Goal: Task Accomplishment & Management: Complete application form

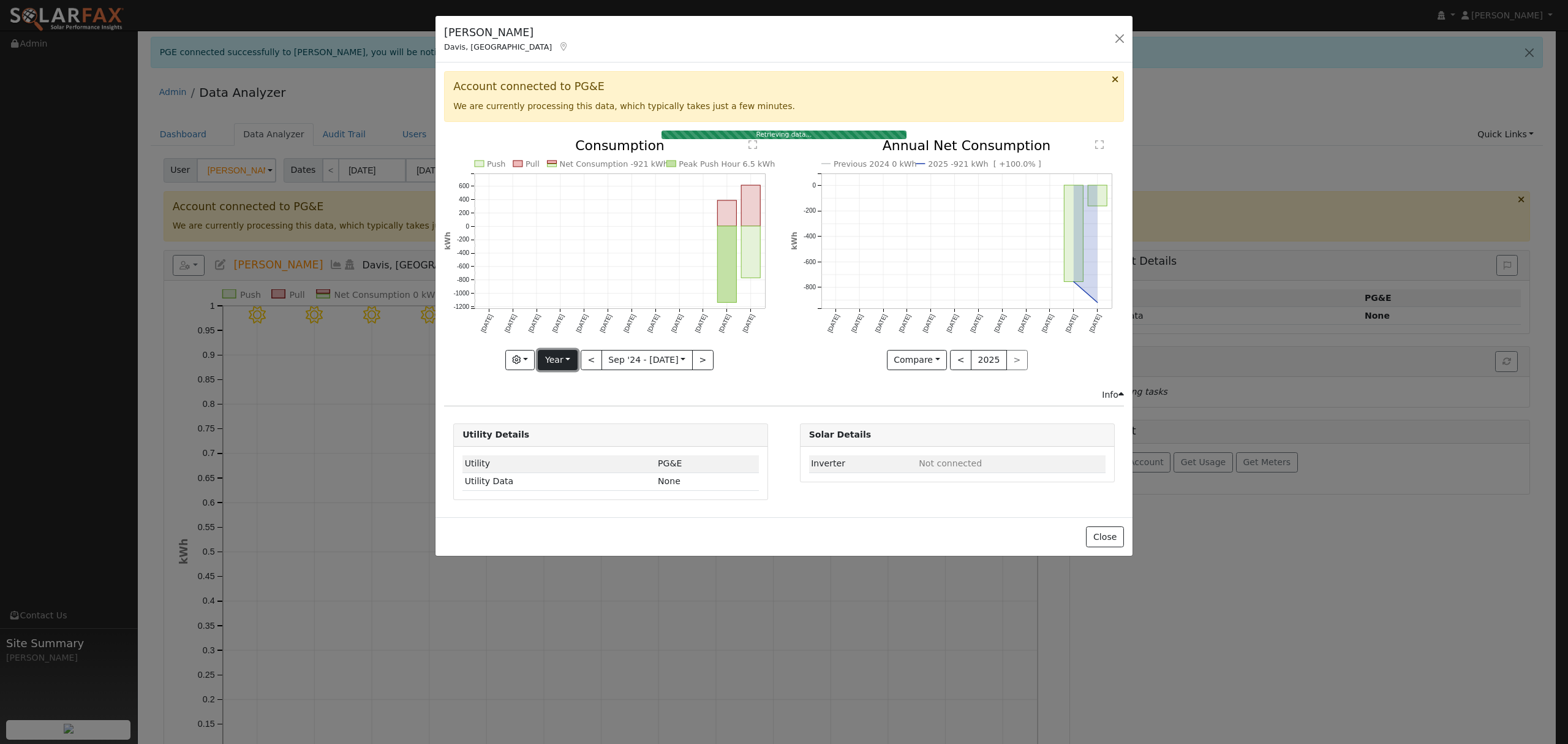
click at [553, 360] on button "Year" at bounding box center [556, 360] width 39 height 21
click at [567, 438] on link "Year" at bounding box center [581, 436] width 85 height 17
click at [561, 360] on button "Year" at bounding box center [556, 360] width 39 height 21
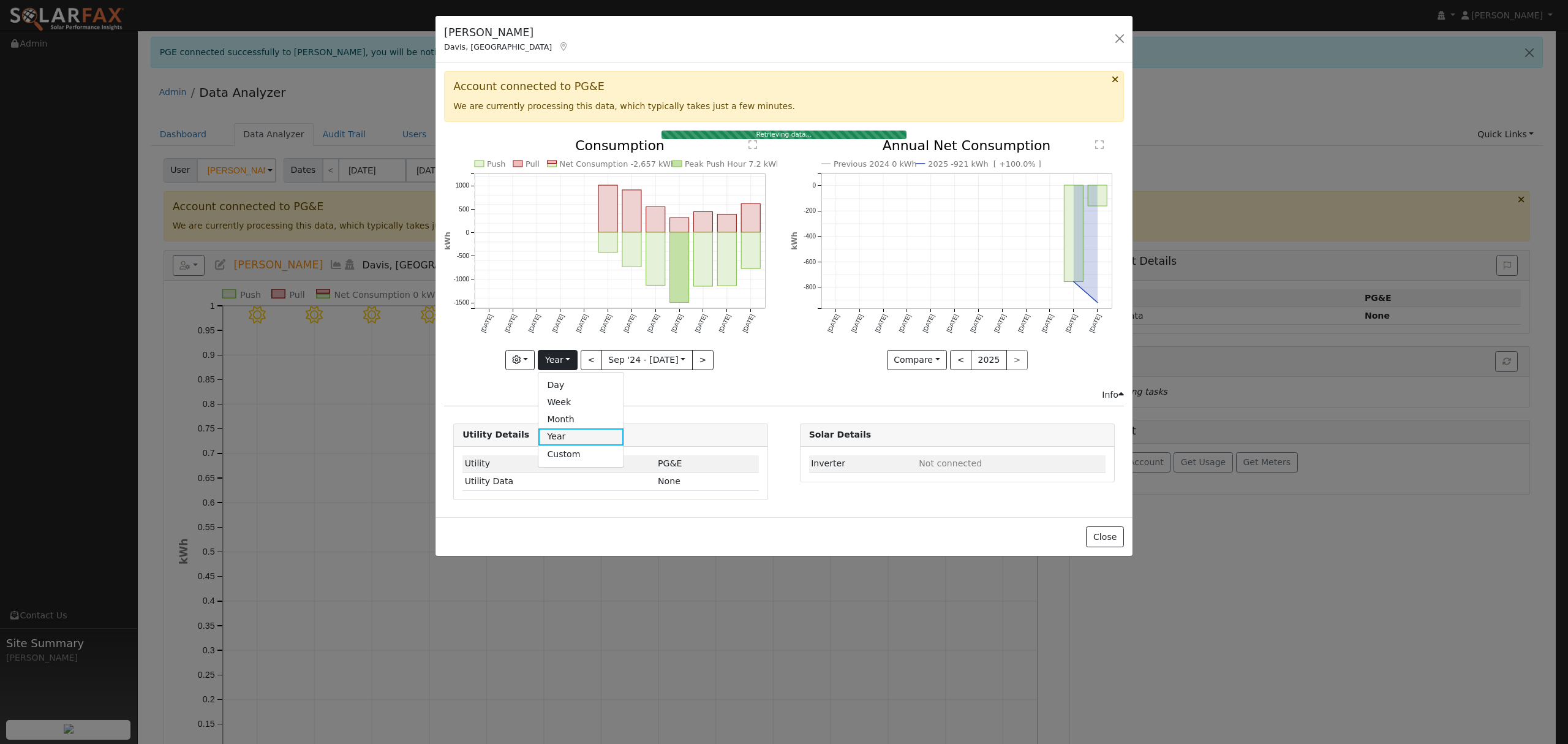
click at [564, 439] on link "Year" at bounding box center [581, 436] width 85 height 17
click at [559, 369] on button "Year" at bounding box center [556, 360] width 39 height 21
click at [567, 441] on link "Year" at bounding box center [581, 436] width 85 height 17
click at [567, 358] on button "Year" at bounding box center [556, 360] width 39 height 21
click at [570, 436] on link "Year" at bounding box center [581, 436] width 85 height 17
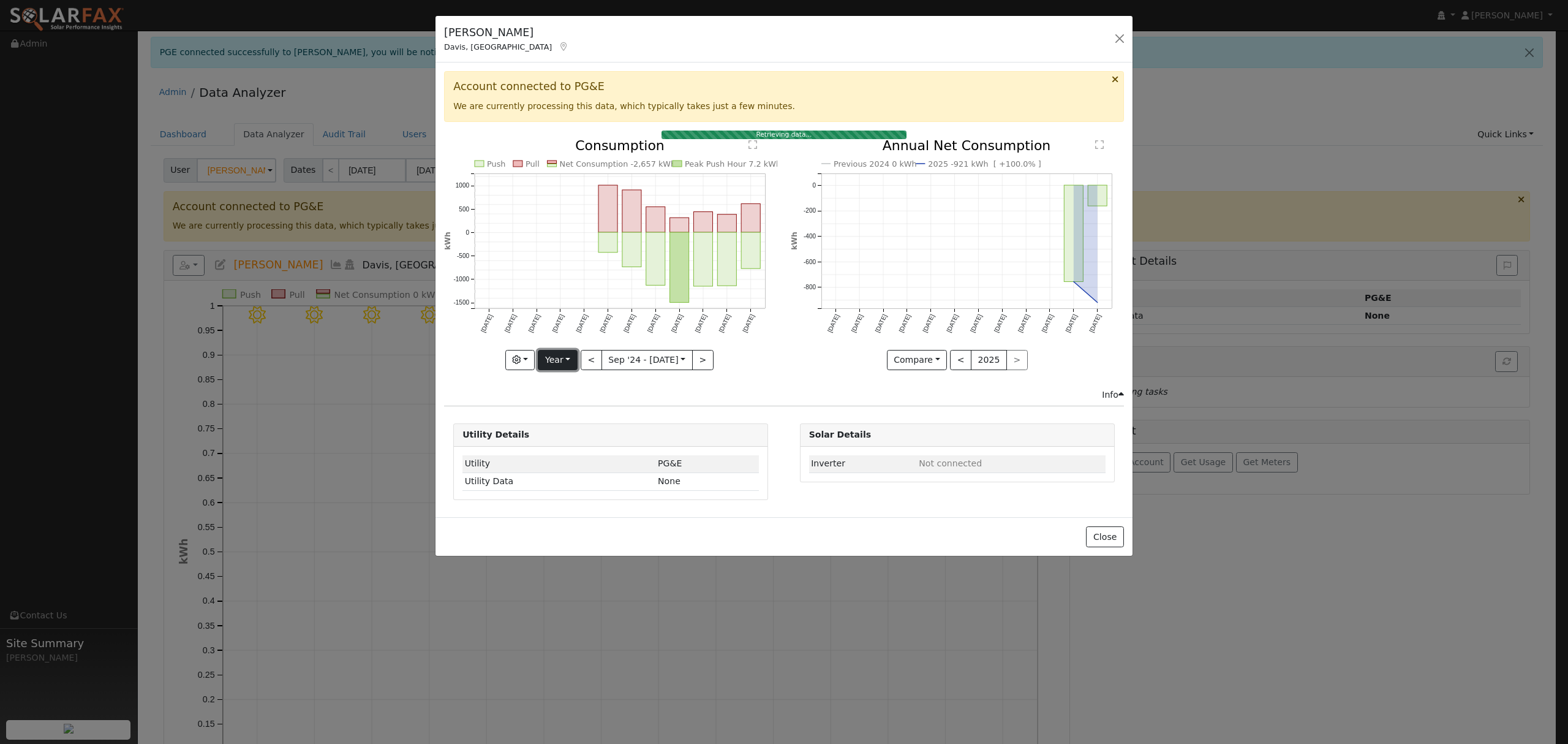
click at [562, 358] on button "Year" at bounding box center [556, 360] width 39 height 21
click at [570, 440] on link "Year" at bounding box center [581, 436] width 85 height 17
click at [556, 361] on button "Year" at bounding box center [556, 360] width 39 height 21
click at [575, 428] on link "Month" at bounding box center [581, 419] width 85 height 17
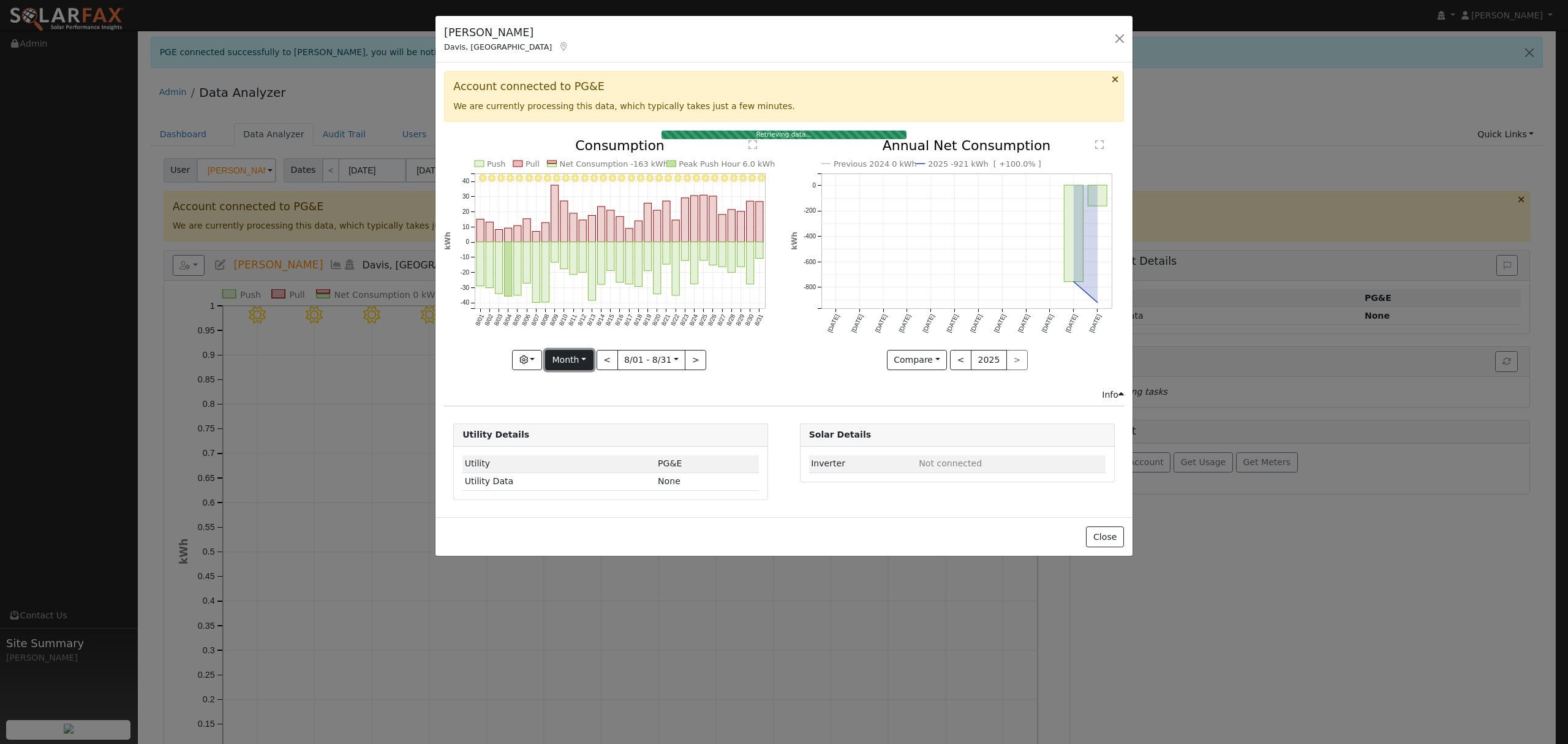
click at [564, 363] on button "Month" at bounding box center [569, 360] width 48 height 21
click at [573, 442] on link "Year" at bounding box center [589, 436] width 85 height 17
type input "[DATE]"
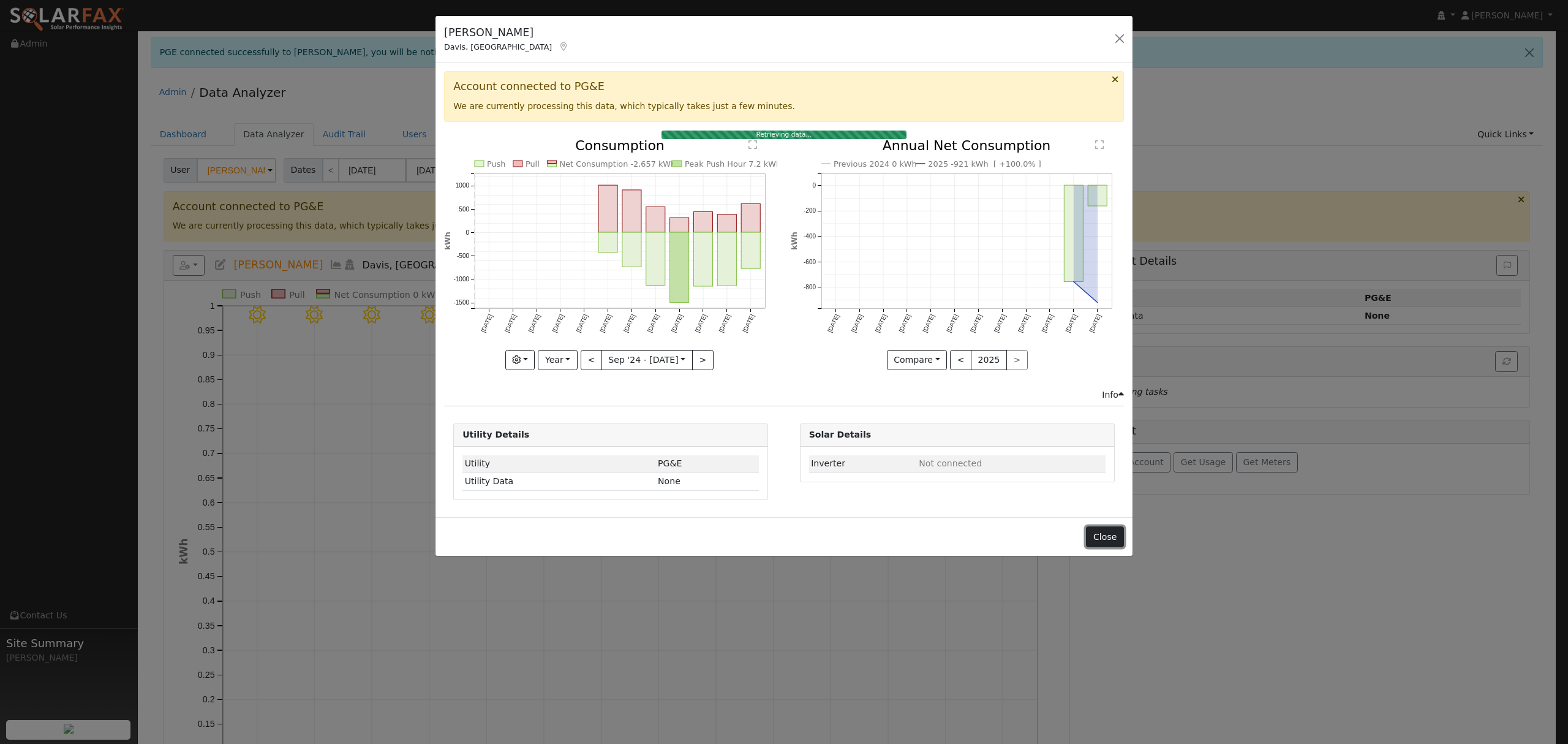
click at [1101, 539] on button "Close" at bounding box center [1103, 537] width 37 height 21
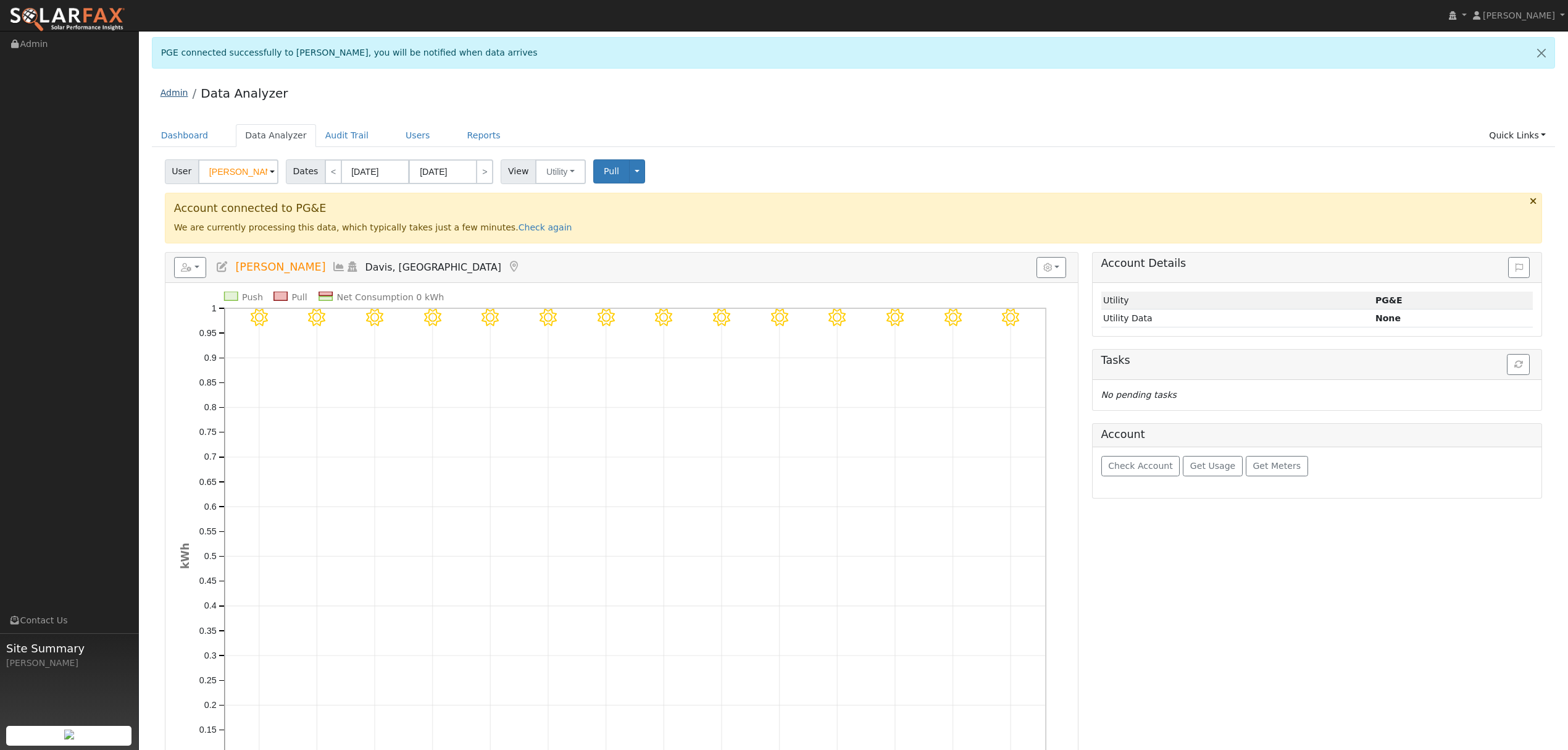
click at [175, 92] on link "Admin" at bounding box center [174, 93] width 28 height 10
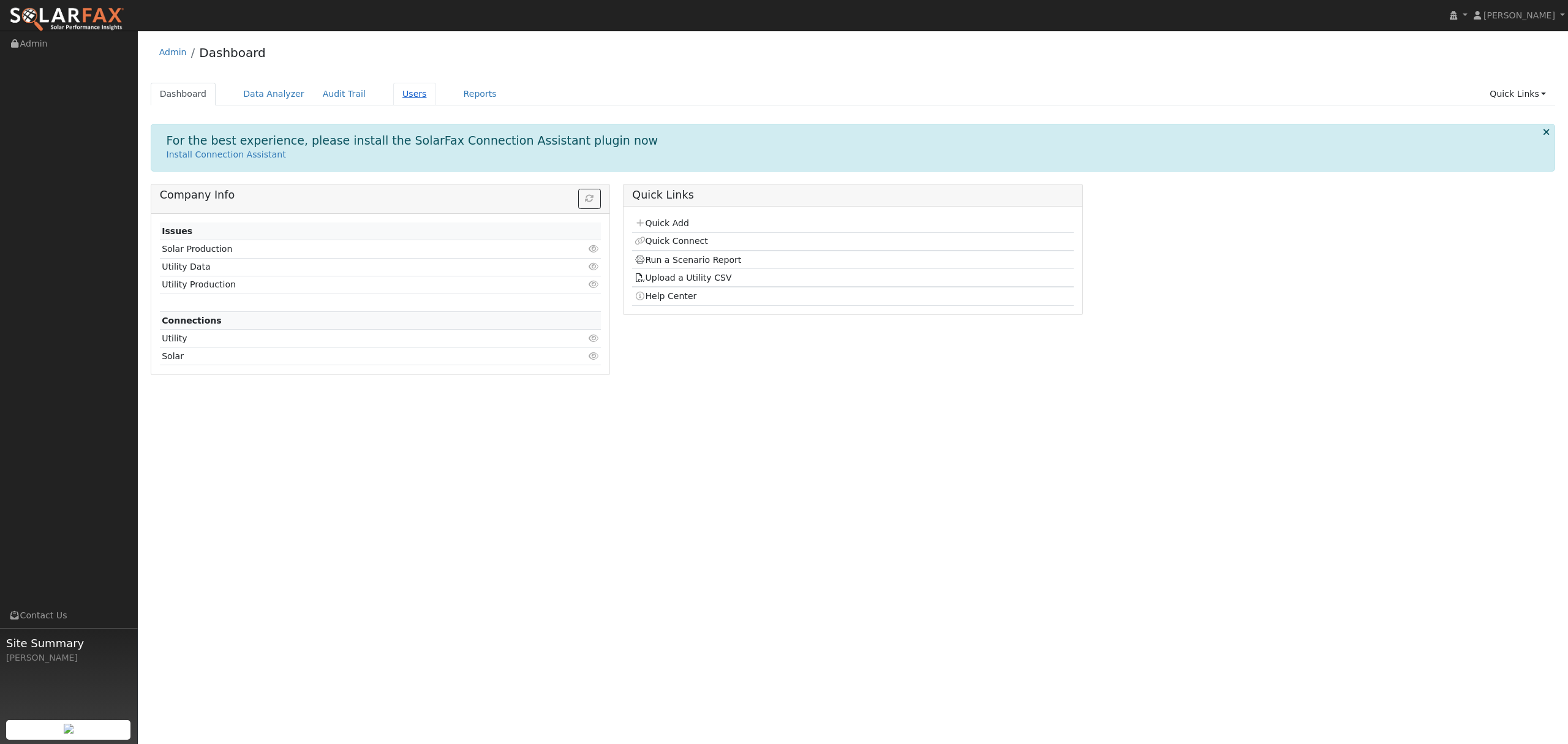
click at [400, 91] on link "Users" at bounding box center [414, 94] width 43 height 23
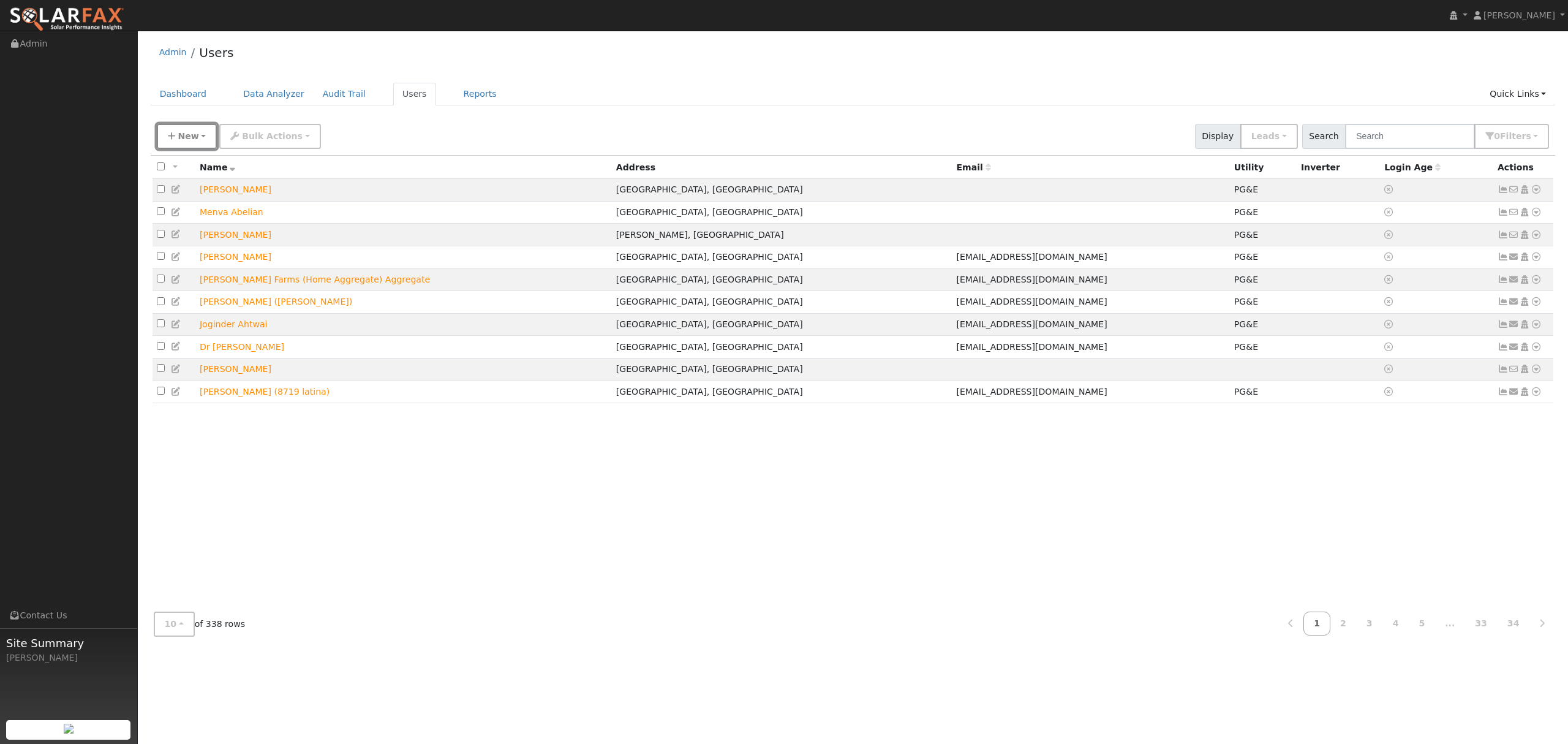
click at [191, 130] on button "New" at bounding box center [187, 136] width 61 height 26
click at [200, 191] on link "Quick Add" at bounding box center [207, 189] width 101 height 17
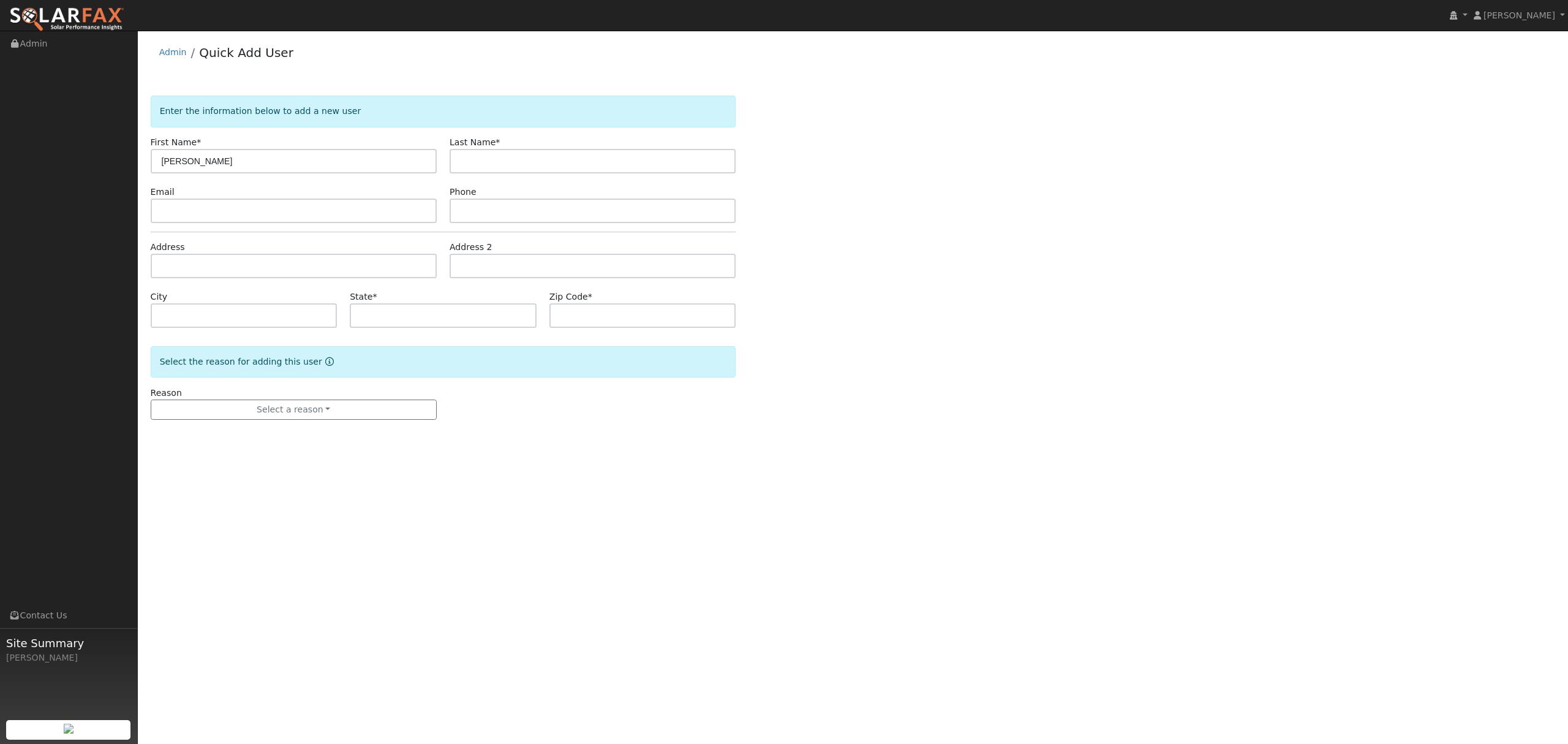
type input "[PERSON_NAME]"
click at [555, 163] on input "text" at bounding box center [592, 161] width 286 height 25
type input "[PERSON_NAME]"
click at [192, 265] on input "text" at bounding box center [293, 266] width 286 height 25
type input "2121 Cartagena Drive"
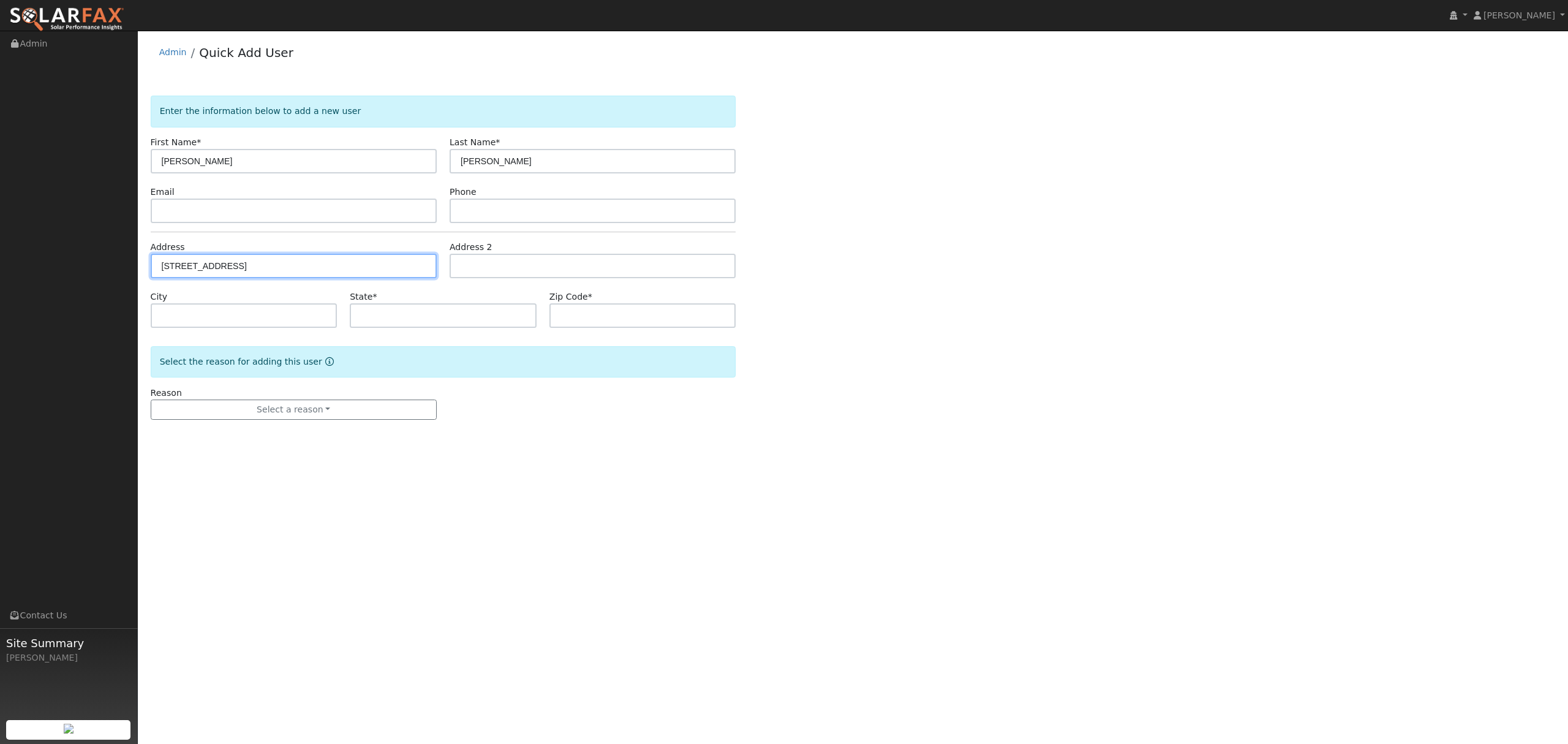
type input "Yuba City"
type input "CA"
type input "95993"
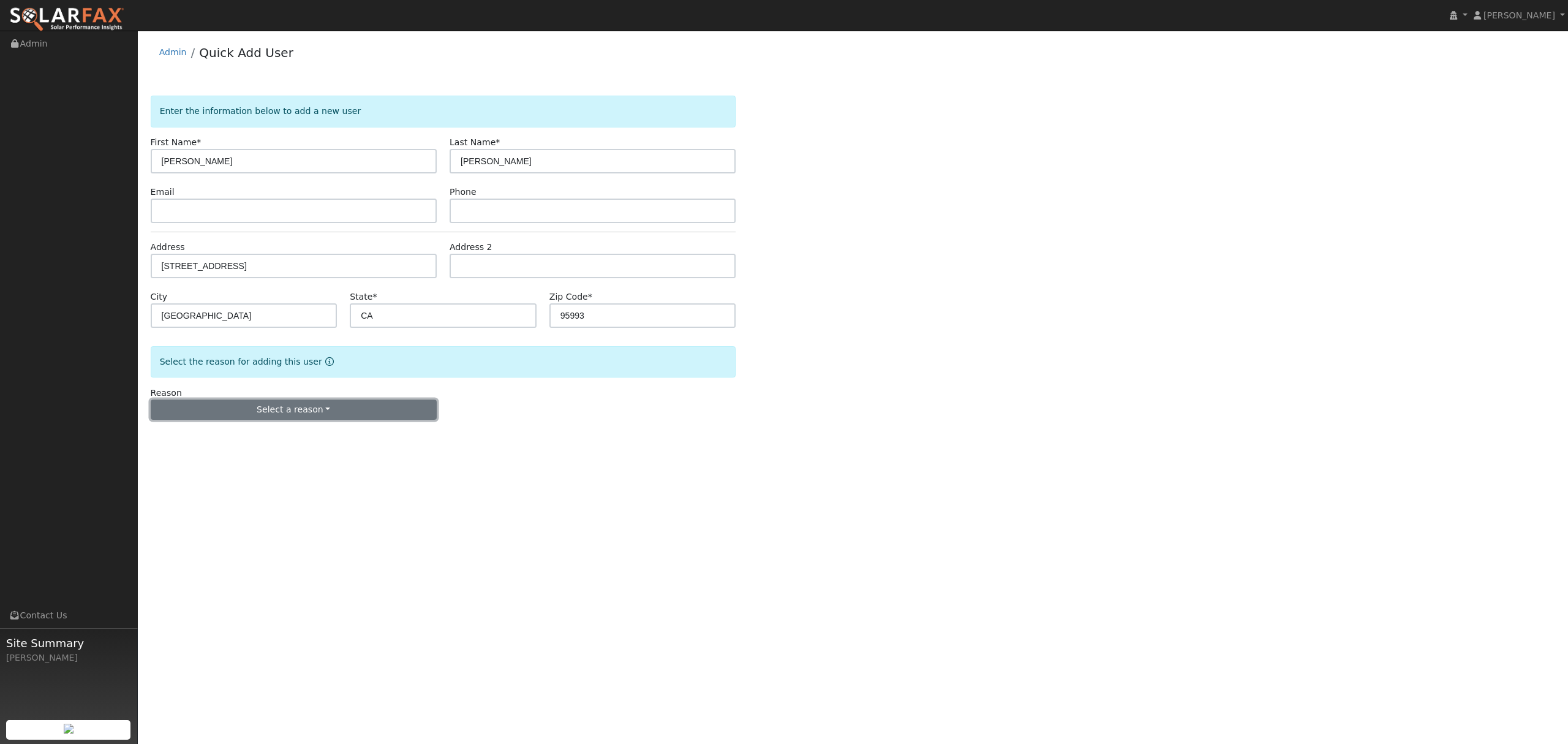
click at [315, 401] on button "Select a reason" at bounding box center [293, 410] width 286 height 21
click at [228, 439] on link "New lead" at bounding box center [219, 434] width 135 height 17
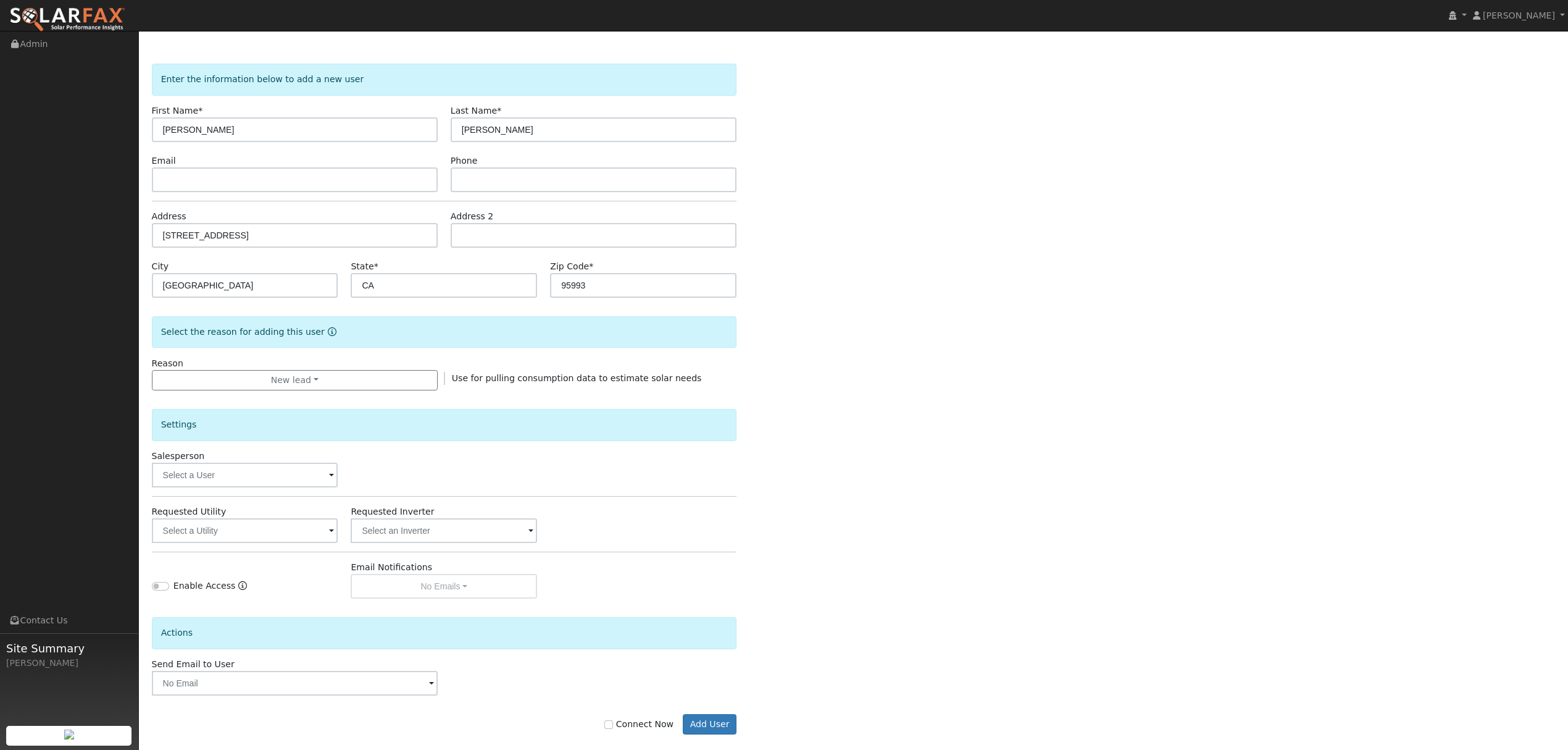
scroll to position [50, 0]
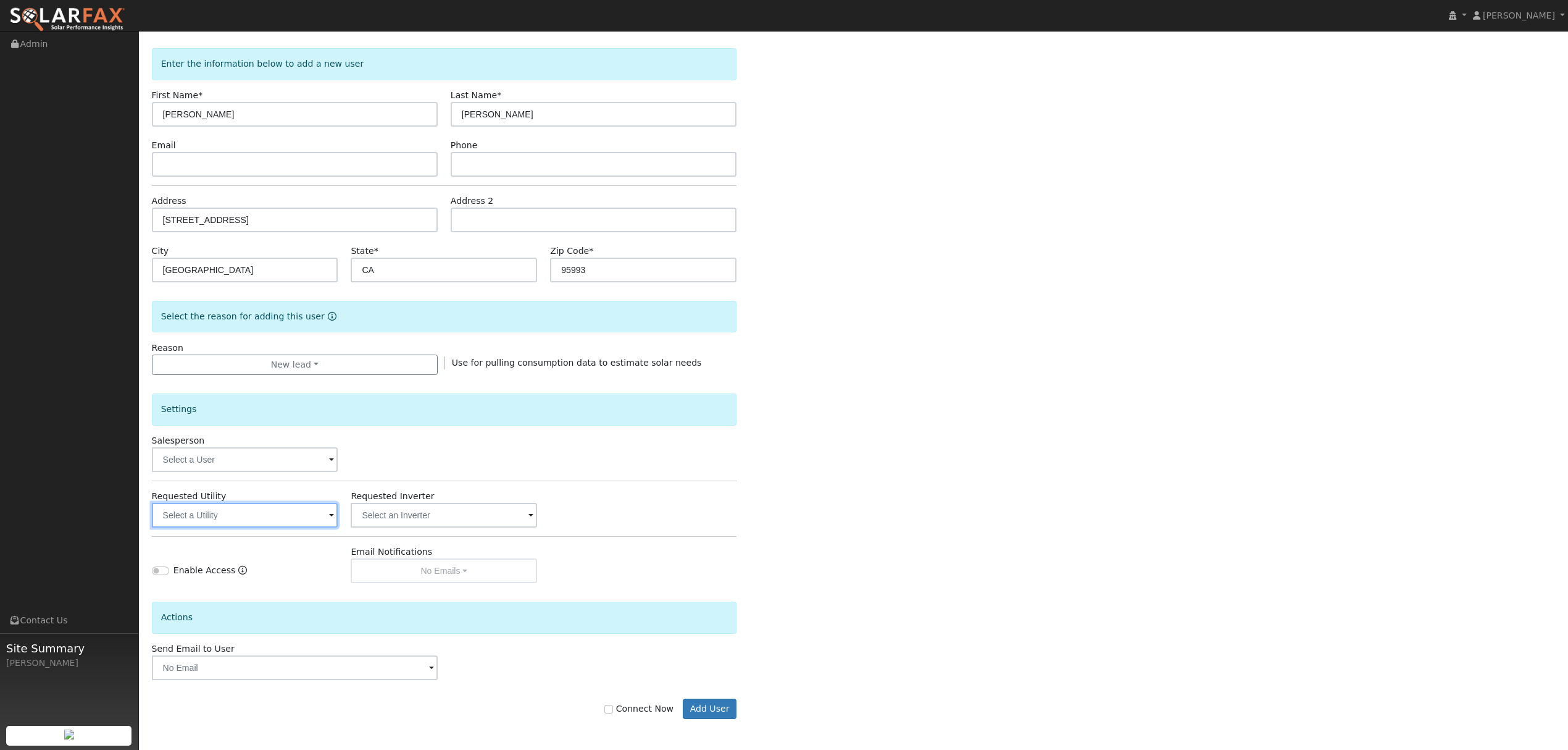
click at [278, 509] on input "text" at bounding box center [244, 515] width 186 height 25
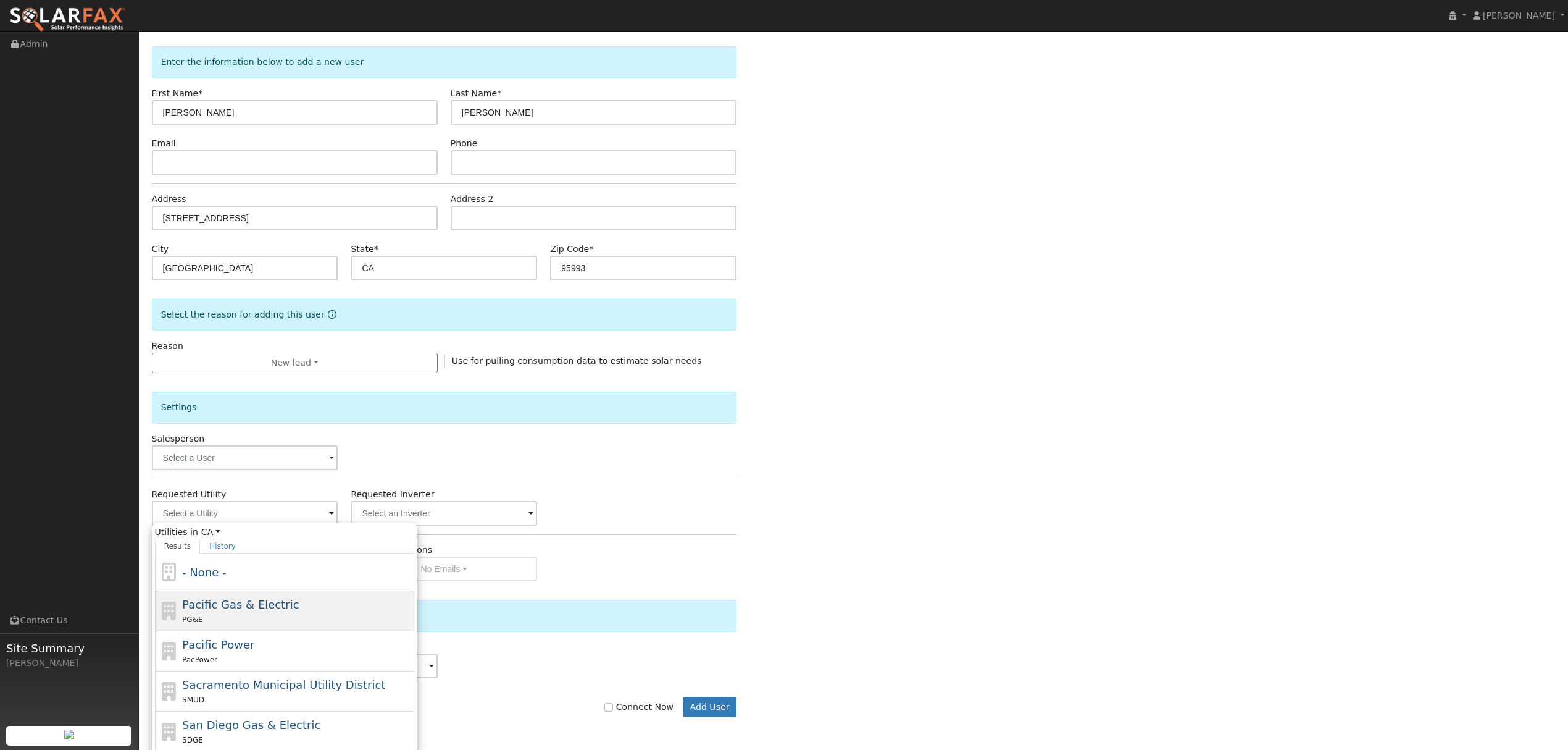
click at [223, 611] on span "Pacific Gas & Electric" at bounding box center [240, 604] width 116 height 13
type input "Pacific Gas & Electric"
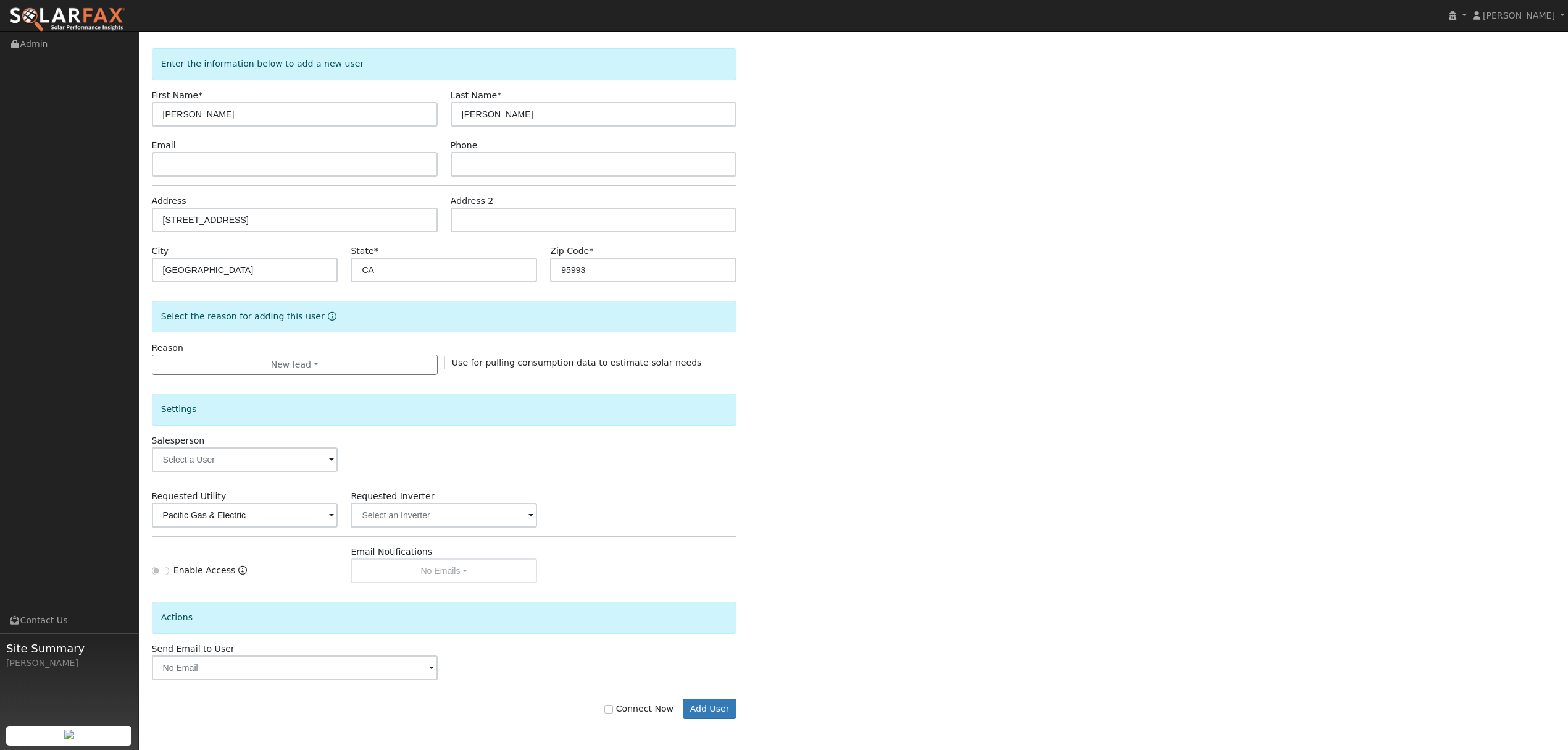
click at [626, 710] on label "Connect Now" at bounding box center [639, 709] width 69 height 13
click at [613, 710] on input "Connect Now" at bounding box center [609, 708] width 9 height 9
checkbox input "true"
click at [711, 713] on button "Add User" at bounding box center [710, 709] width 53 height 21
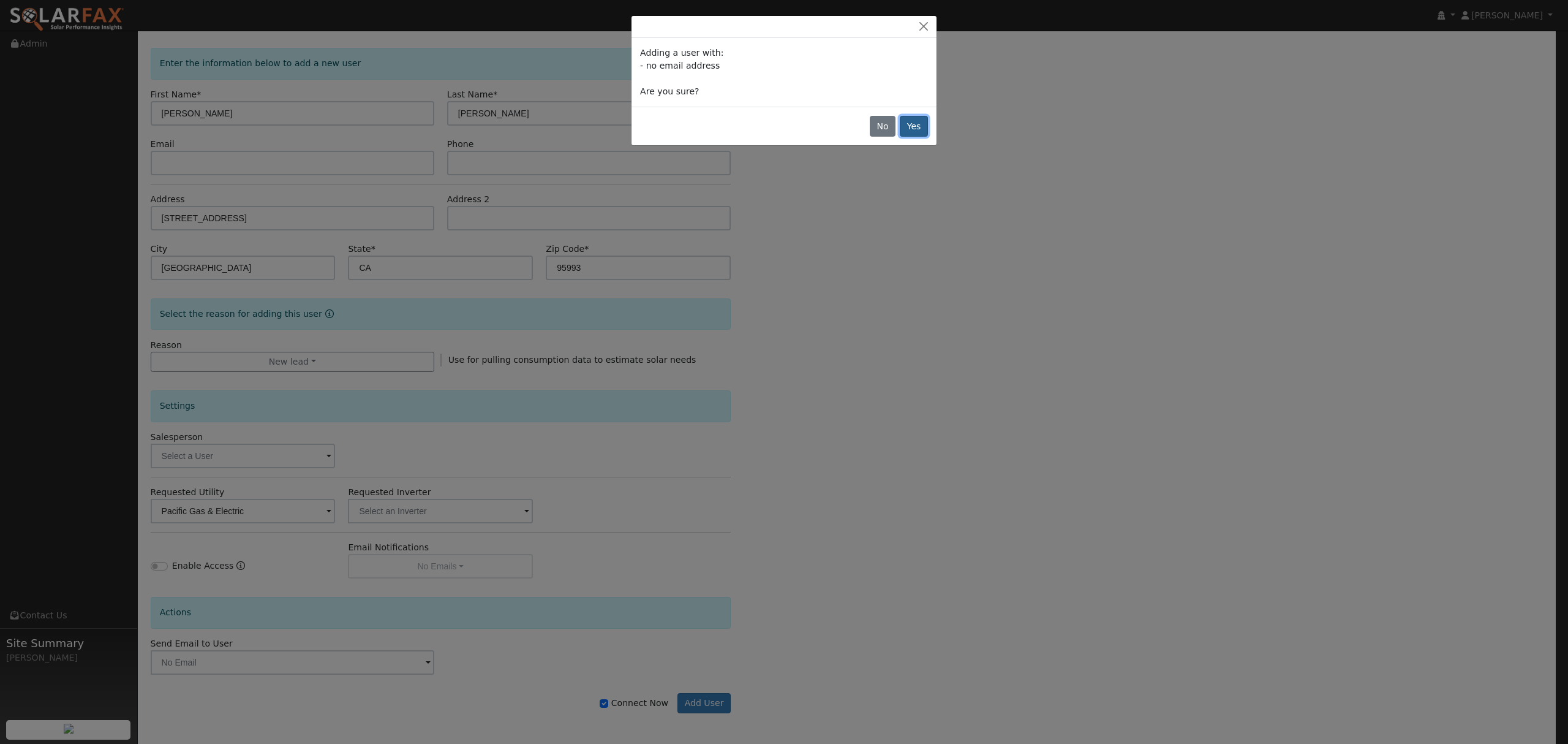
click at [915, 124] on button "Yes" at bounding box center [914, 126] width 28 height 21
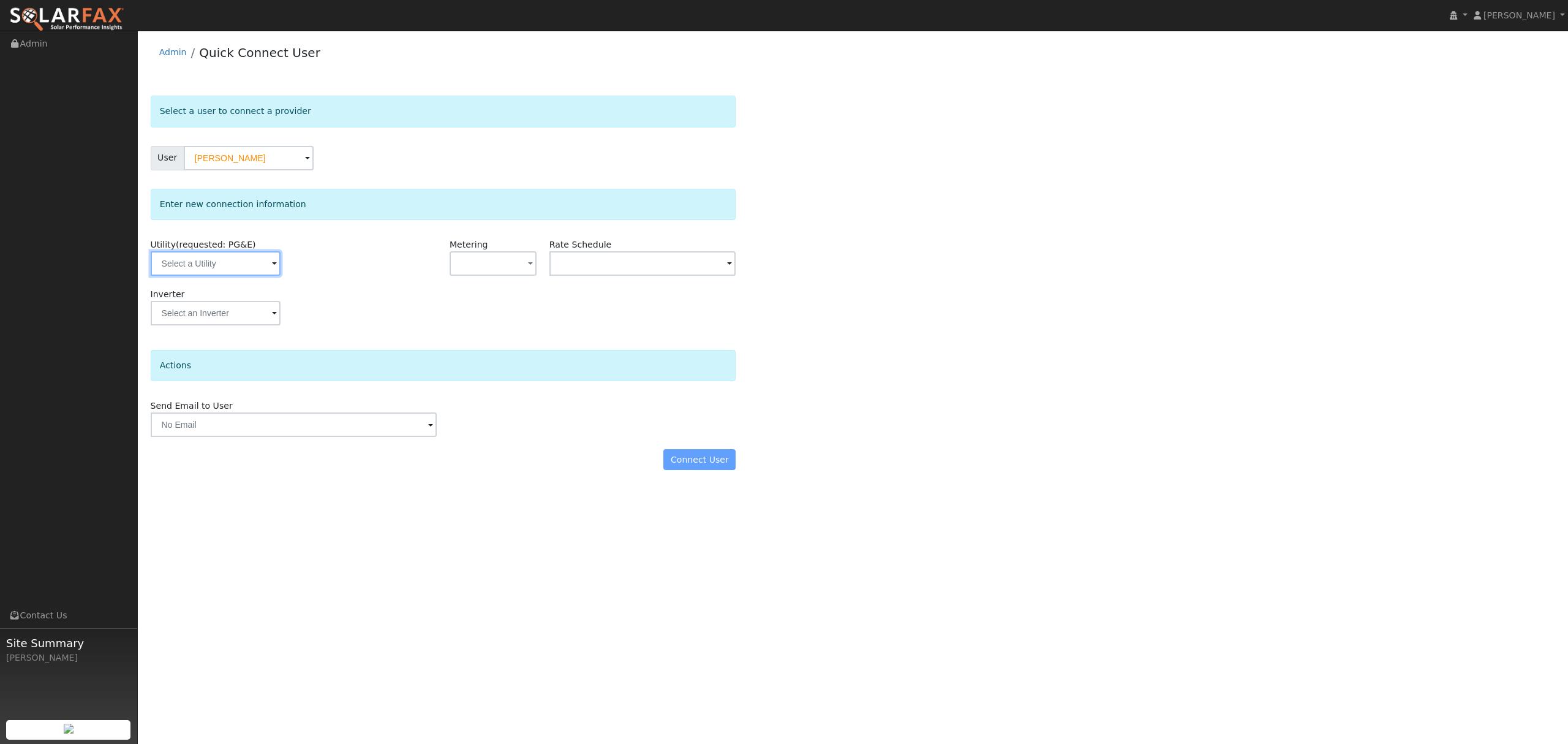
click at [207, 270] on input "text" at bounding box center [215, 263] width 130 height 25
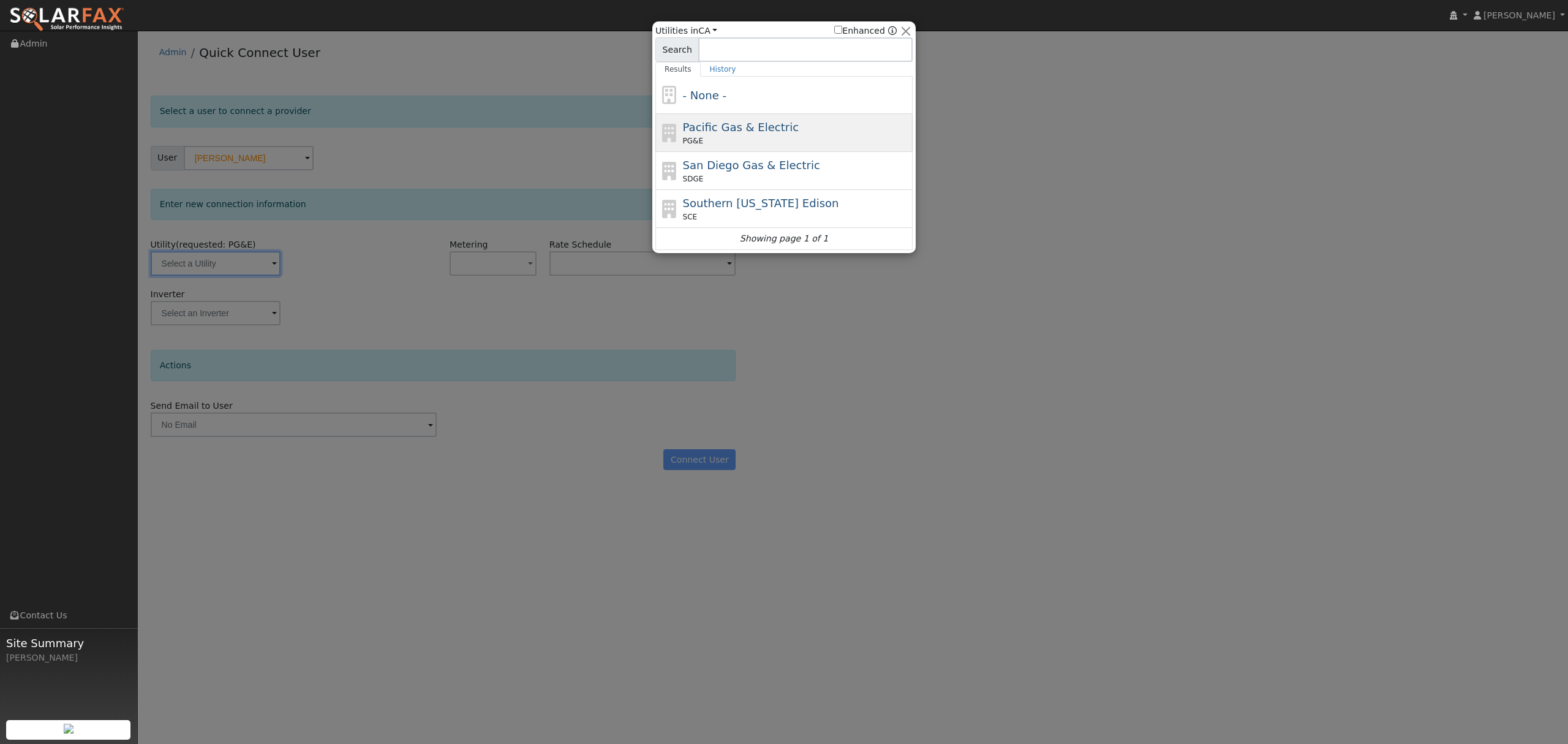
click at [715, 130] on span "Pacific Gas & Electric" at bounding box center [741, 127] width 115 height 13
type input "PG&E"
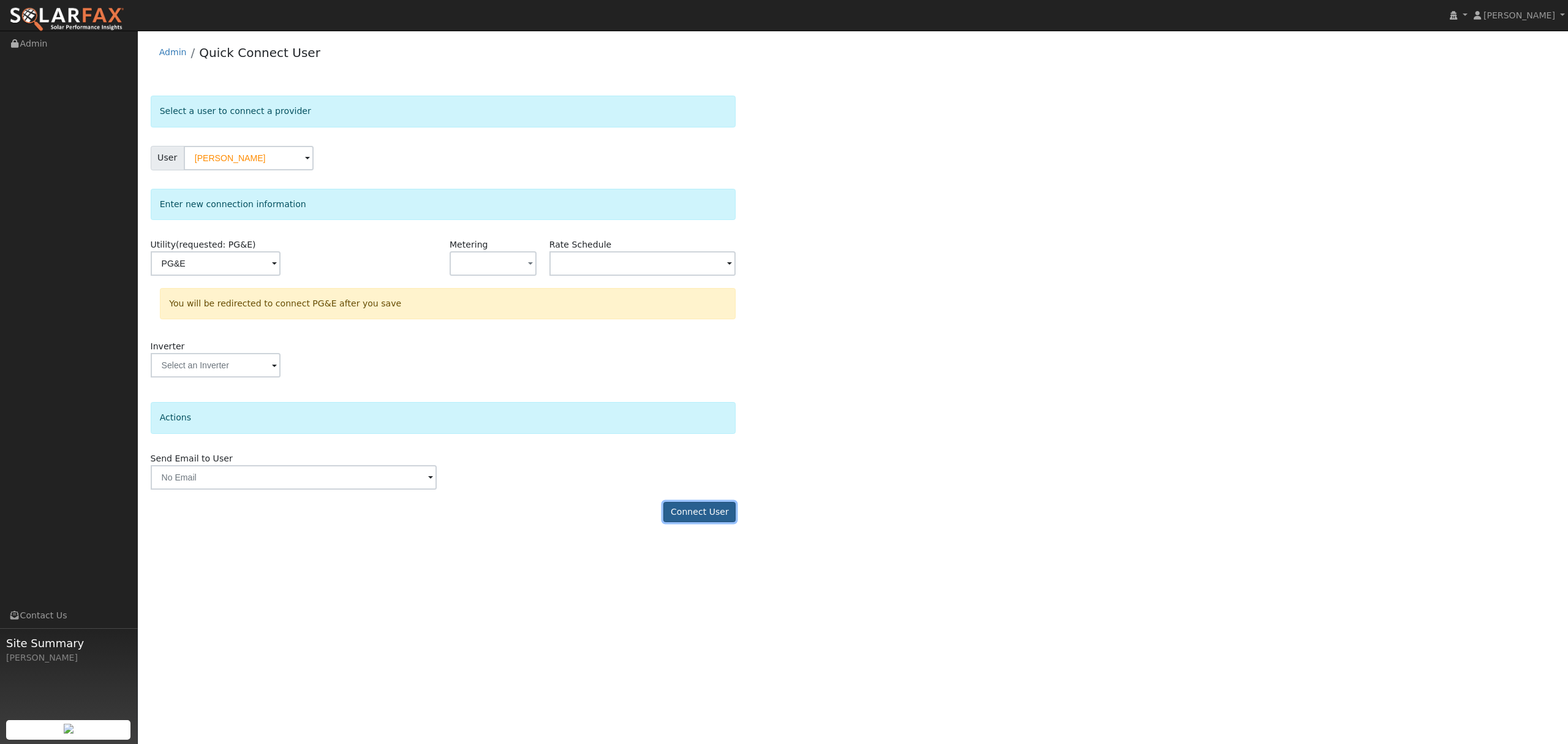
click at [712, 516] on button "Connect User" at bounding box center [699, 512] width 72 height 21
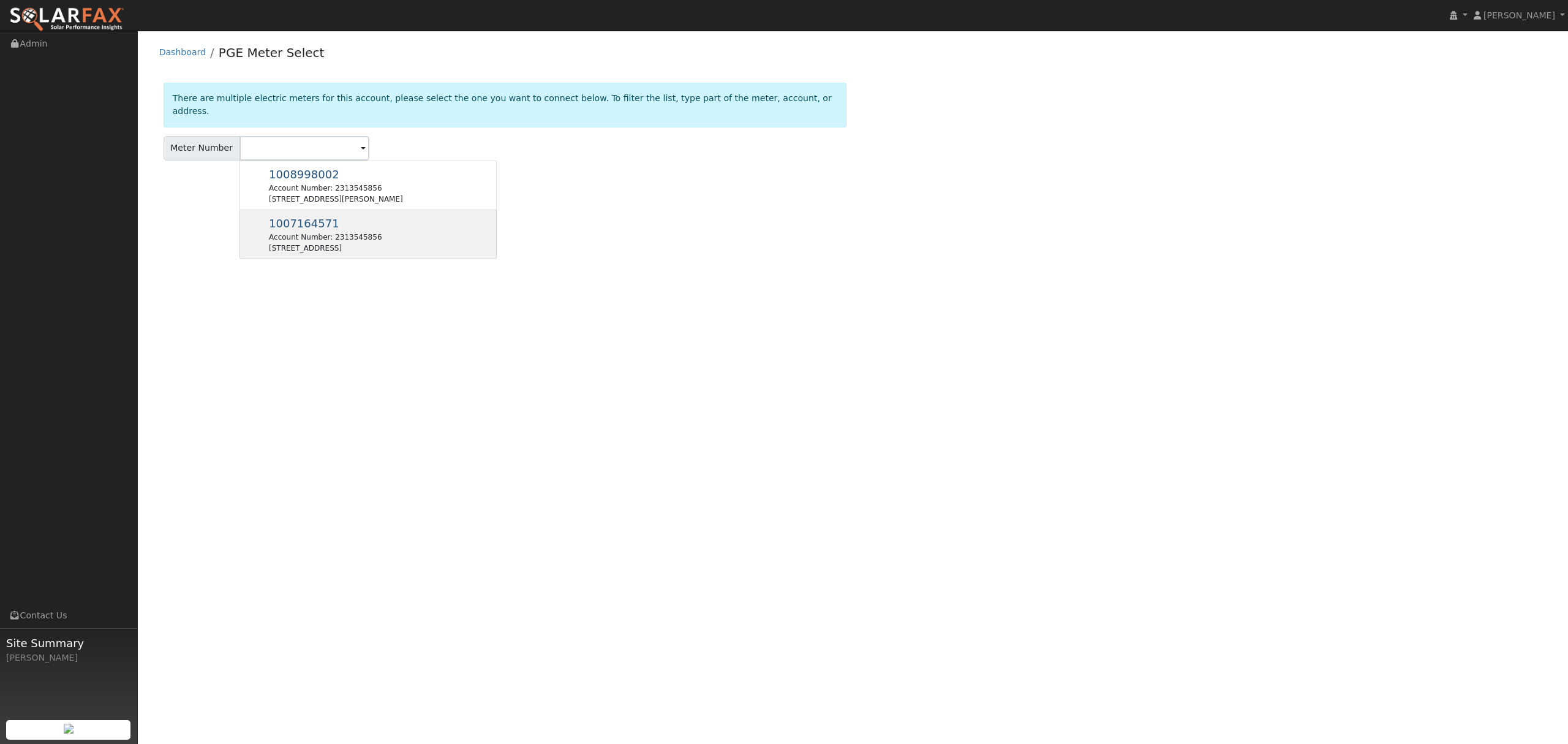
click at [320, 232] on div "Account Number: 2313545856" at bounding box center [325, 238] width 113 height 11
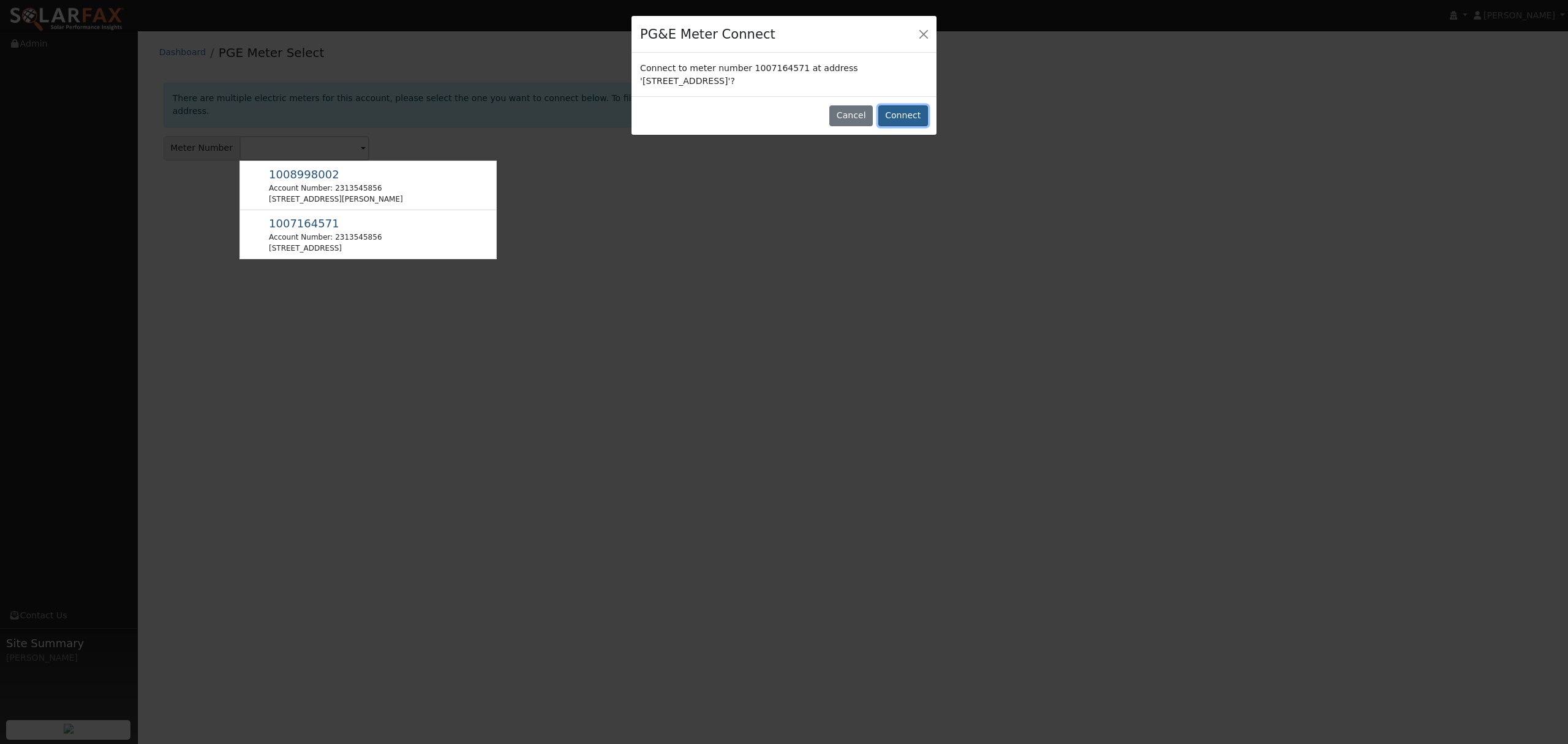
click at [905, 114] on button "Connect" at bounding box center [903, 115] width 49 height 21
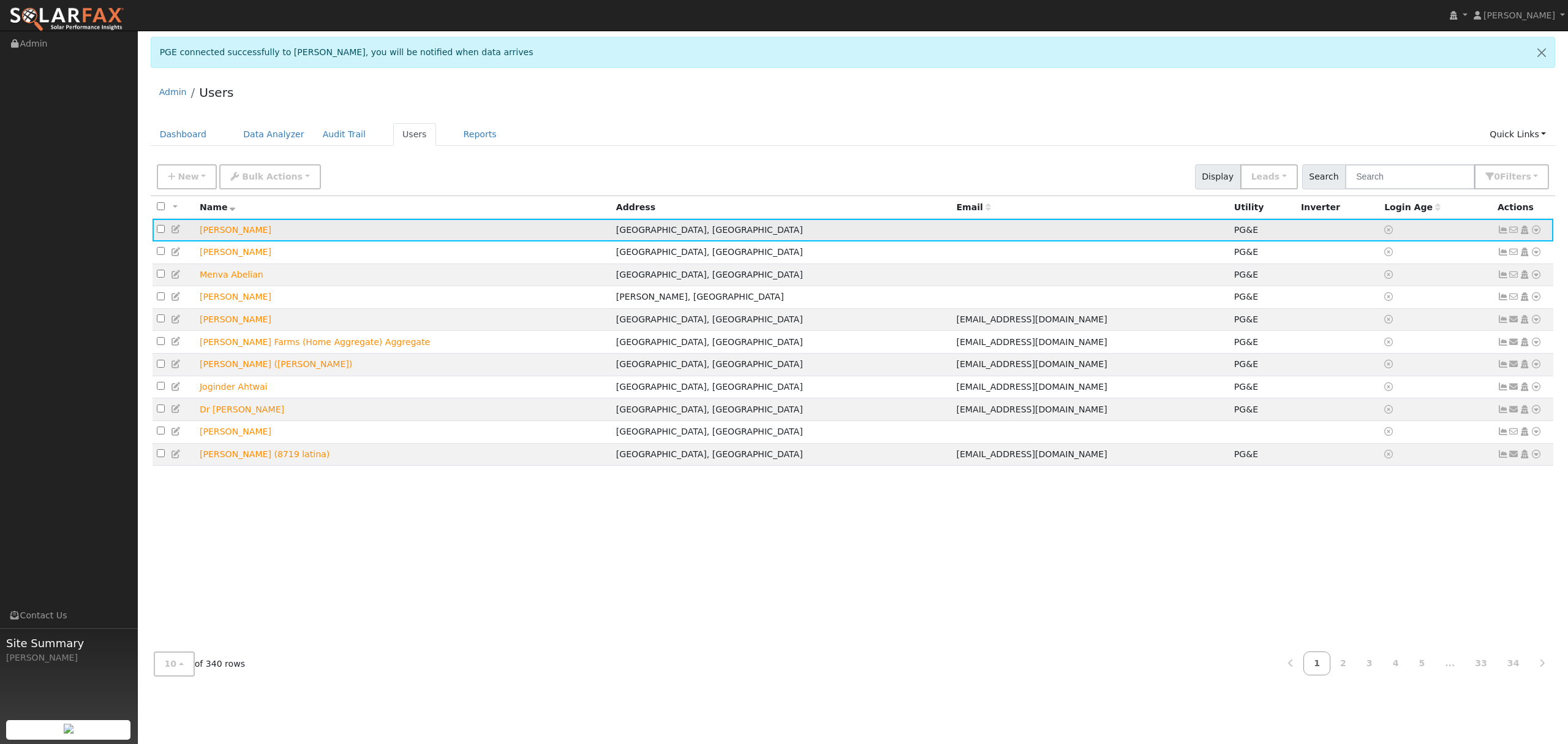
click at [1537, 226] on link at bounding box center [1536, 230] width 11 height 13
click at [1514, 253] on link "Data Analyzer" at bounding box center [1495, 251] width 89 height 17
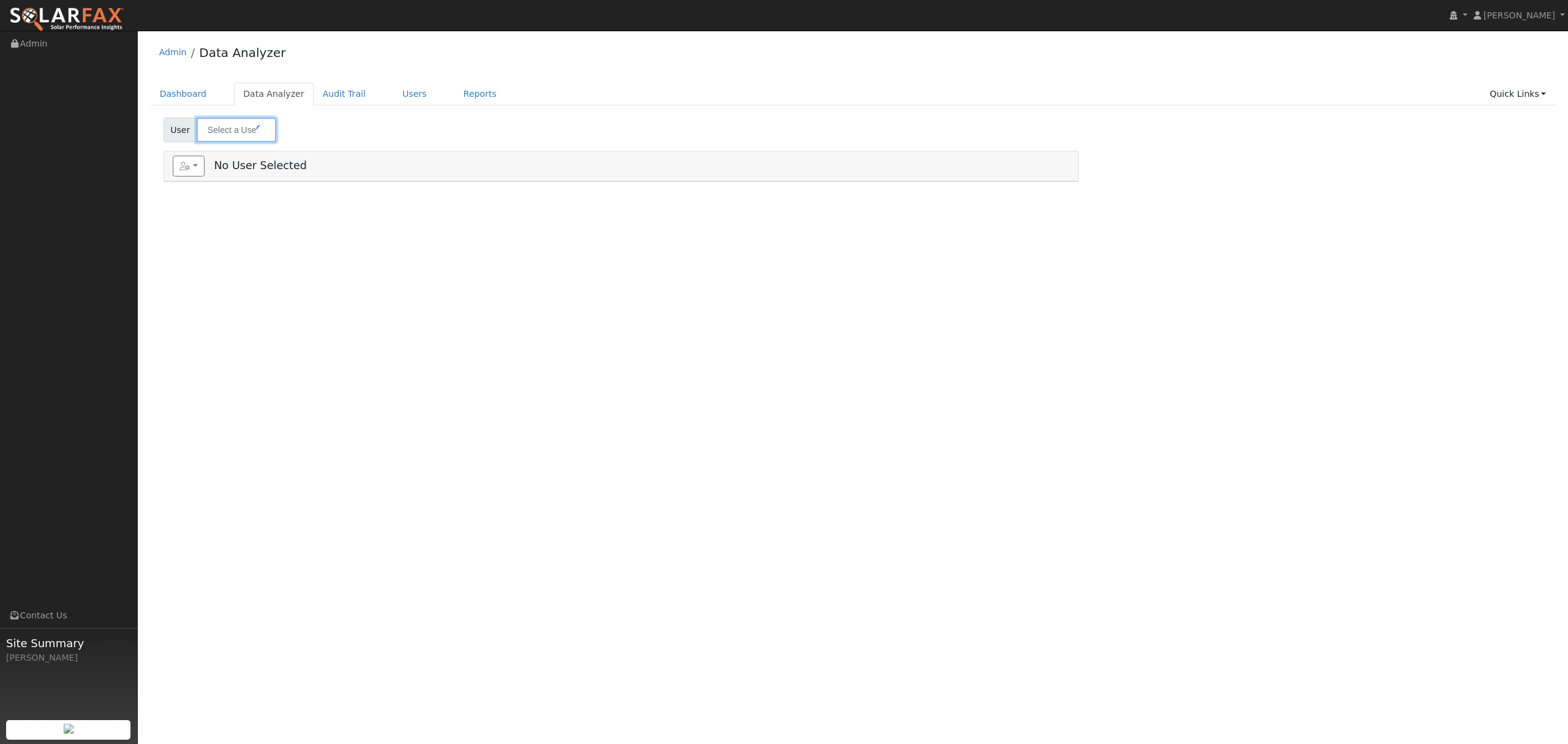
type input "[PERSON_NAME]"
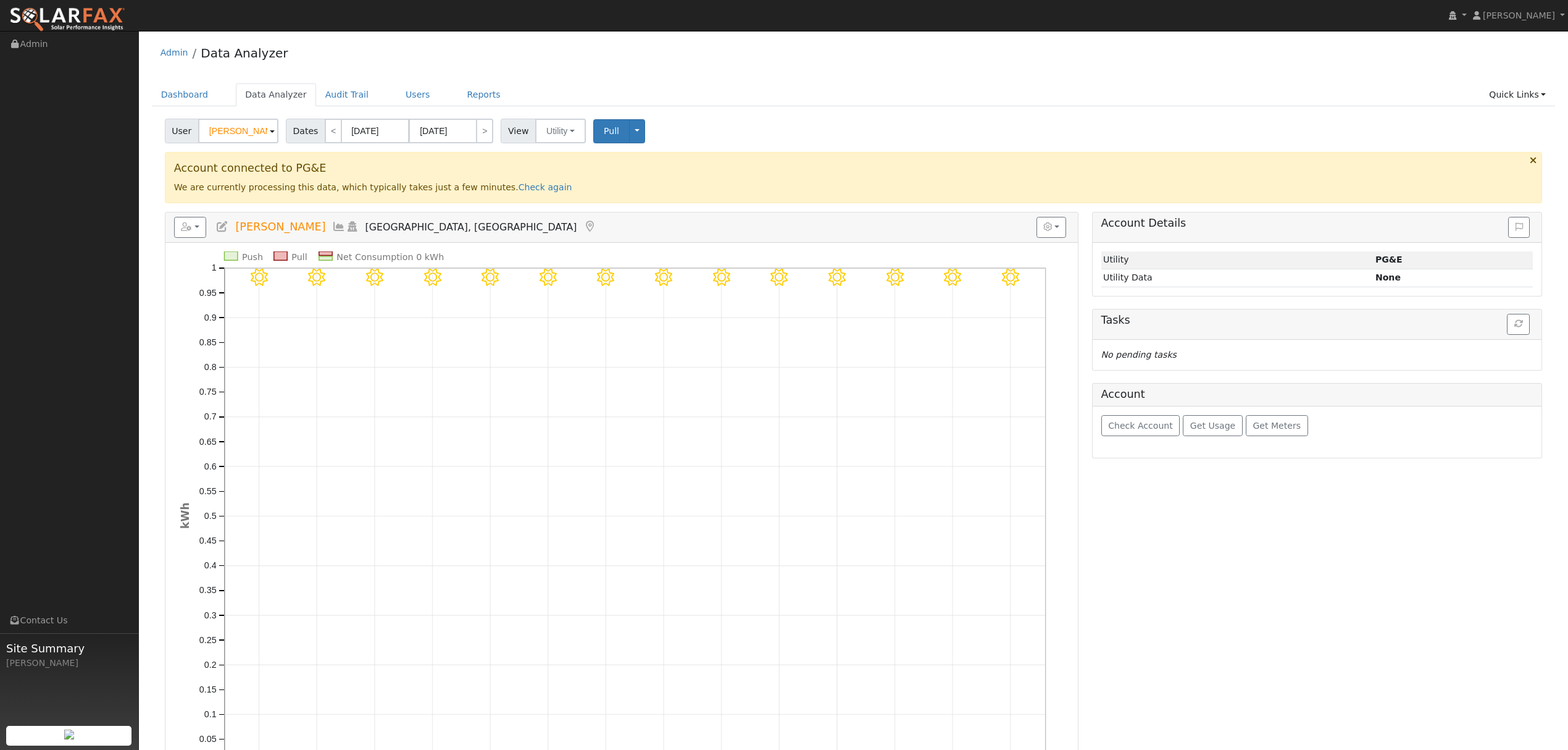
click at [332, 225] on icon at bounding box center [339, 227] width 13 height 11
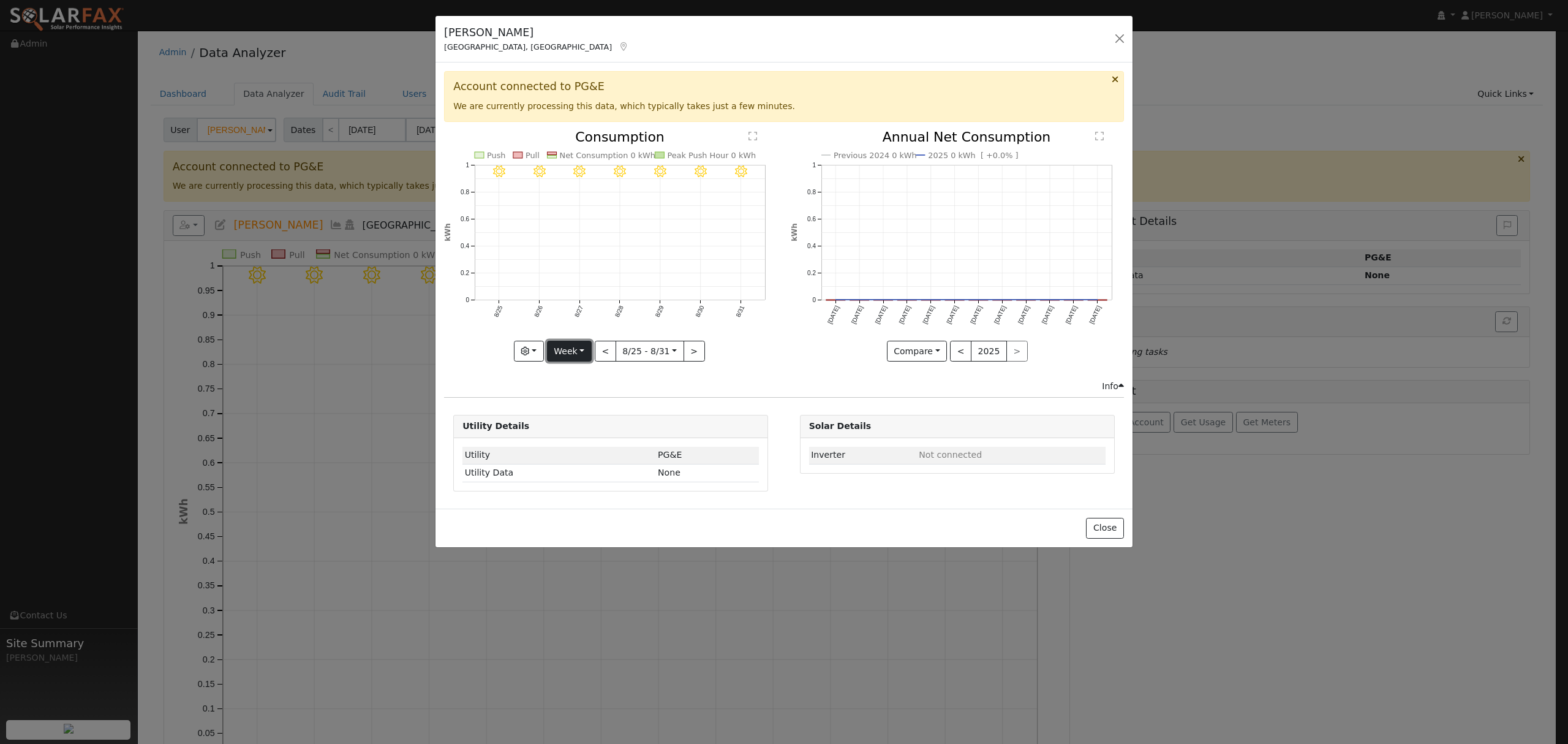
click at [582, 353] on button "Week" at bounding box center [569, 351] width 44 height 21
click at [565, 428] on link "Year" at bounding box center [590, 428] width 85 height 17
type input "[DATE]"
click at [573, 346] on button "Year" at bounding box center [556, 351] width 39 height 21
click at [571, 421] on link "Year" at bounding box center [581, 428] width 85 height 17
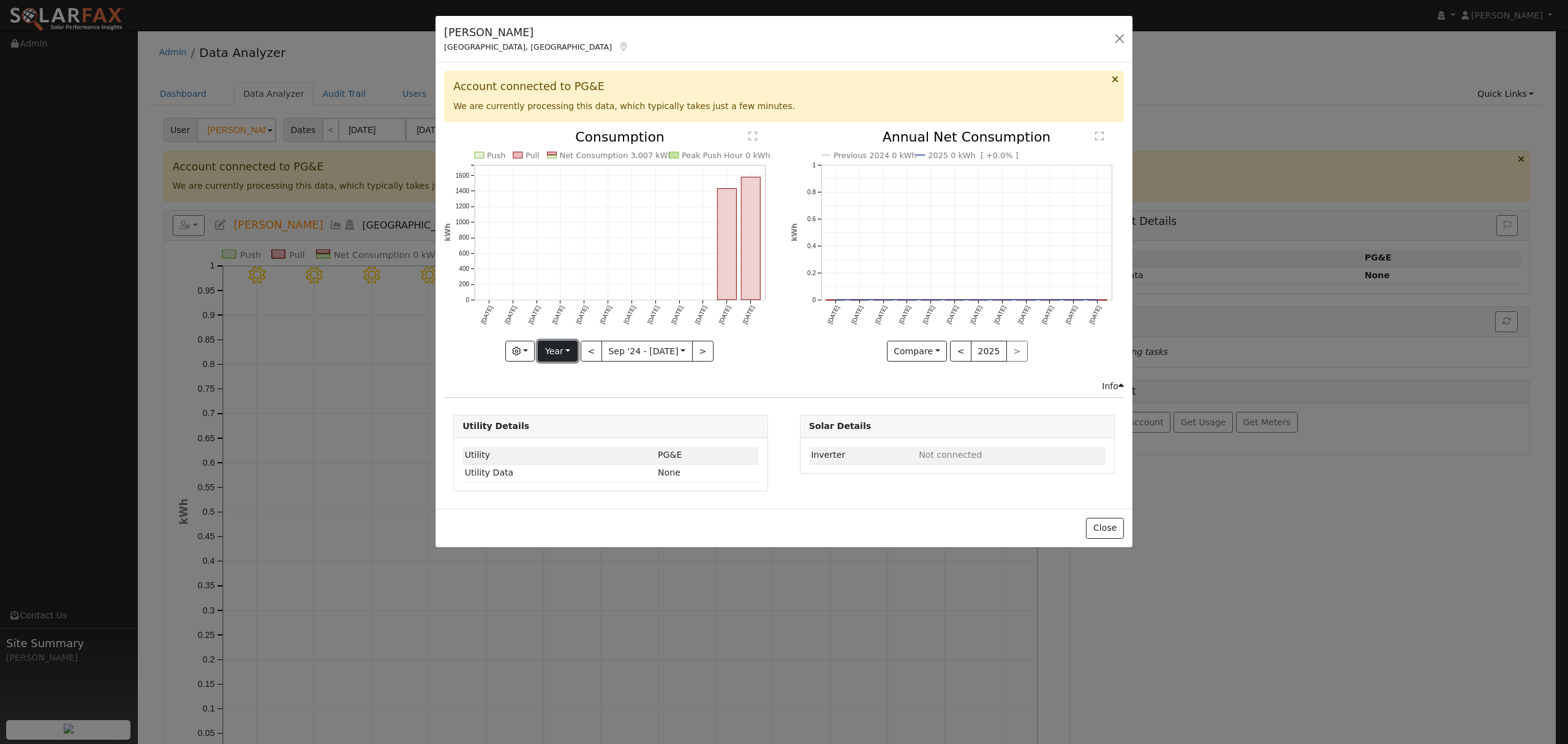
click at [565, 353] on button "Year" at bounding box center [556, 351] width 39 height 21
click at [566, 434] on link "Year" at bounding box center [581, 428] width 85 height 17
click at [569, 346] on button "Year" at bounding box center [556, 351] width 39 height 21
click at [565, 430] on link "Year" at bounding box center [581, 428] width 85 height 17
click at [570, 353] on button "Year" at bounding box center [556, 351] width 39 height 21
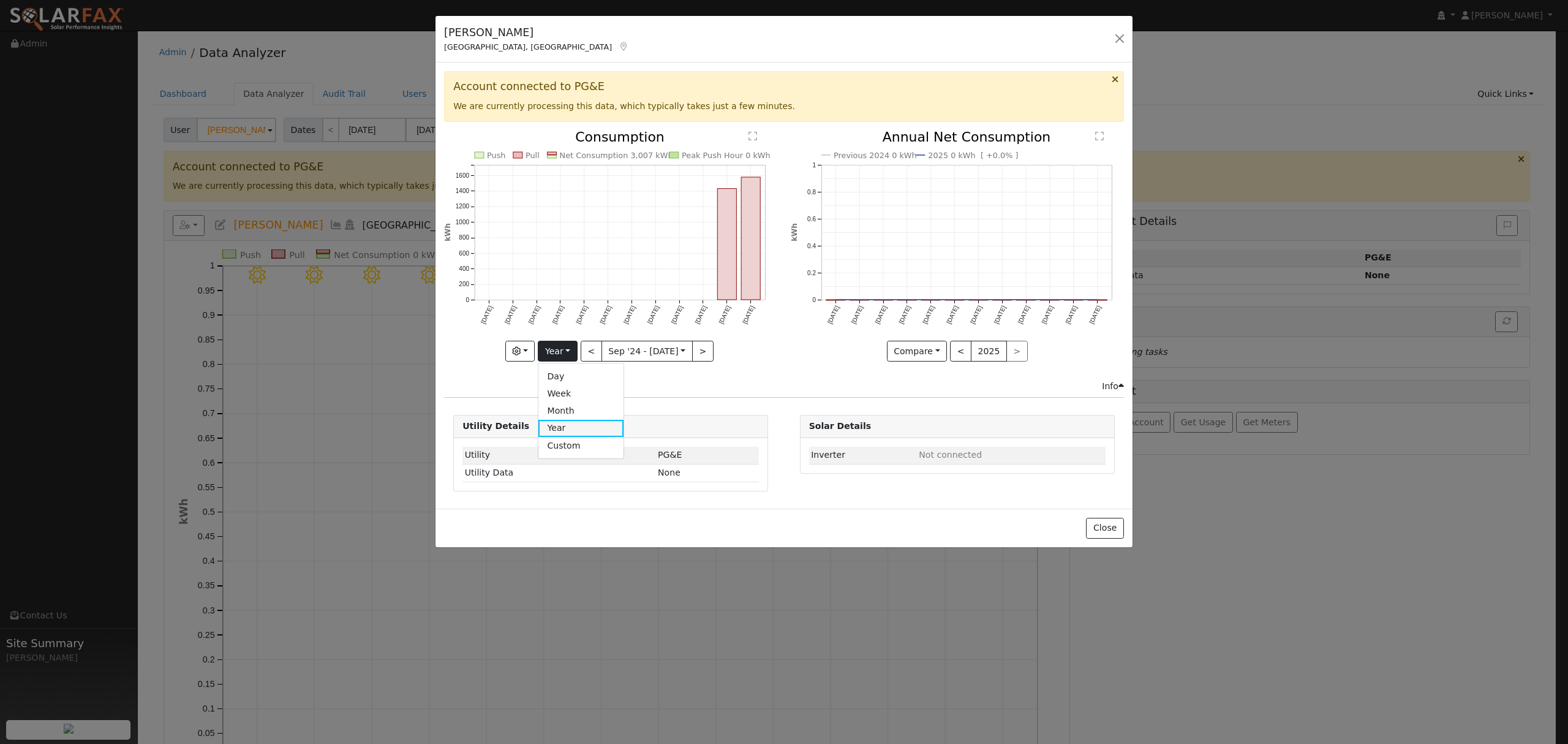
click at [572, 434] on link "Year" at bounding box center [581, 428] width 85 height 17
click at [811, 382] on div "Info" at bounding box center [784, 386] width 693 height 13
click at [559, 350] on button "Year" at bounding box center [556, 351] width 39 height 21
click at [559, 429] on link "Year" at bounding box center [581, 428] width 85 height 17
click at [567, 353] on button "Year" at bounding box center [556, 351] width 39 height 21
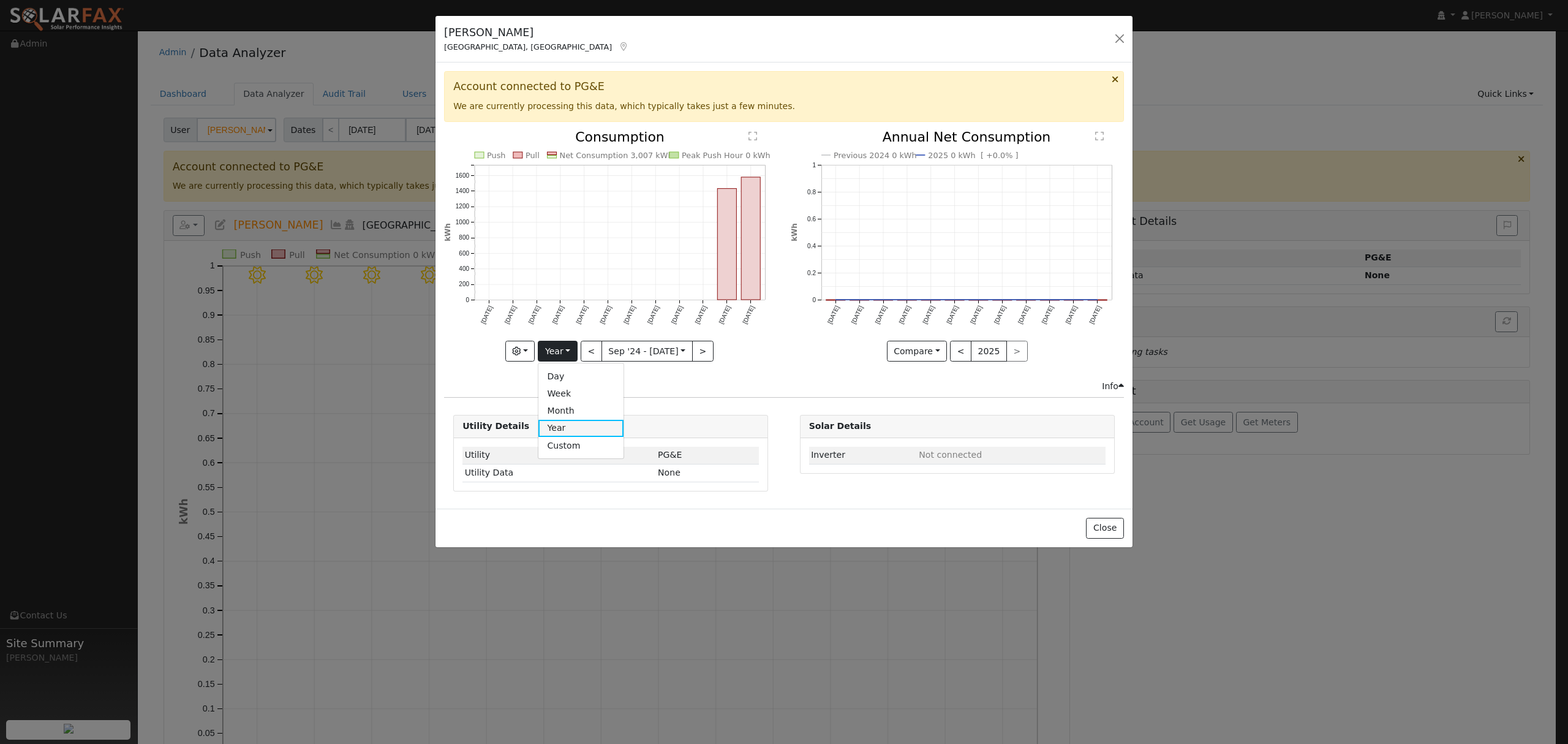
click at [576, 427] on link "Year" at bounding box center [581, 428] width 85 height 17
click at [570, 350] on button "Year" at bounding box center [556, 351] width 39 height 21
click at [570, 429] on link "Year" at bounding box center [581, 428] width 85 height 17
click at [564, 350] on button "Year" at bounding box center [556, 351] width 39 height 21
click at [574, 424] on link "Year" at bounding box center [581, 428] width 85 height 17
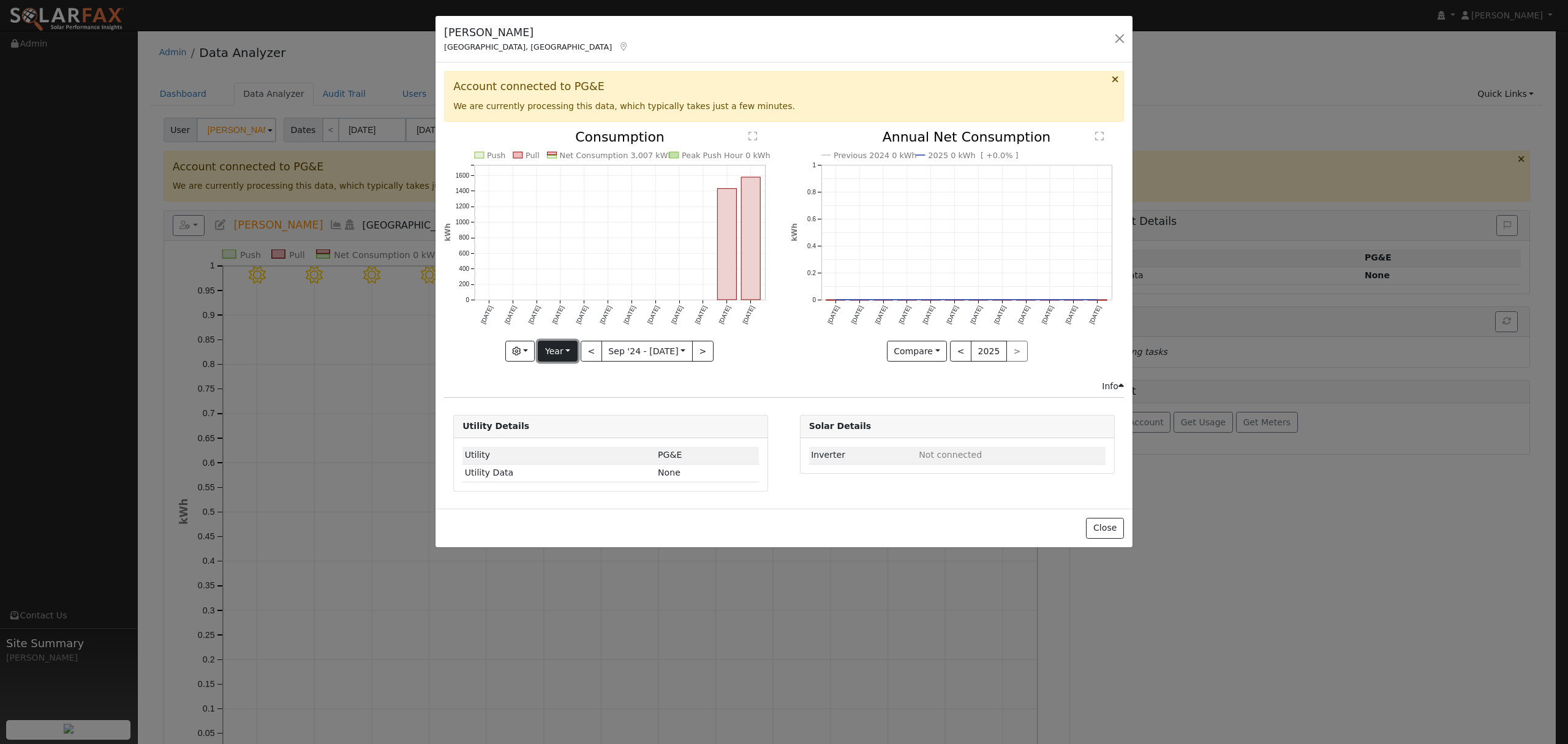
click at [569, 350] on button "Year" at bounding box center [556, 351] width 39 height 21
click at [564, 434] on link "Year" at bounding box center [581, 428] width 85 height 17
click at [565, 350] on button "Year" at bounding box center [556, 351] width 39 height 21
click at [556, 430] on link "Year" at bounding box center [581, 428] width 85 height 17
click at [567, 355] on button "Year" at bounding box center [556, 351] width 39 height 21
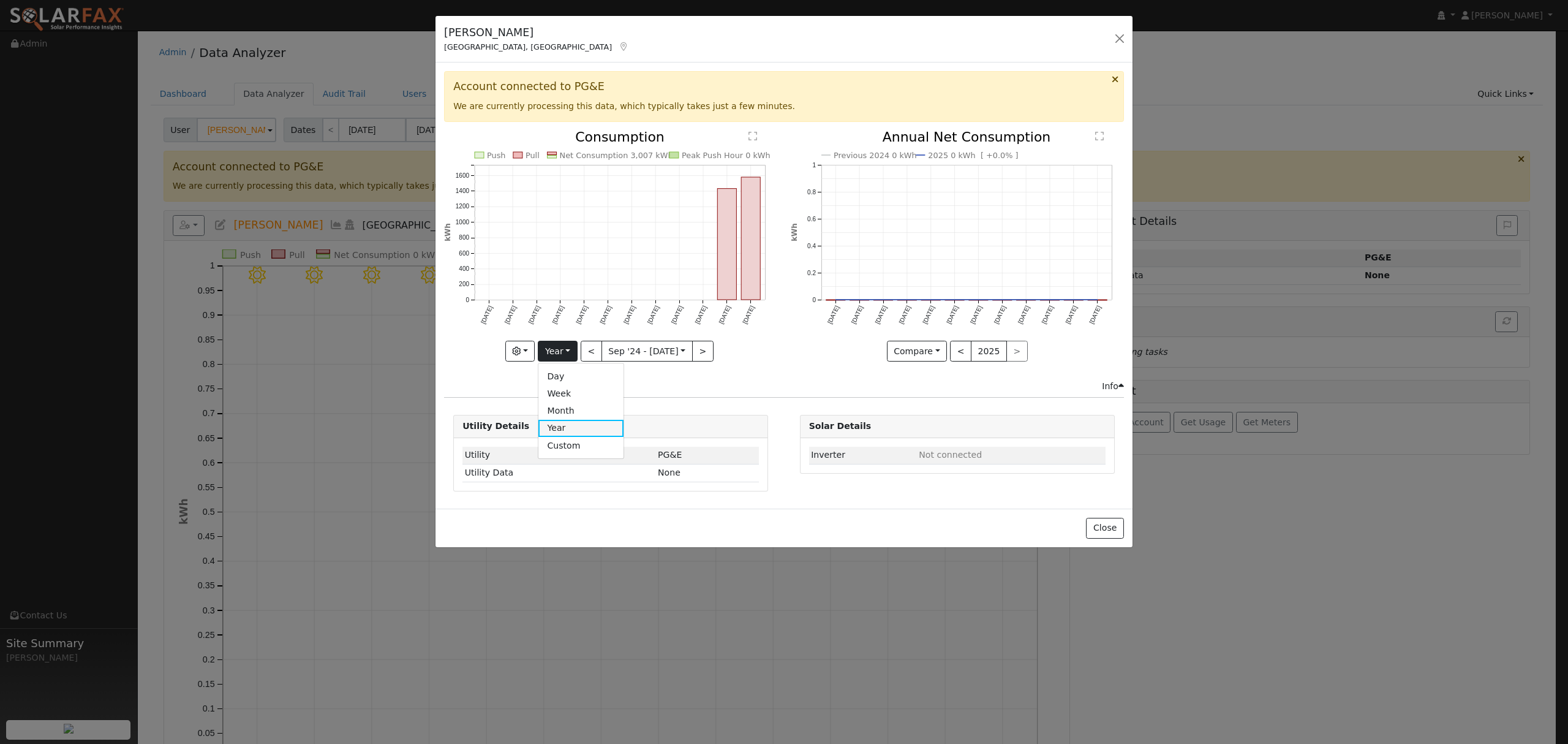
click at [572, 434] on link "Year" at bounding box center [581, 428] width 85 height 17
click at [554, 349] on button "Year" at bounding box center [556, 351] width 39 height 21
click at [579, 430] on link "Year" at bounding box center [581, 428] width 85 height 17
click at [555, 348] on button "Year" at bounding box center [556, 351] width 39 height 21
click at [561, 428] on link "Year" at bounding box center [581, 428] width 85 height 17
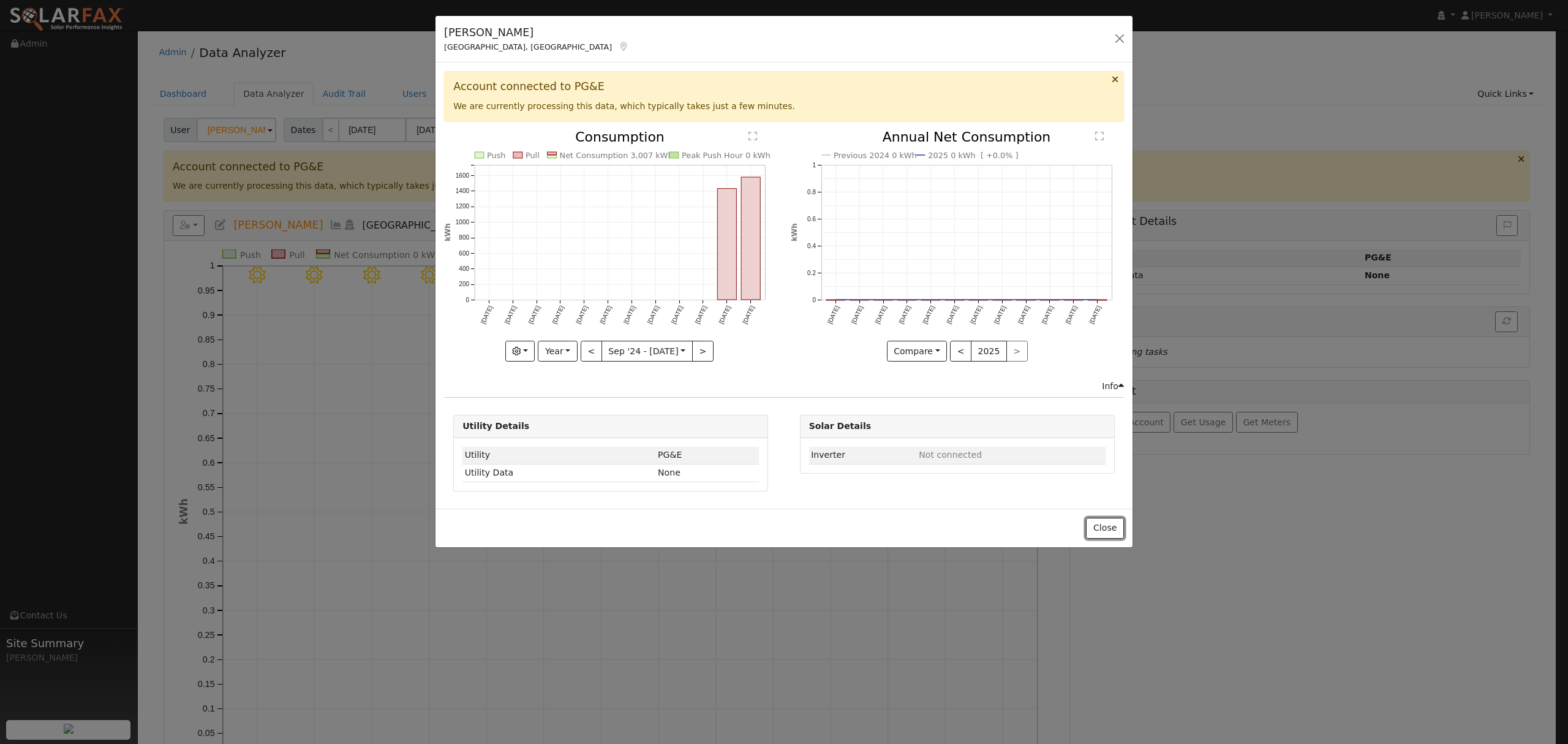
click at [1101, 534] on button "Close" at bounding box center [1103, 528] width 37 height 21
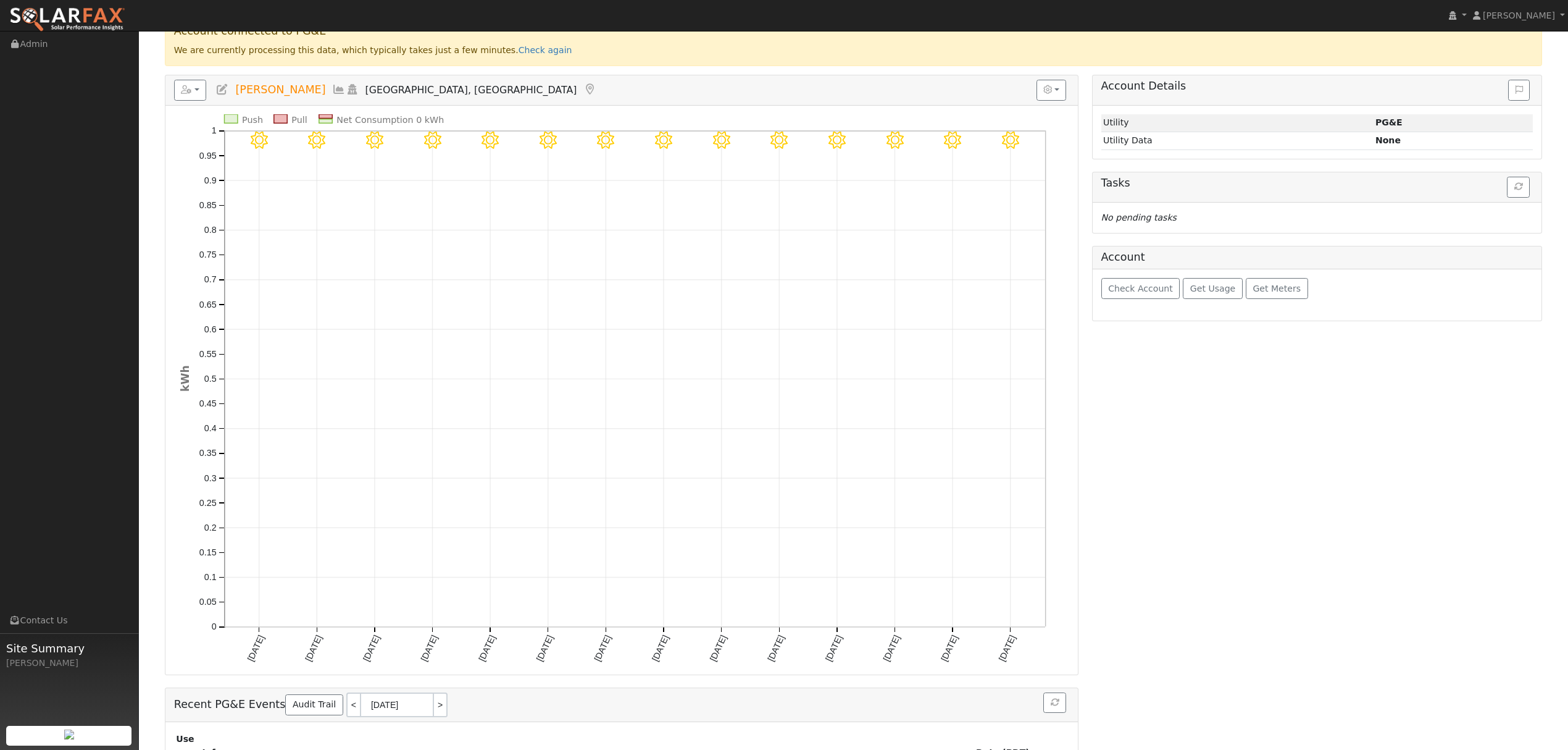
scroll to position [198, 0]
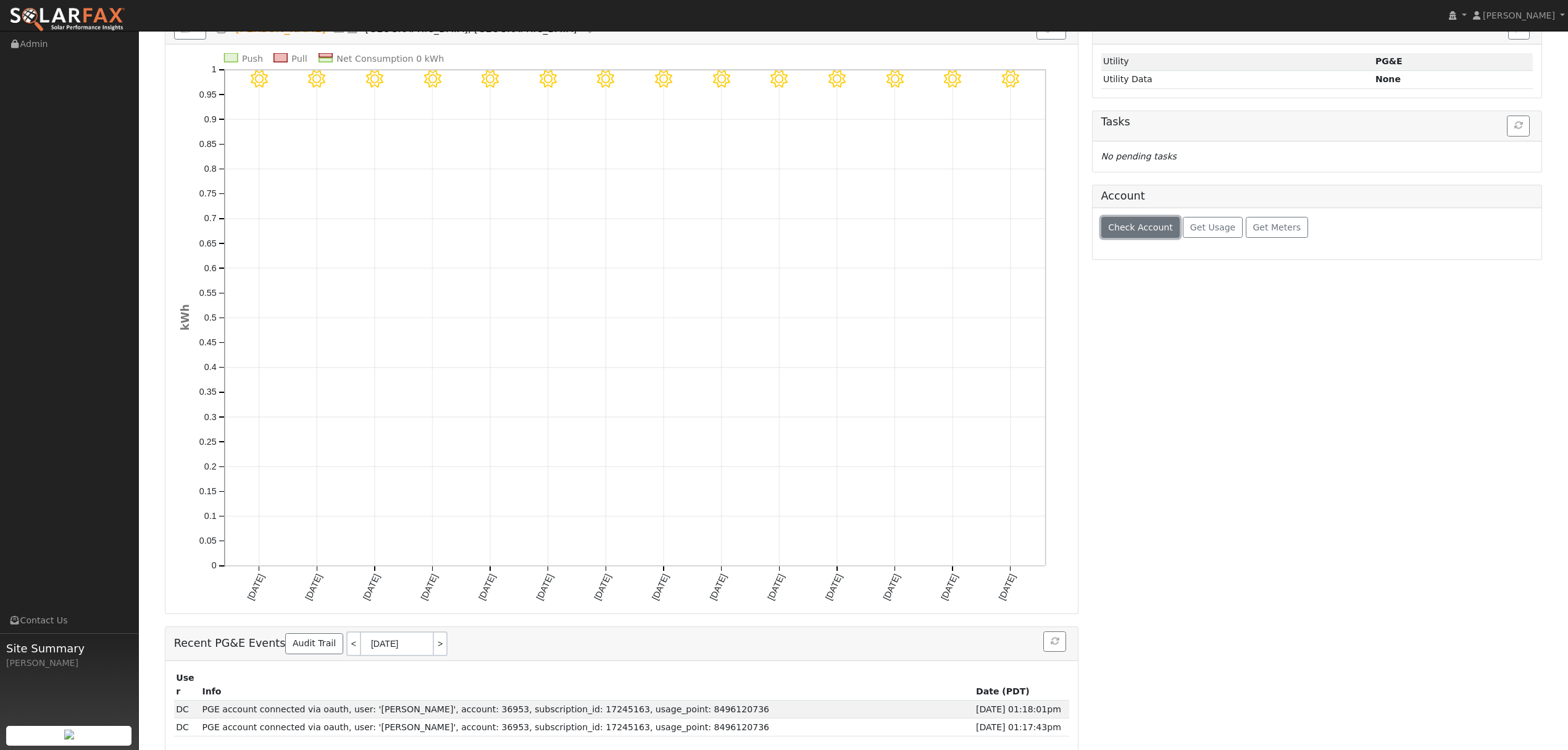
click at [1153, 228] on span "Check Account" at bounding box center [1141, 227] width 65 height 10
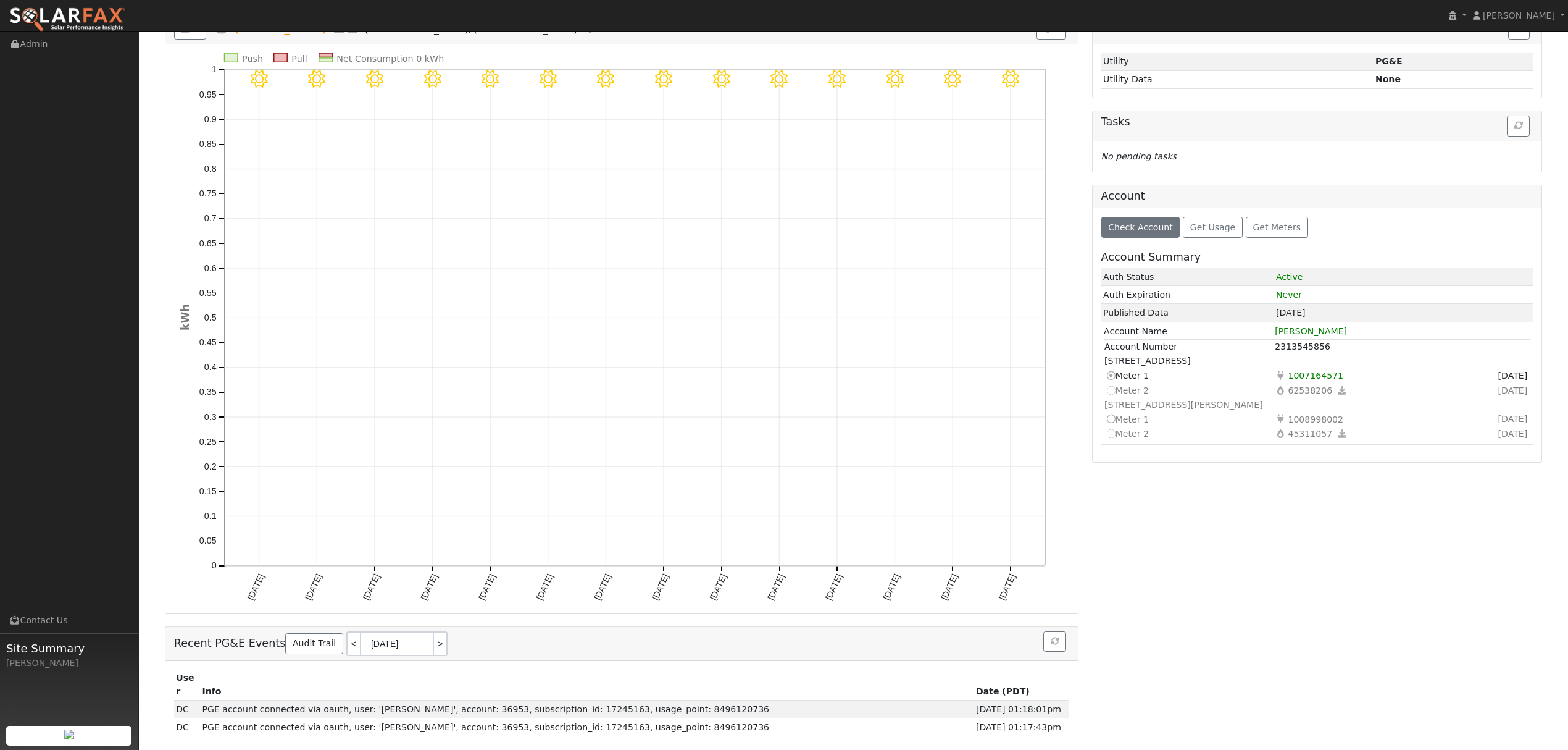
click at [1112, 396] on icon at bounding box center [1110, 390] width 11 height 13
click at [1113, 396] on icon at bounding box center [1110, 390] width 11 height 13
click at [1113, 395] on icon at bounding box center [1110, 390] width 11 height 13
click at [1115, 394] on td "Not selectable Meter 2" at bounding box center [1188, 390] width 171 height 15
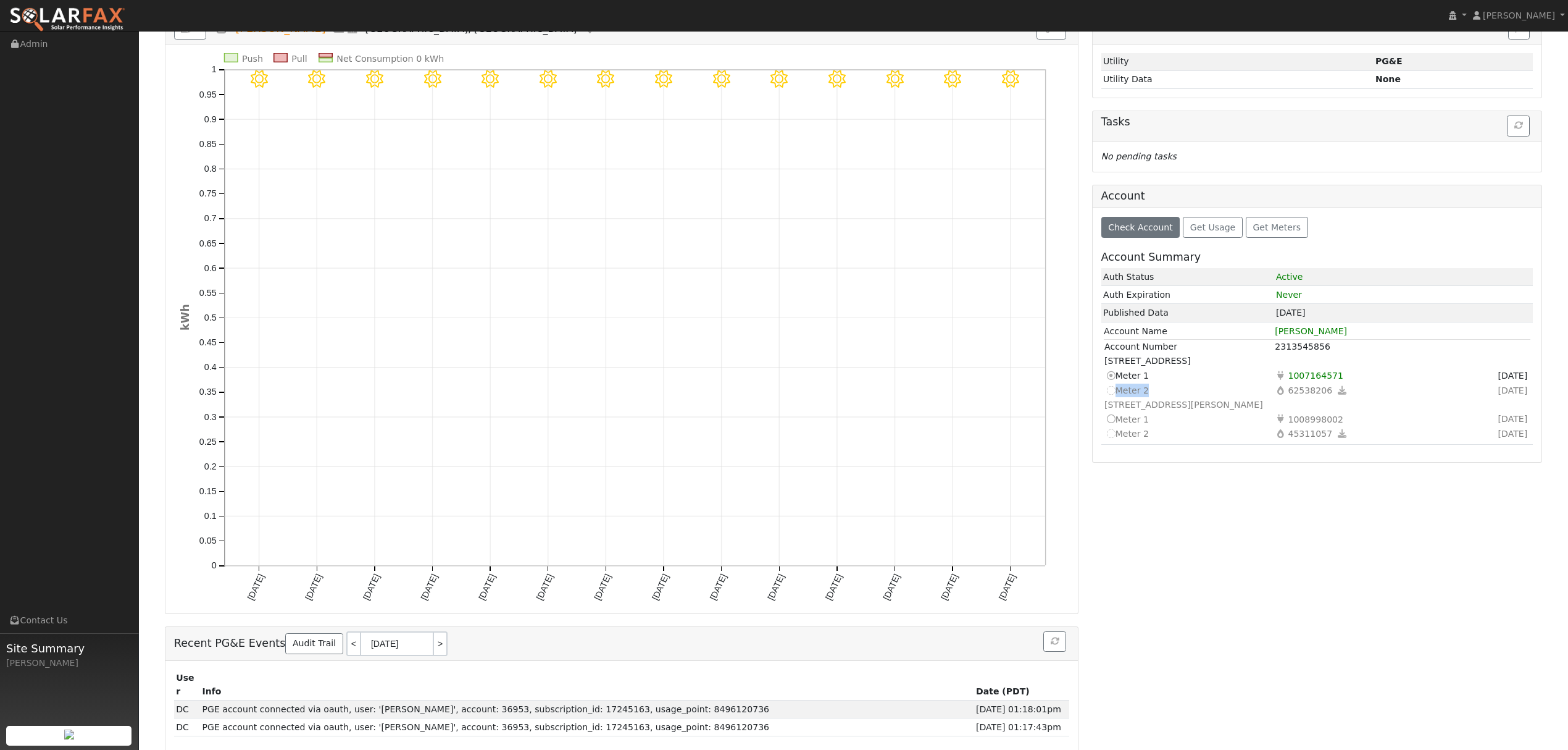
click at [1115, 394] on td "Not selectable Meter 2" at bounding box center [1188, 390] width 171 height 15
click at [1106, 396] on icon at bounding box center [1110, 390] width 11 height 13
click at [1106, 395] on icon at bounding box center [1110, 390] width 11 height 13
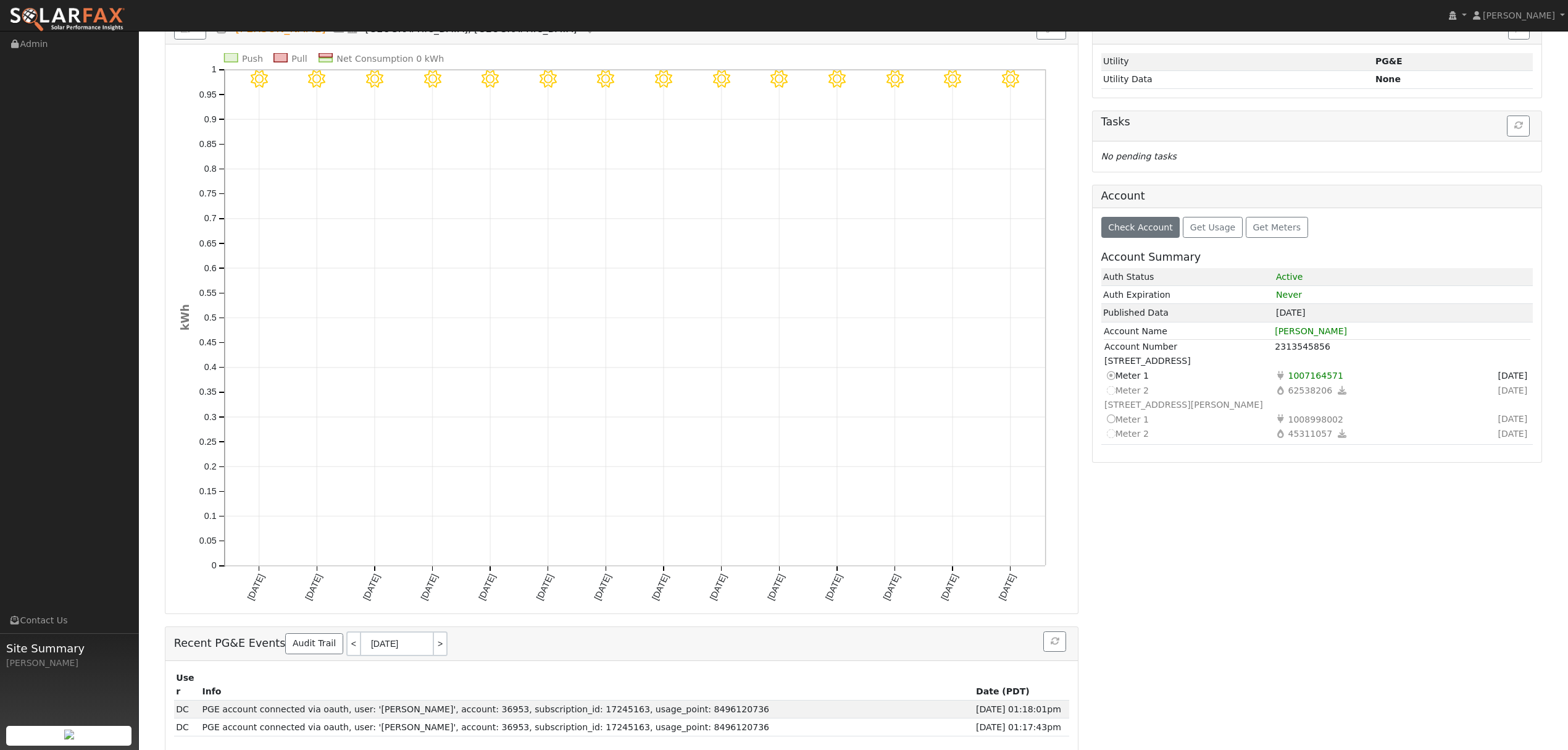
click at [1278, 396] on icon at bounding box center [1280, 390] width 11 height 13
click at [1293, 396] on span "62538206" at bounding box center [1310, 389] width 49 height 14
click at [1305, 396] on span "62538206" at bounding box center [1310, 389] width 49 height 14
click at [1310, 395] on span "62538206" at bounding box center [1310, 389] width 49 height 14
click at [1107, 394] on icon at bounding box center [1110, 390] width 11 height 13
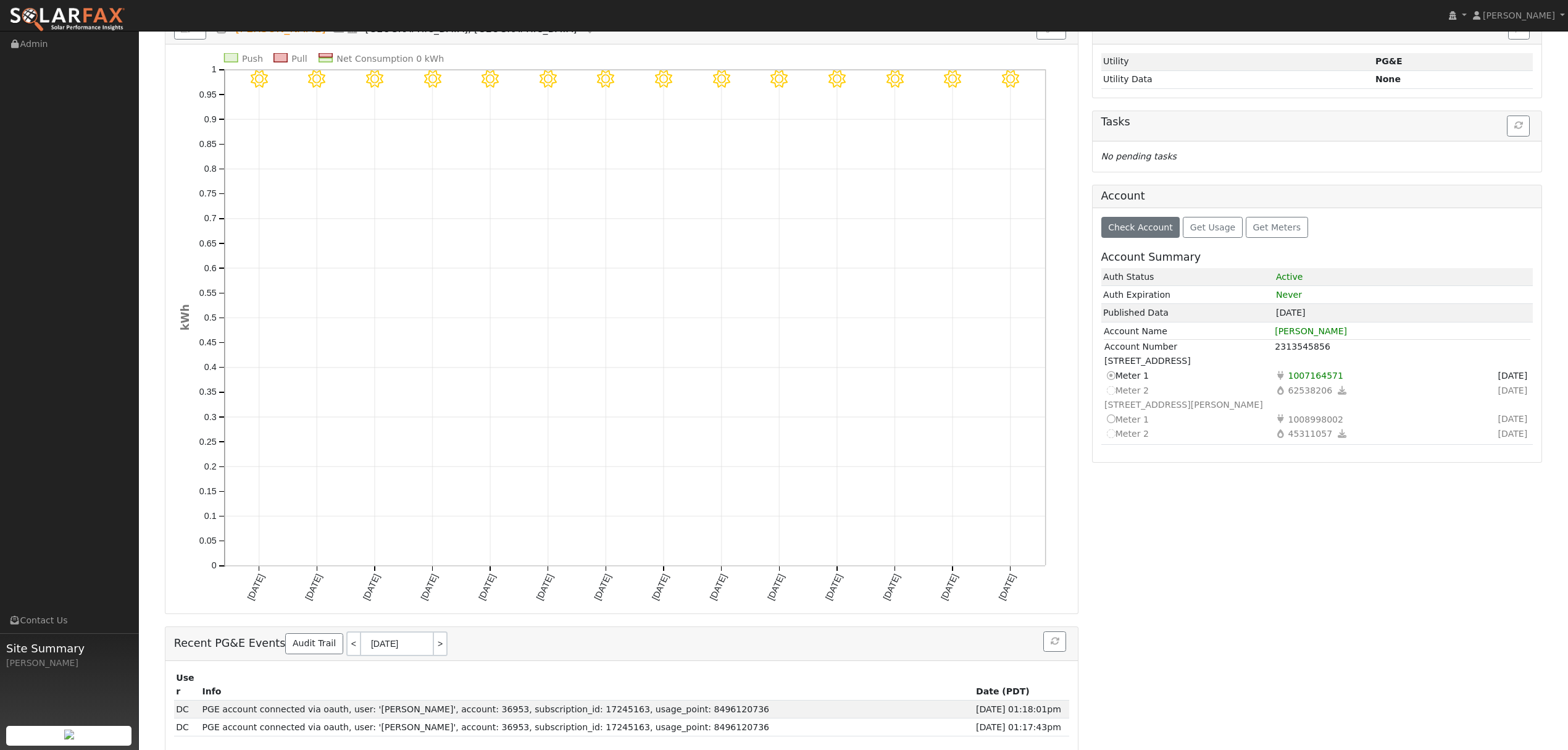
click at [1111, 396] on icon at bounding box center [1110, 390] width 11 height 13
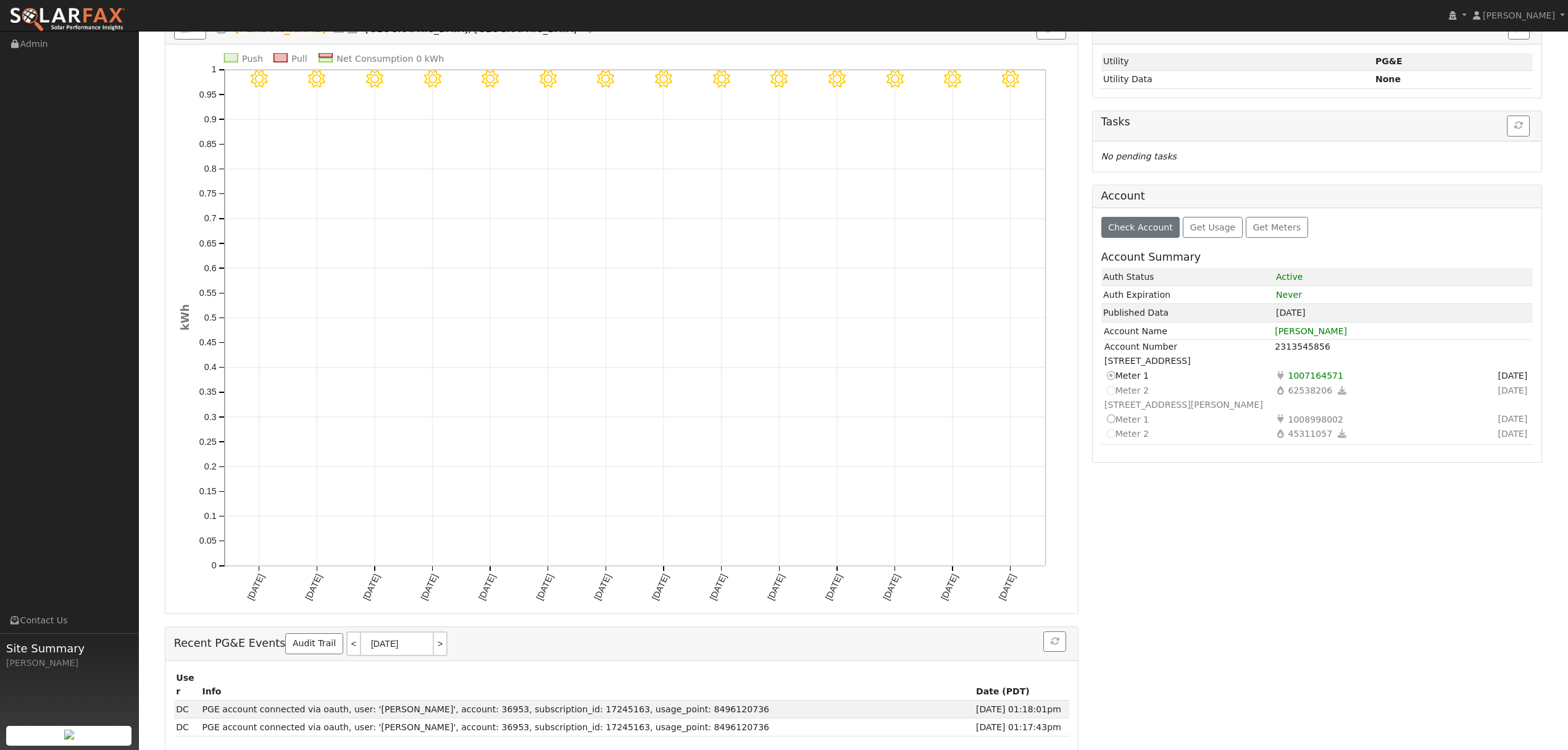
click at [1111, 393] on icon at bounding box center [1110, 390] width 11 height 13
click at [1108, 377] on icon at bounding box center [1110, 375] width 11 height 13
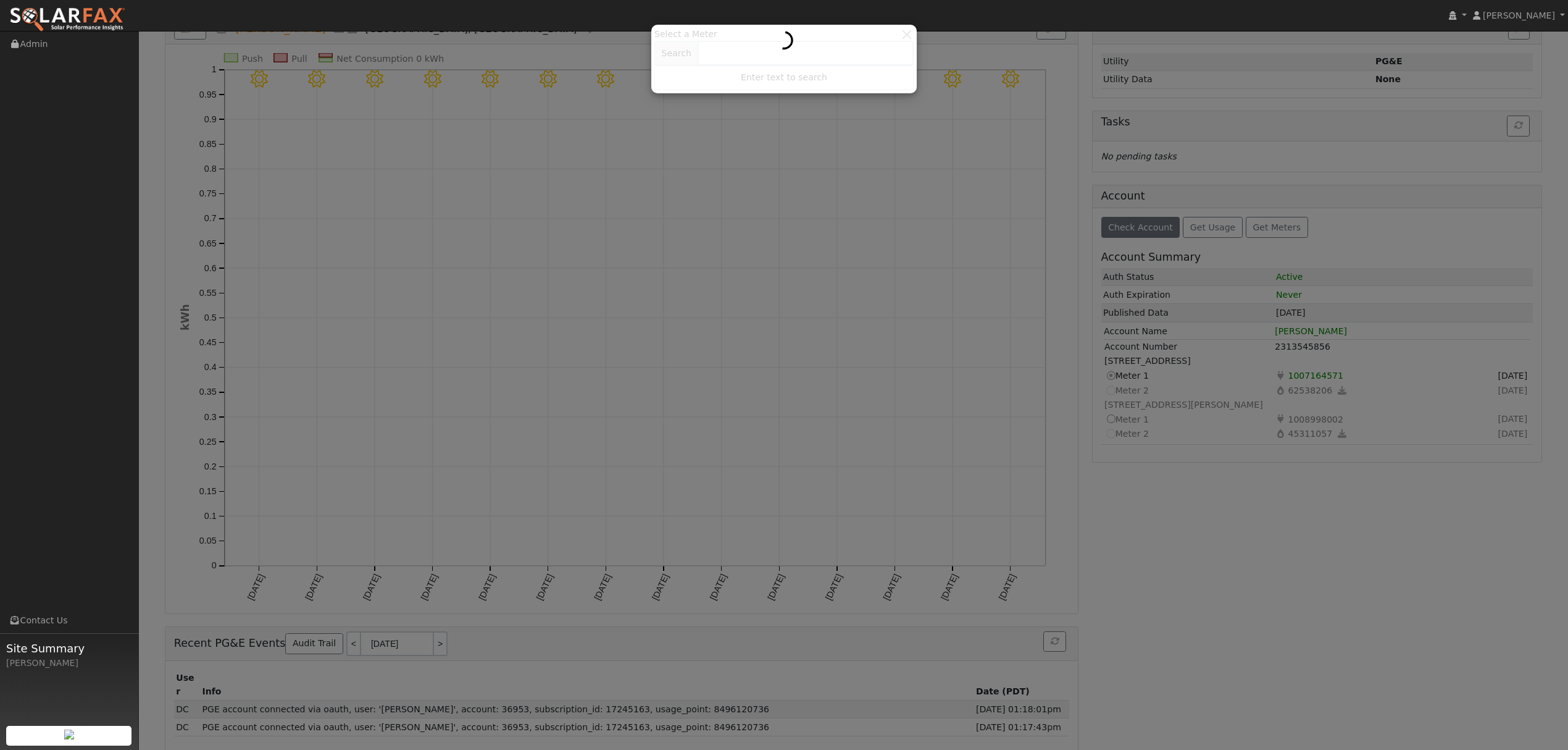
click at [907, 30] on div at bounding box center [784, 58] width 259 height 62
click at [903, 31] on div at bounding box center [784, 58] width 259 height 62
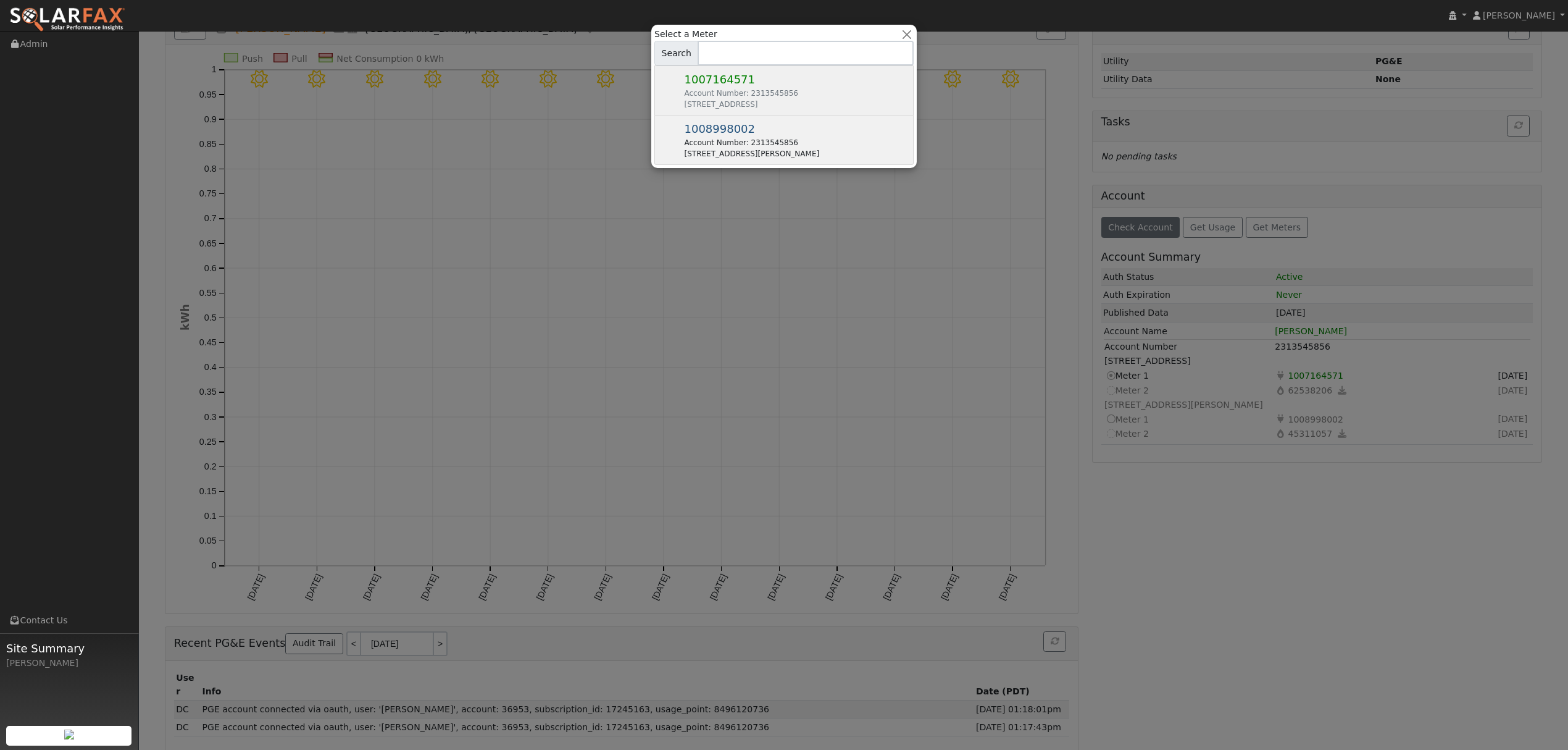
click at [721, 135] on span "1008998002" at bounding box center [720, 129] width 71 height 13
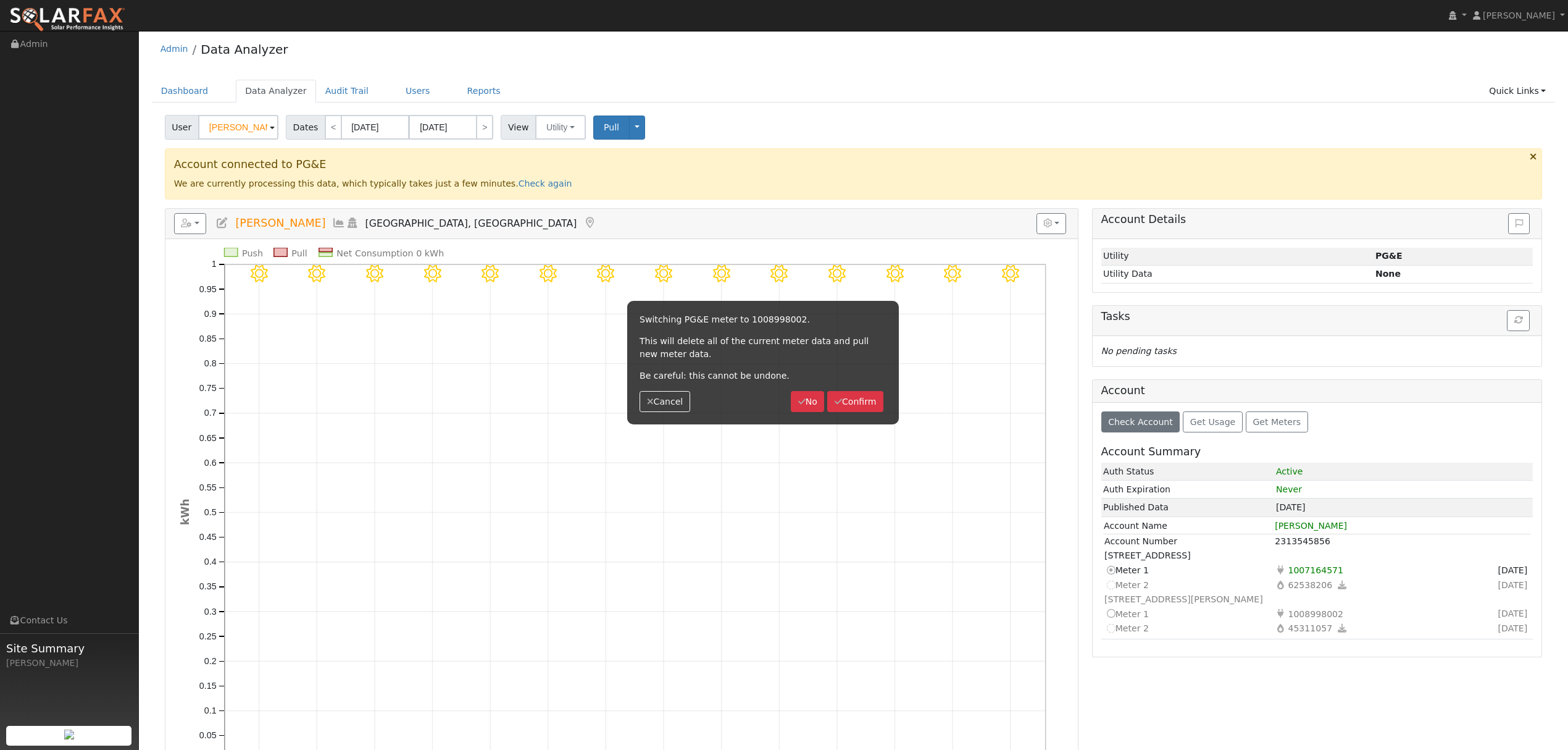
scroll to position [0, 0]
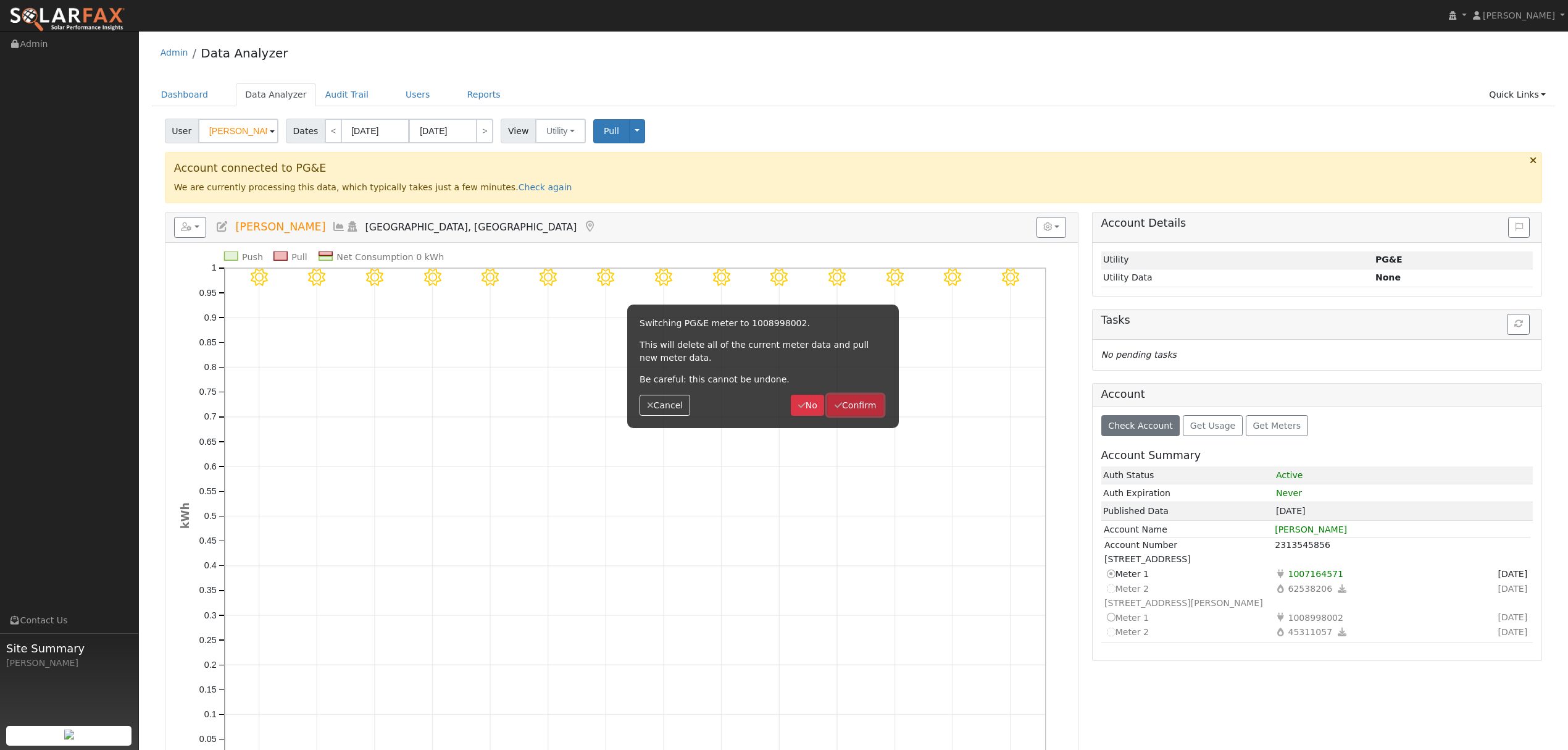
click at [856, 405] on button "Confirm" at bounding box center [855, 405] width 56 height 21
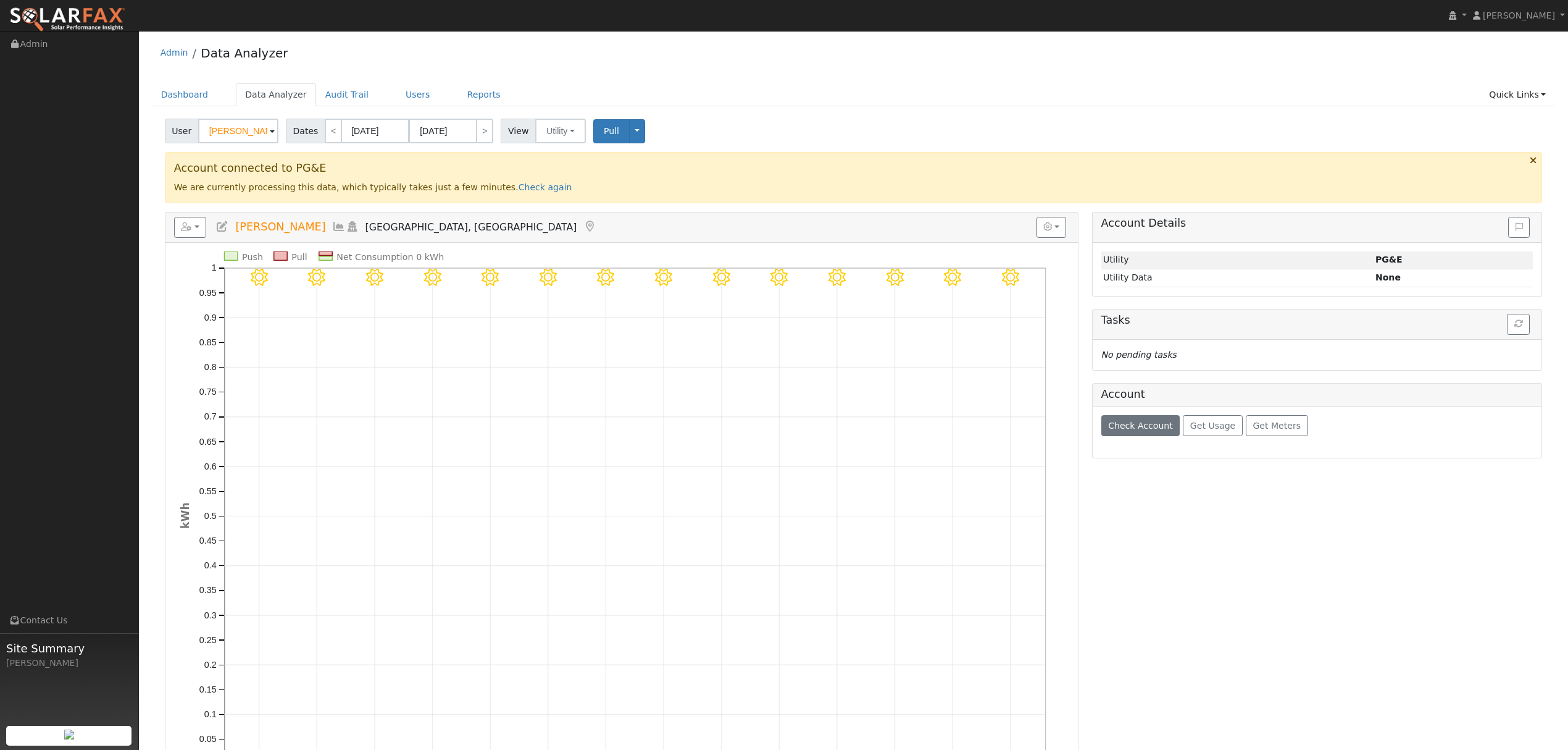
click at [332, 228] on icon at bounding box center [339, 227] width 13 height 11
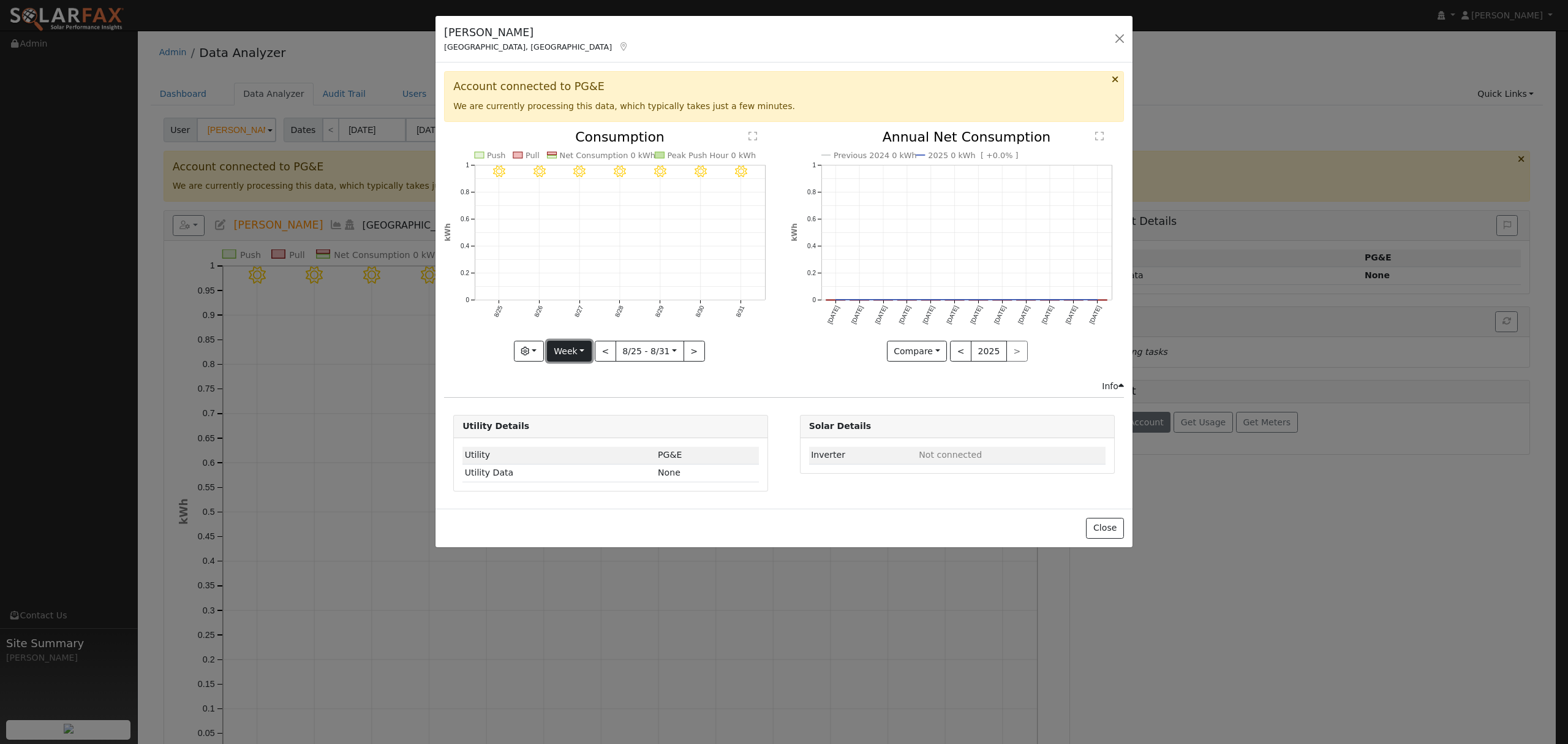
click at [567, 355] on button "Week" at bounding box center [569, 351] width 44 height 21
click at [579, 425] on link "Year" at bounding box center [590, 428] width 85 height 17
type input "[DATE]"
click at [549, 345] on button "Year" at bounding box center [556, 351] width 39 height 21
click at [556, 422] on link "Year" at bounding box center [581, 428] width 85 height 17
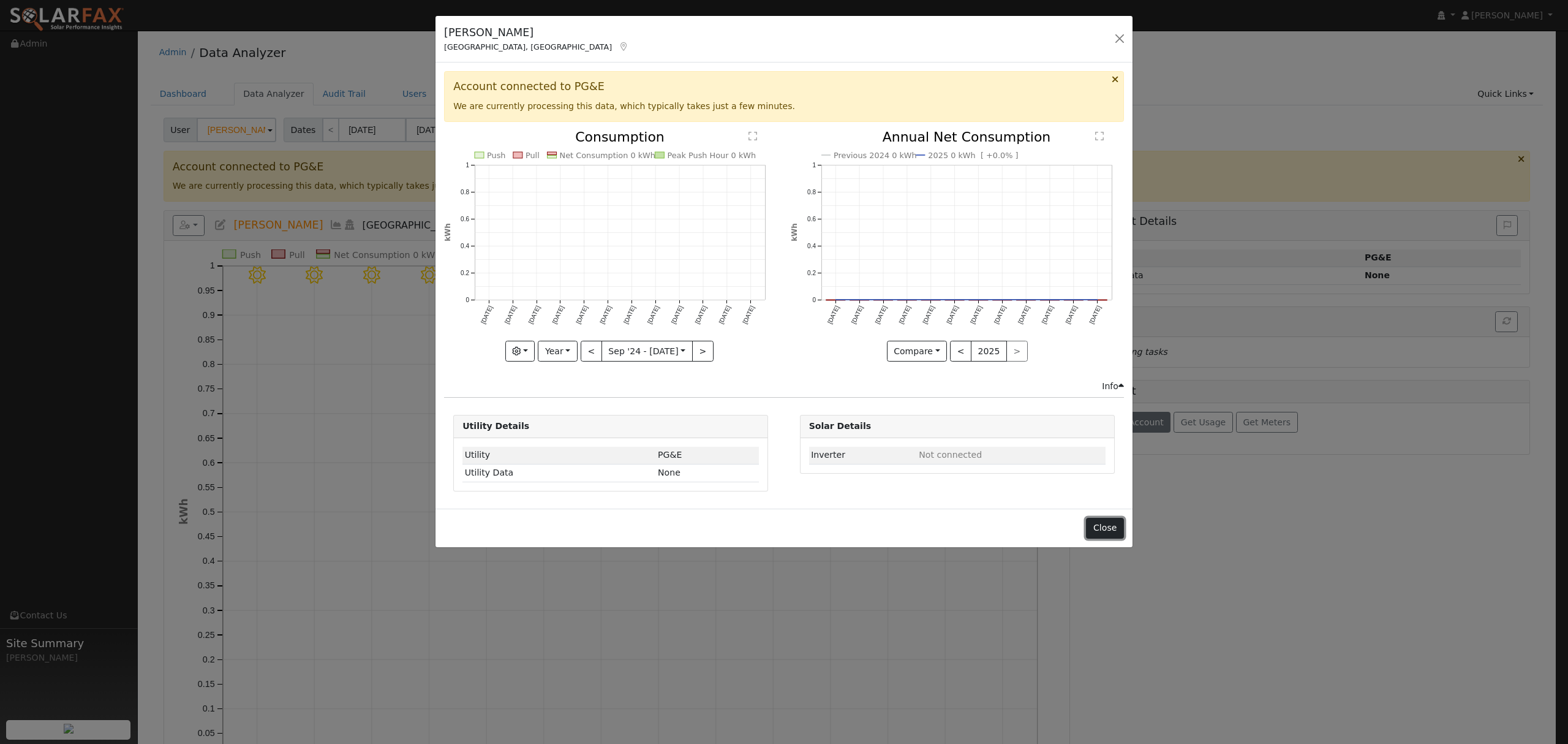
click at [1103, 537] on button "Close" at bounding box center [1103, 528] width 37 height 21
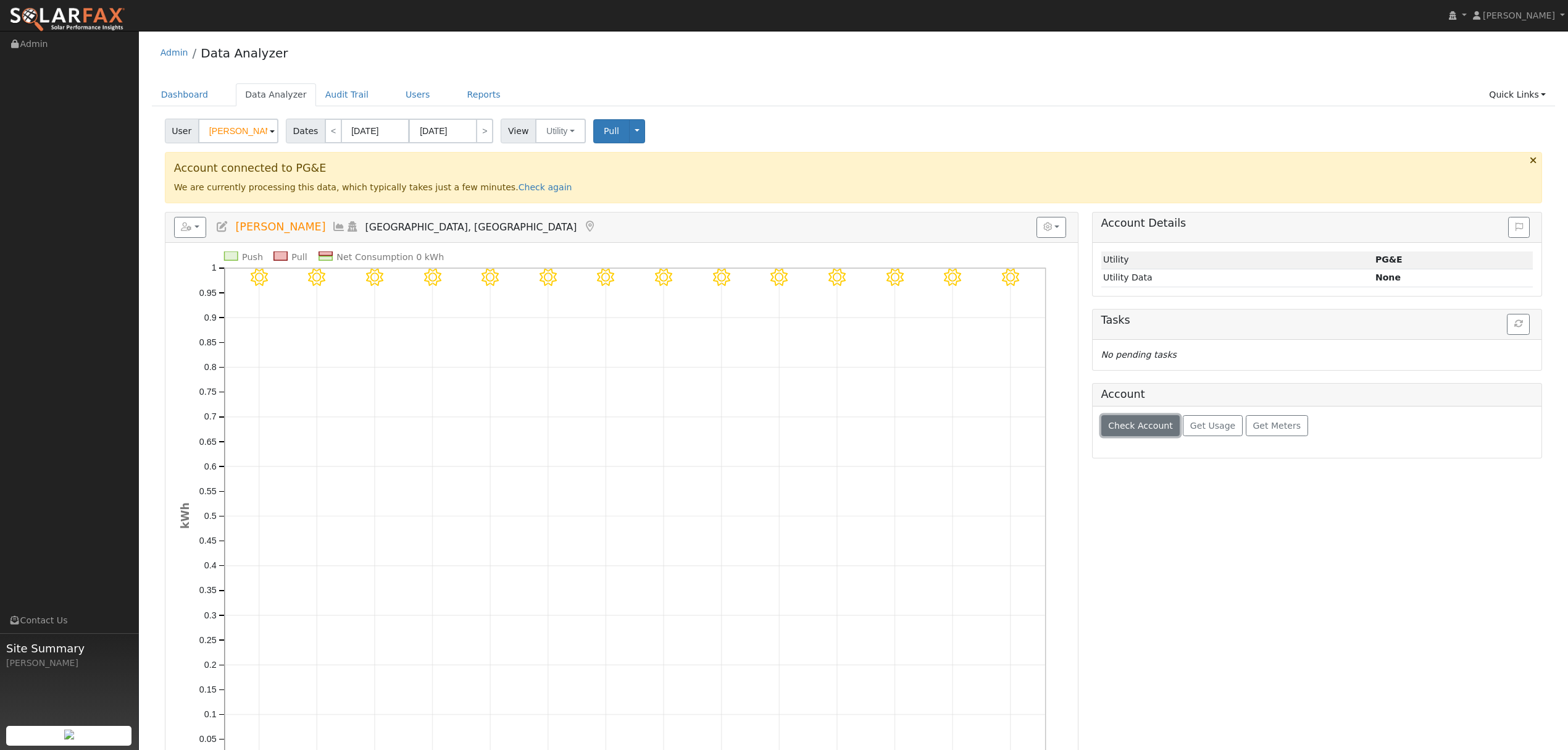
click at [1144, 430] on span "Check Account" at bounding box center [1141, 426] width 65 height 10
click at [604, 127] on span "Pull" at bounding box center [611, 131] width 15 height 10
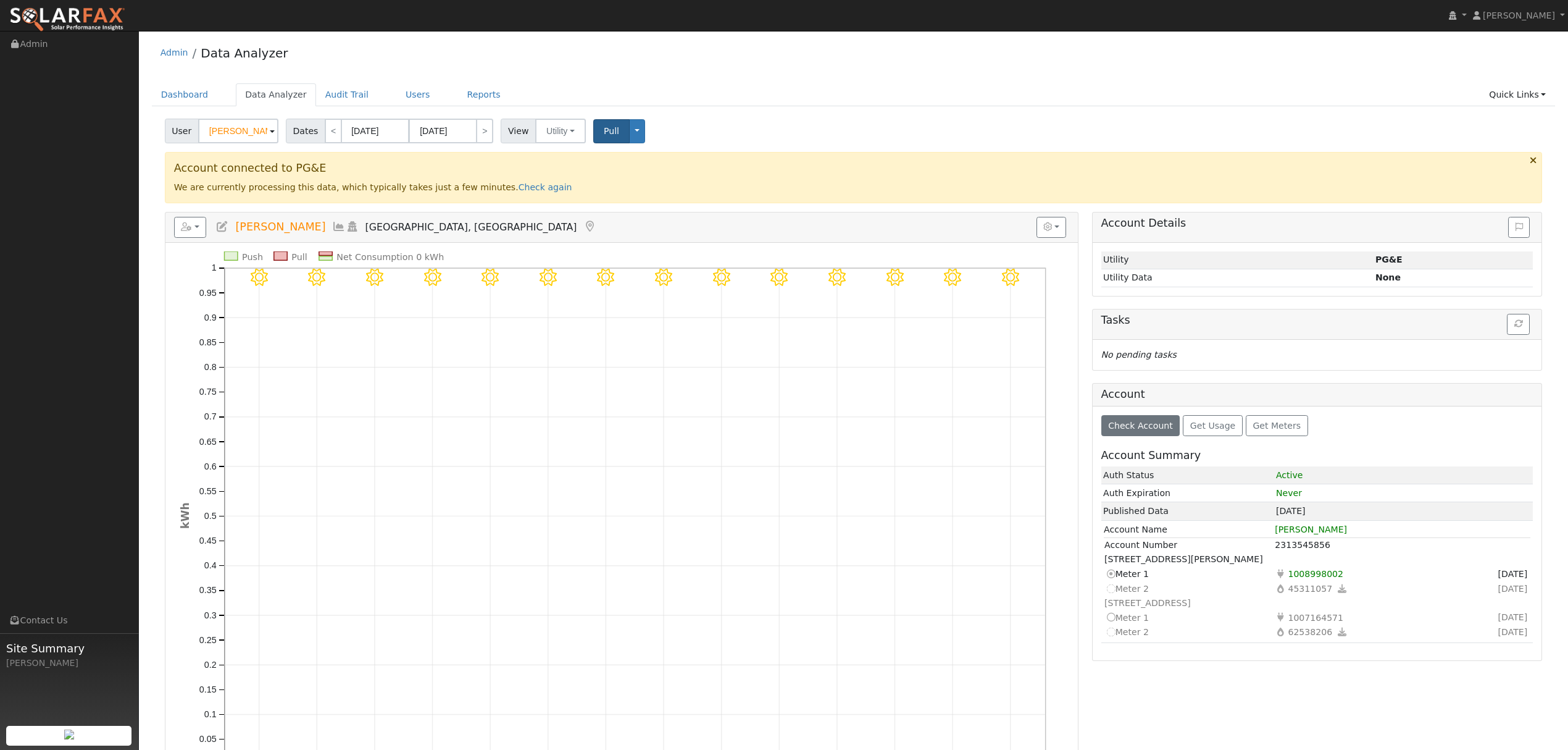
click at [332, 228] on icon at bounding box center [339, 227] width 13 height 11
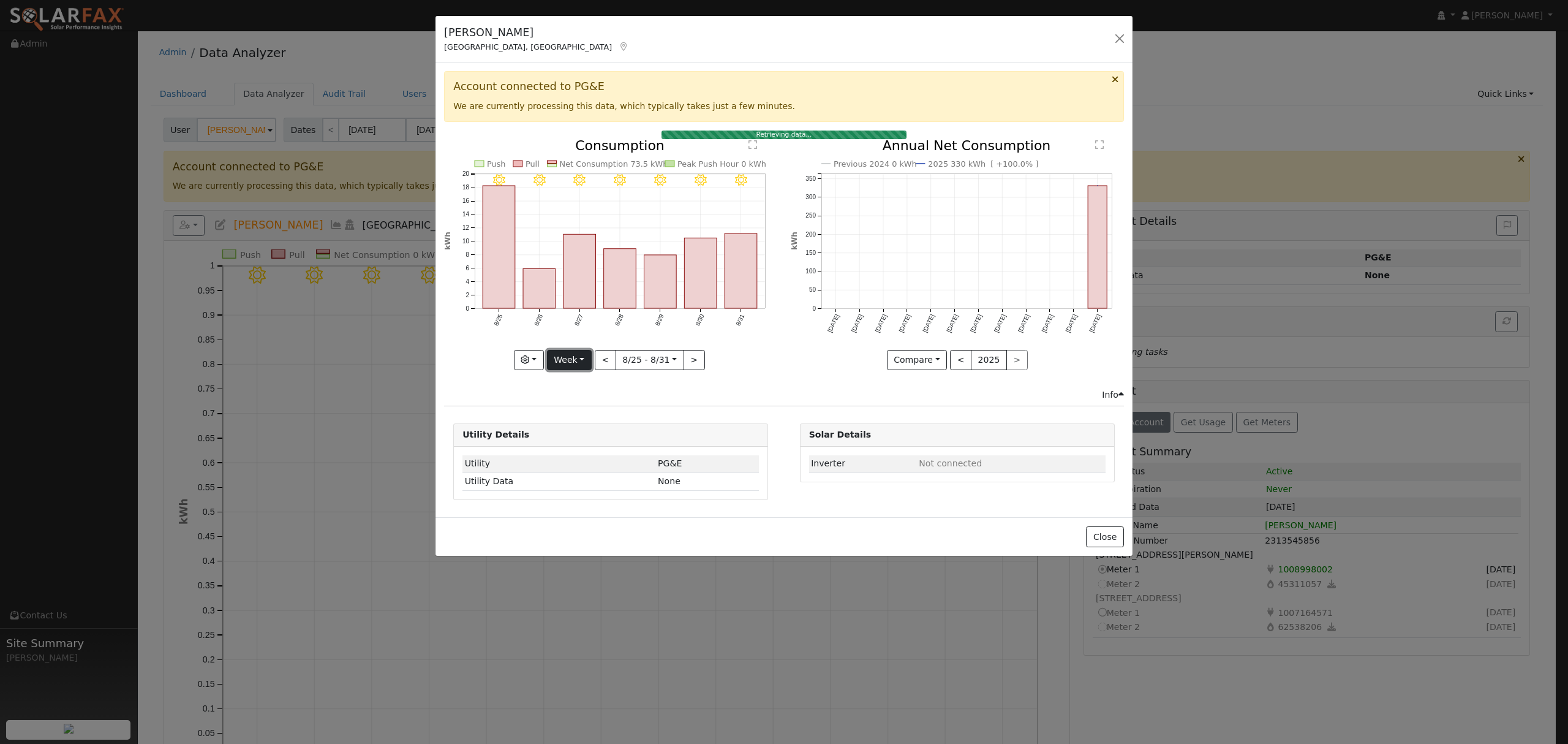
click at [579, 355] on button "Week" at bounding box center [569, 360] width 44 height 21
click at [581, 434] on link "Year" at bounding box center [590, 436] width 85 height 17
type input "[DATE]"
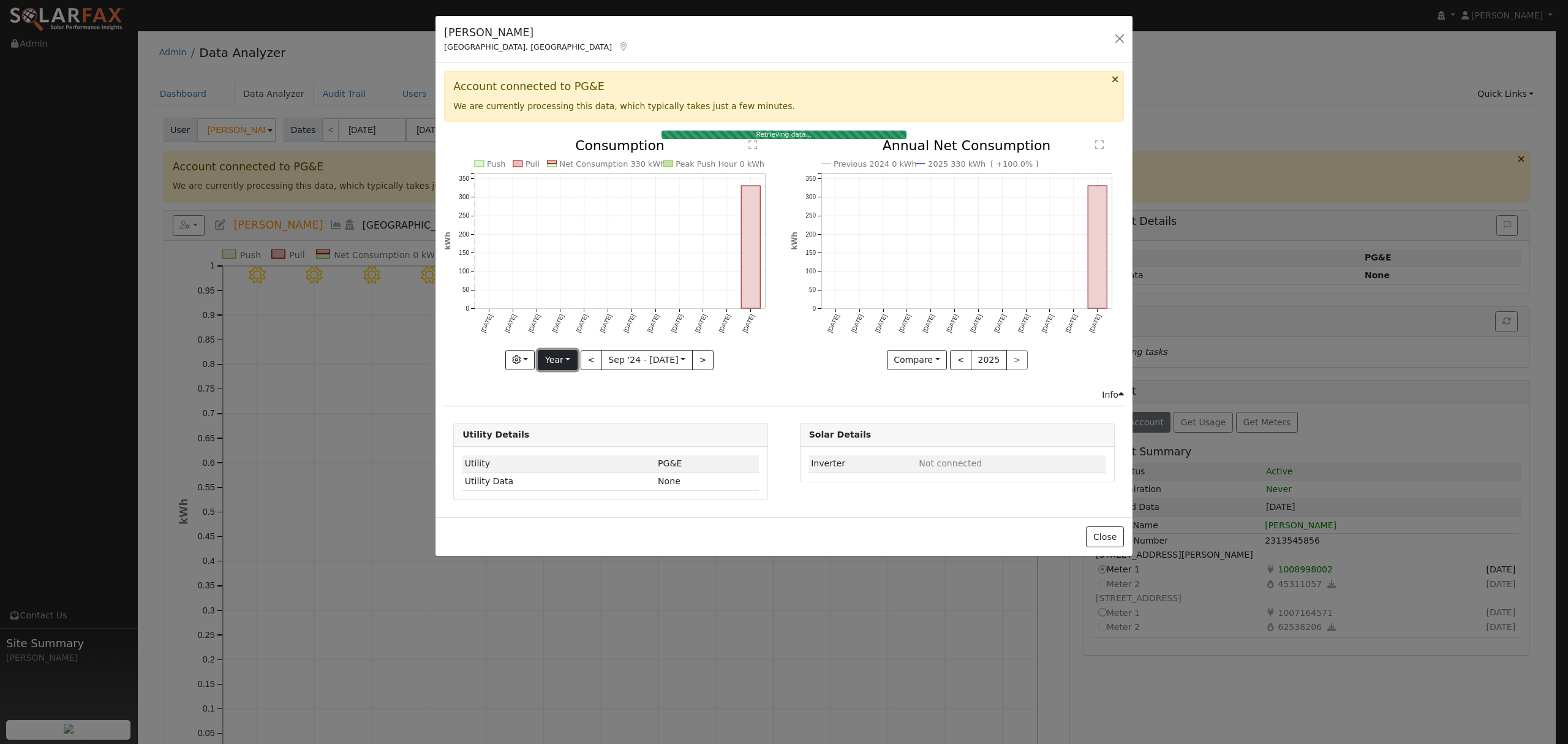
click at [565, 359] on button "Year" at bounding box center [556, 360] width 39 height 21
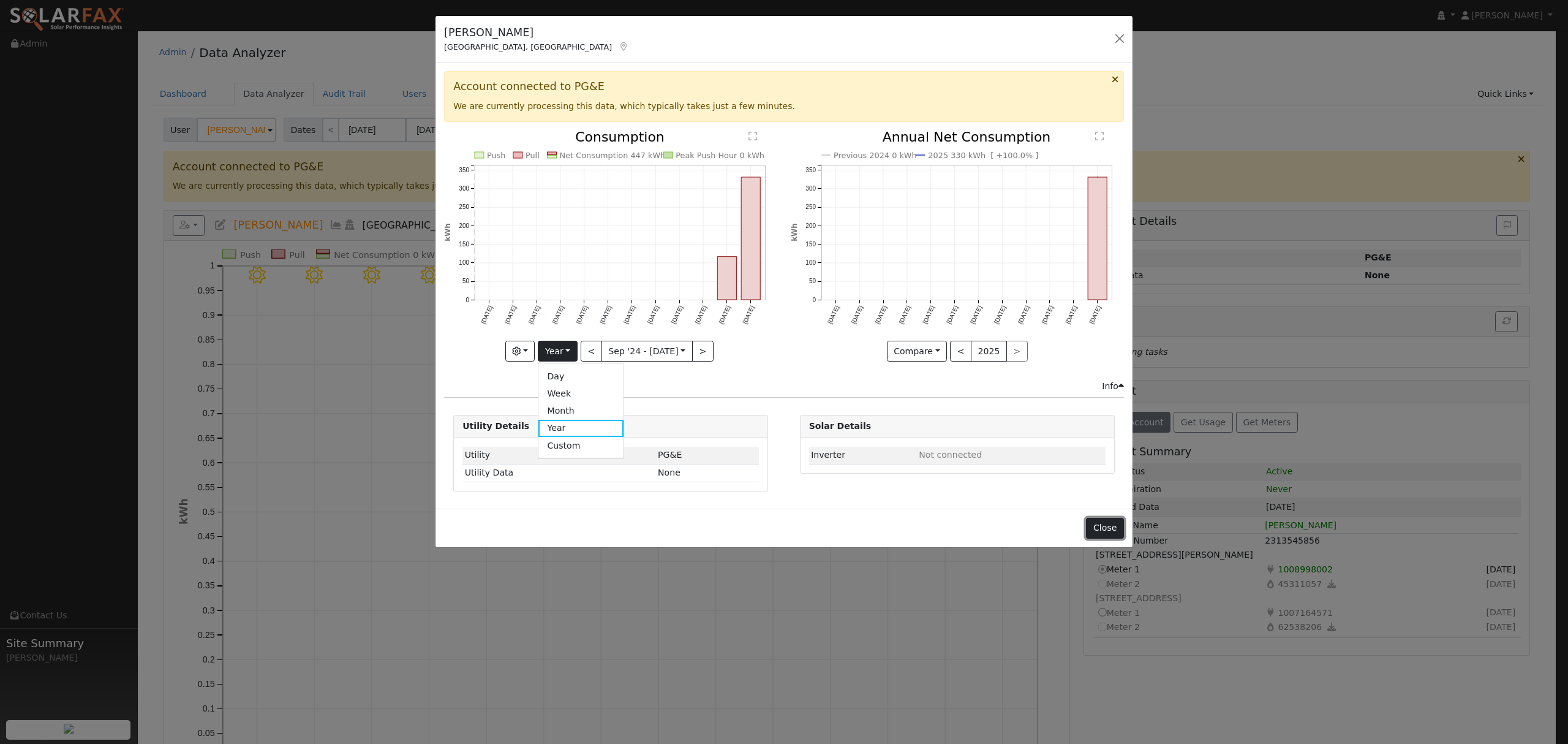
click at [1102, 529] on button "Close" at bounding box center [1103, 528] width 37 height 21
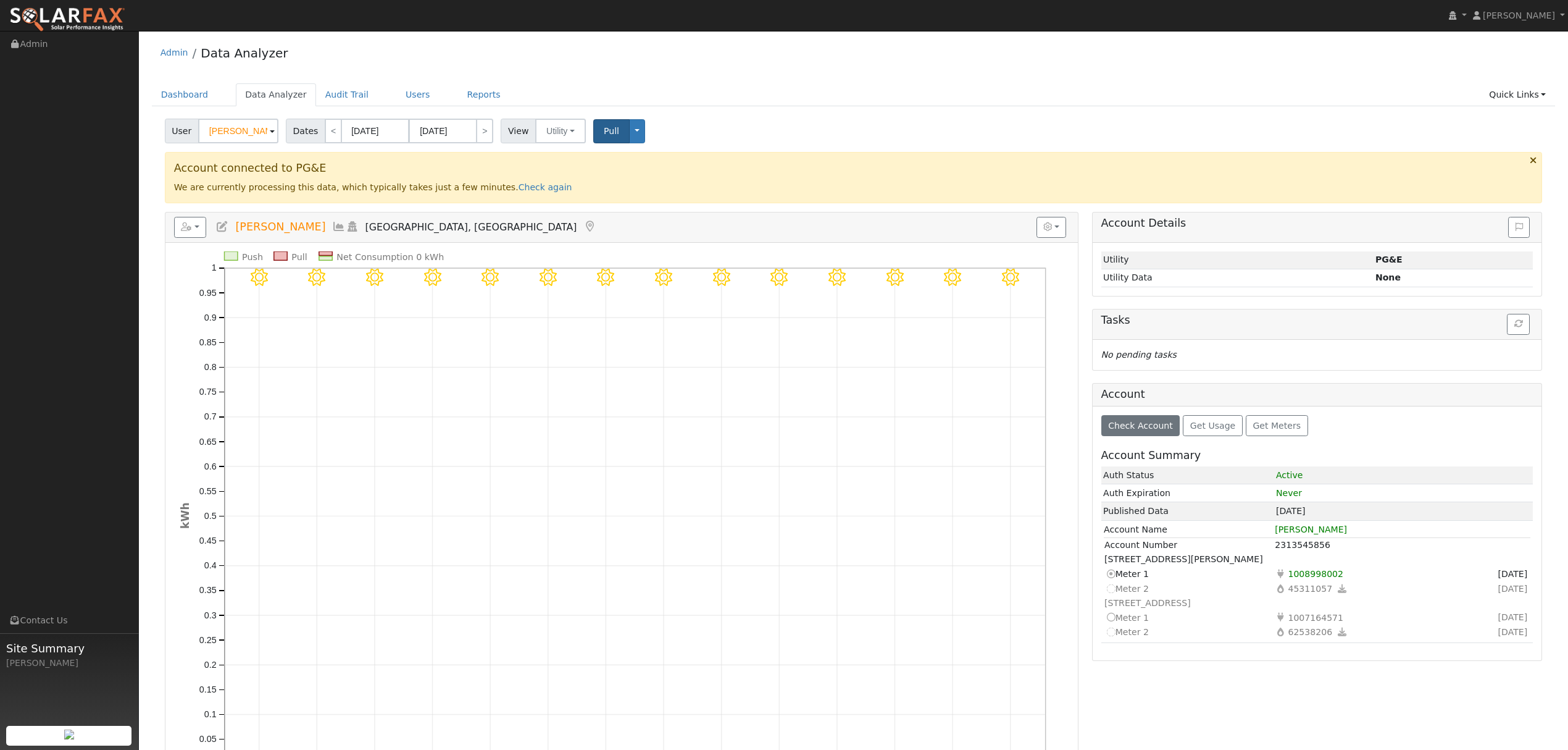
click at [1308, 576] on span "1008998002" at bounding box center [1315, 573] width 60 height 14
click at [1286, 580] on span "1008998002" at bounding box center [1315, 573] width 60 height 14
click at [1272, 578] on td "Current meter Meter 1" at bounding box center [1188, 573] width 171 height 15
click at [1109, 576] on icon at bounding box center [1110, 573] width 11 height 13
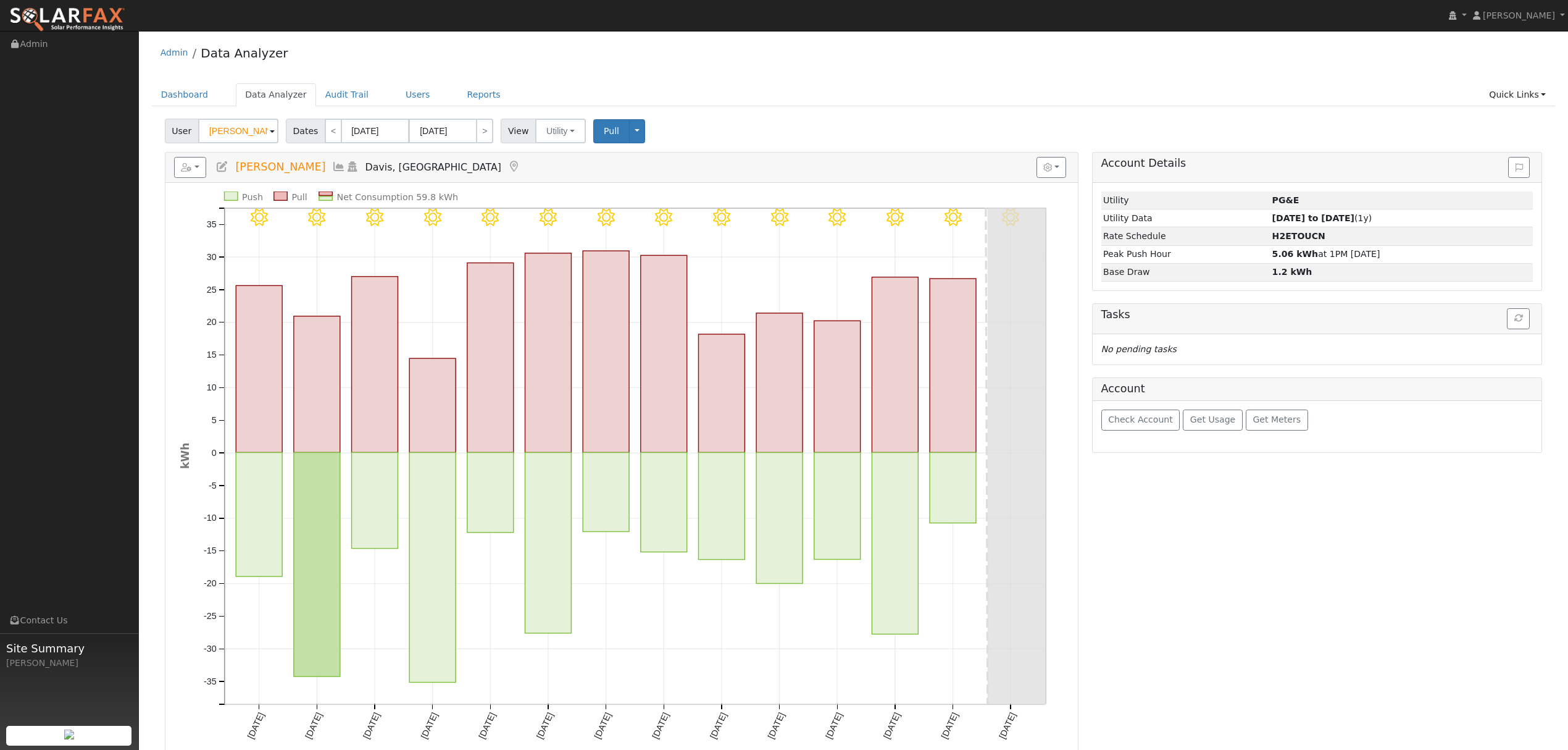
click at [332, 168] on icon at bounding box center [339, 167] width 13 height 11
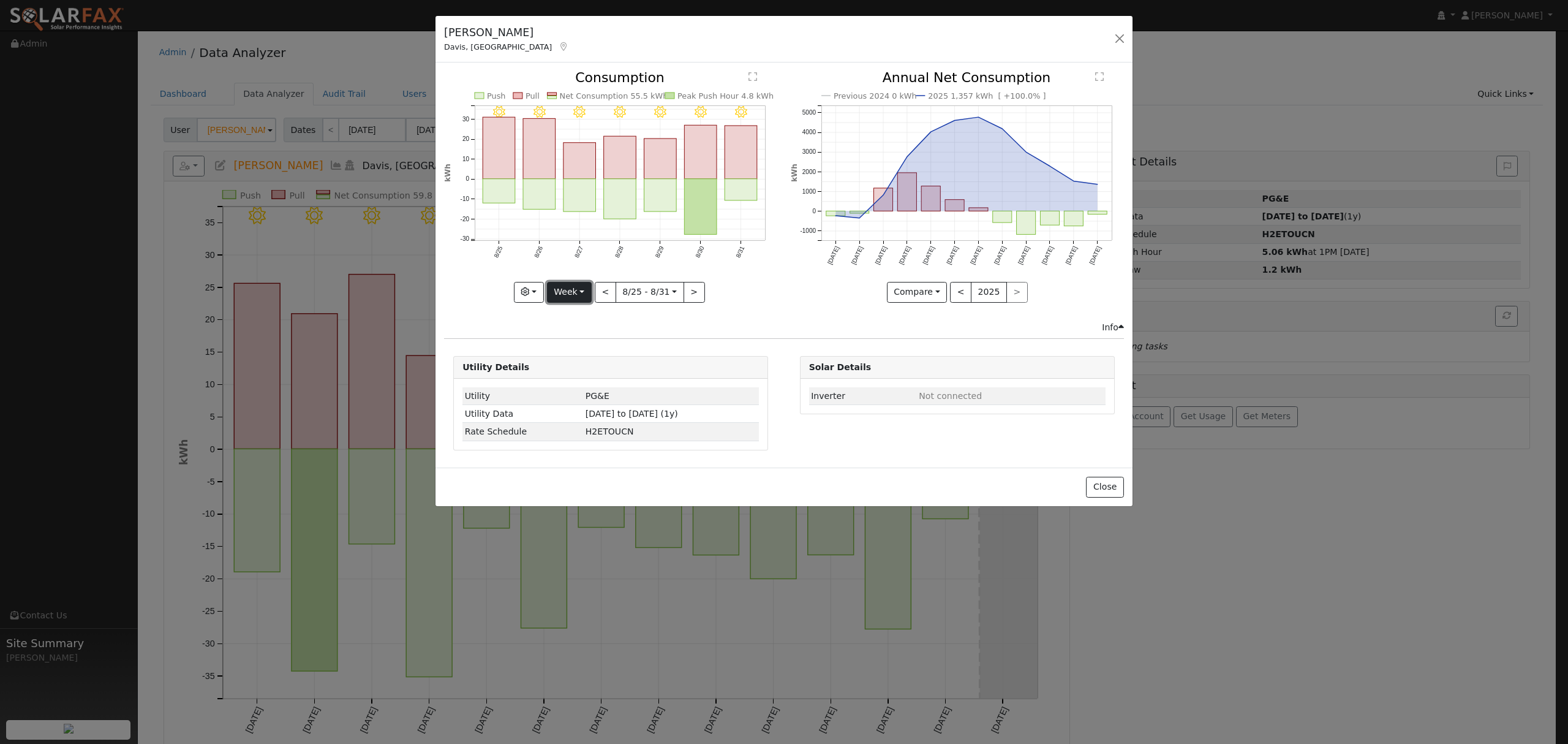
click at [569, 289] on button "Week" at bounding box center [569, 292] width 44 height 21
click at [581, 363] on link "Year" at bounding box center [590, 368] width 85 height 17
type input "[DATE]"
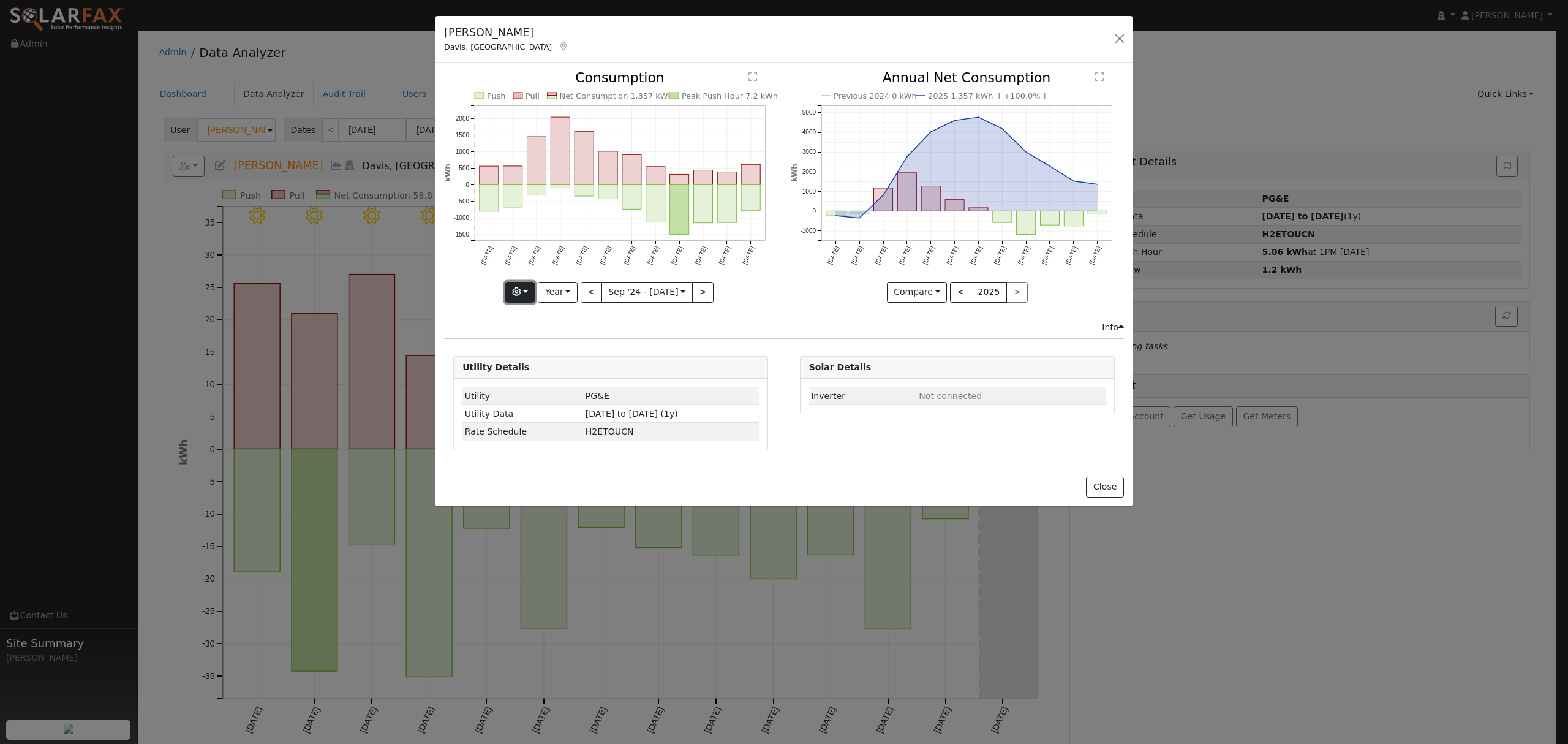
click at [527, 290] on button "button" at bounding box center [520, 292] width 30 height 21
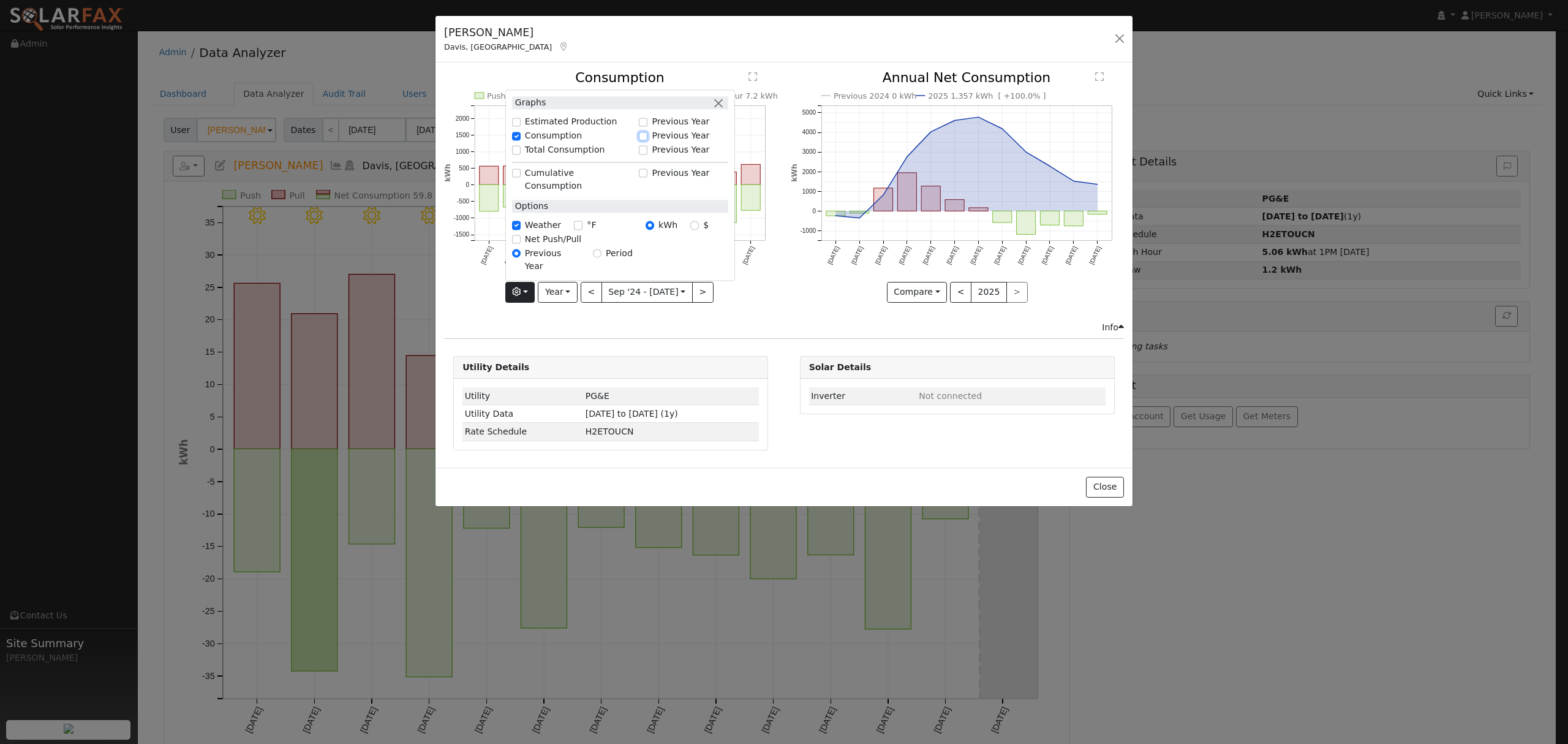
click at [646, 140] on input "Previous Year" at bounding box center [643, 135] width 9 height 9
click at [784, 287] on div "Previous 2024 0 kWh 2025 1,357 kWh [ +100.0% ] [DATE] Oct '[DATE] Dec '[DATE] F…" at bounding box center [957, 195] width 346 height 249
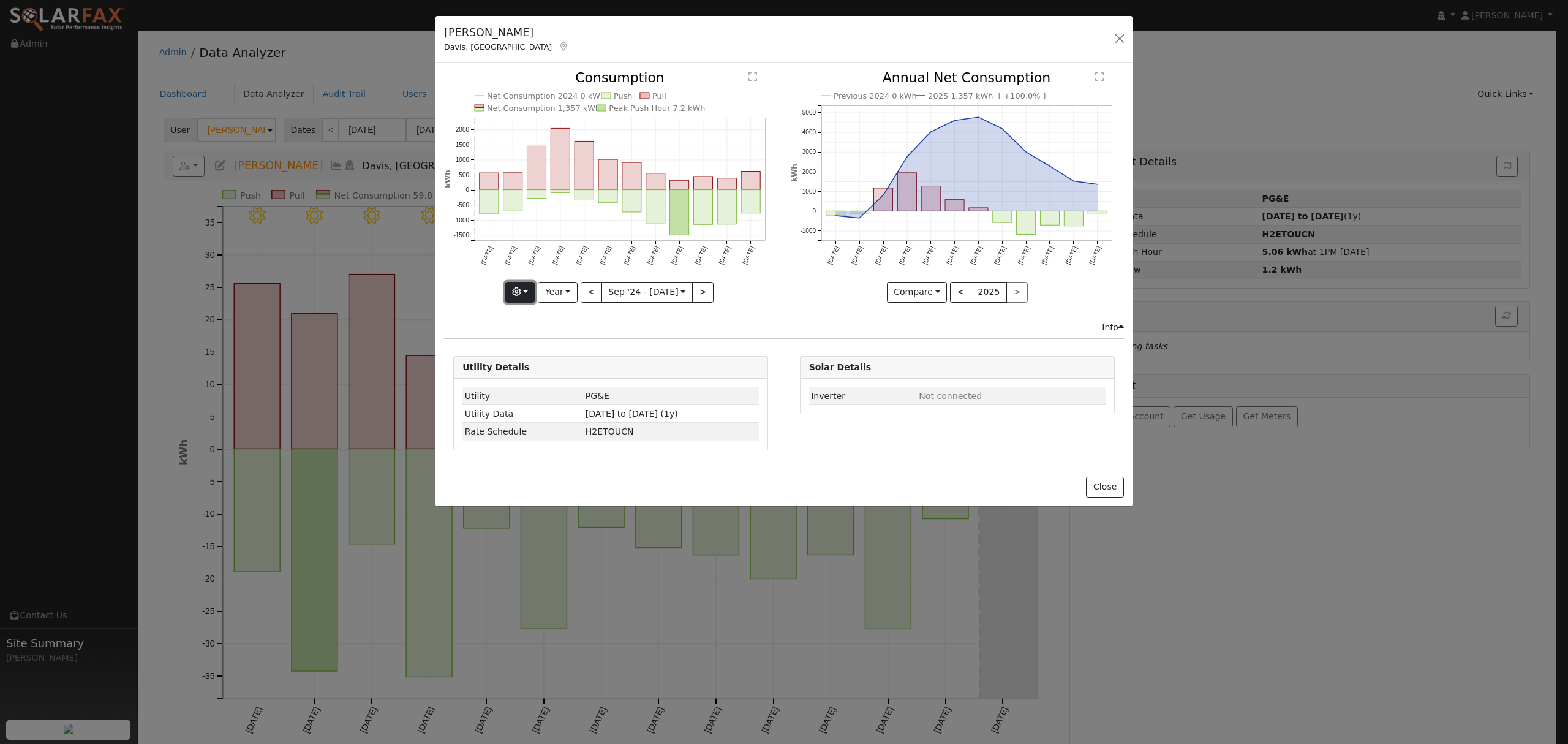
click at [524, 294] on button "button" at bounding box center [520, 292] width 30 height 21
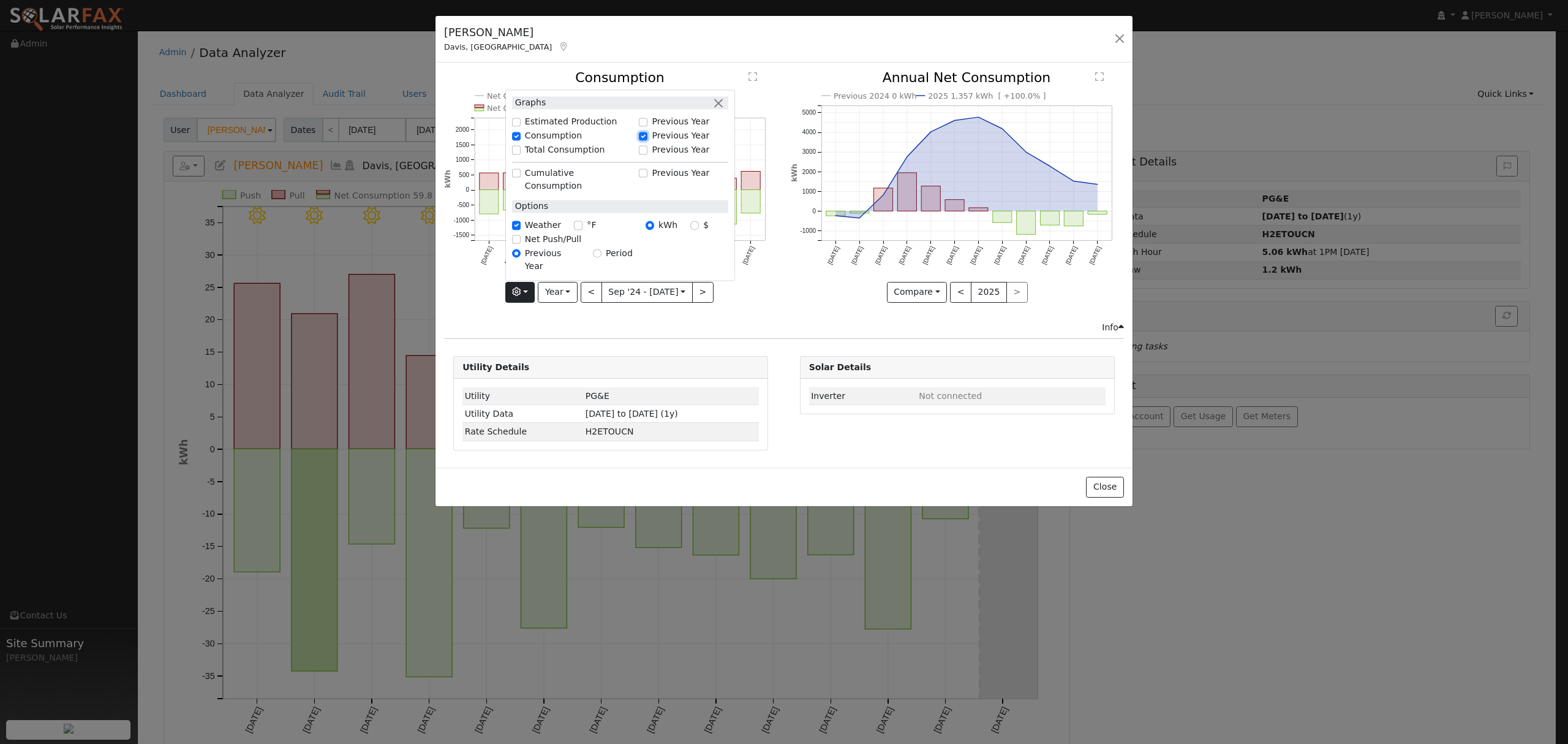
click at [644, 140] on input "Previous Year" at bounding box center [643, 135] width 9 height 9
checkbox input "false"
click at [799, 314] on div "Previous 2024 0 kWh 2025 1,357 kWh [ +100.0% ] [DATE] Oct '[DATE] Dec '[DATE] F…" at bounding box center [957, 195] width 346 height 249
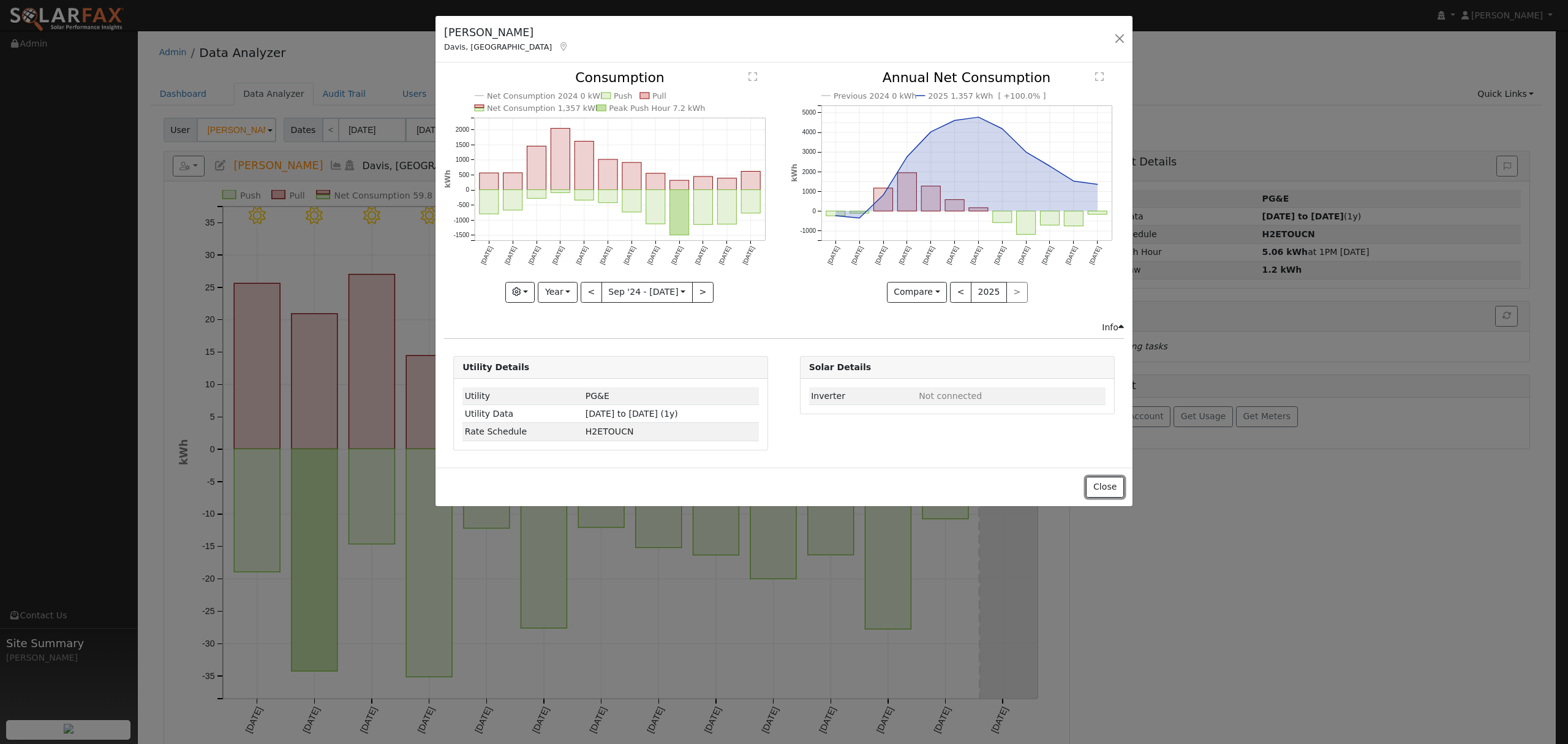
drag, startPoint x: 1100, startPoint y: 486, endPoint x: 1069, endPoint y: 470, distance: 34.9
click at [1101, 486] on button "Close" at bounding box center [1103, 487] width 37 height 21
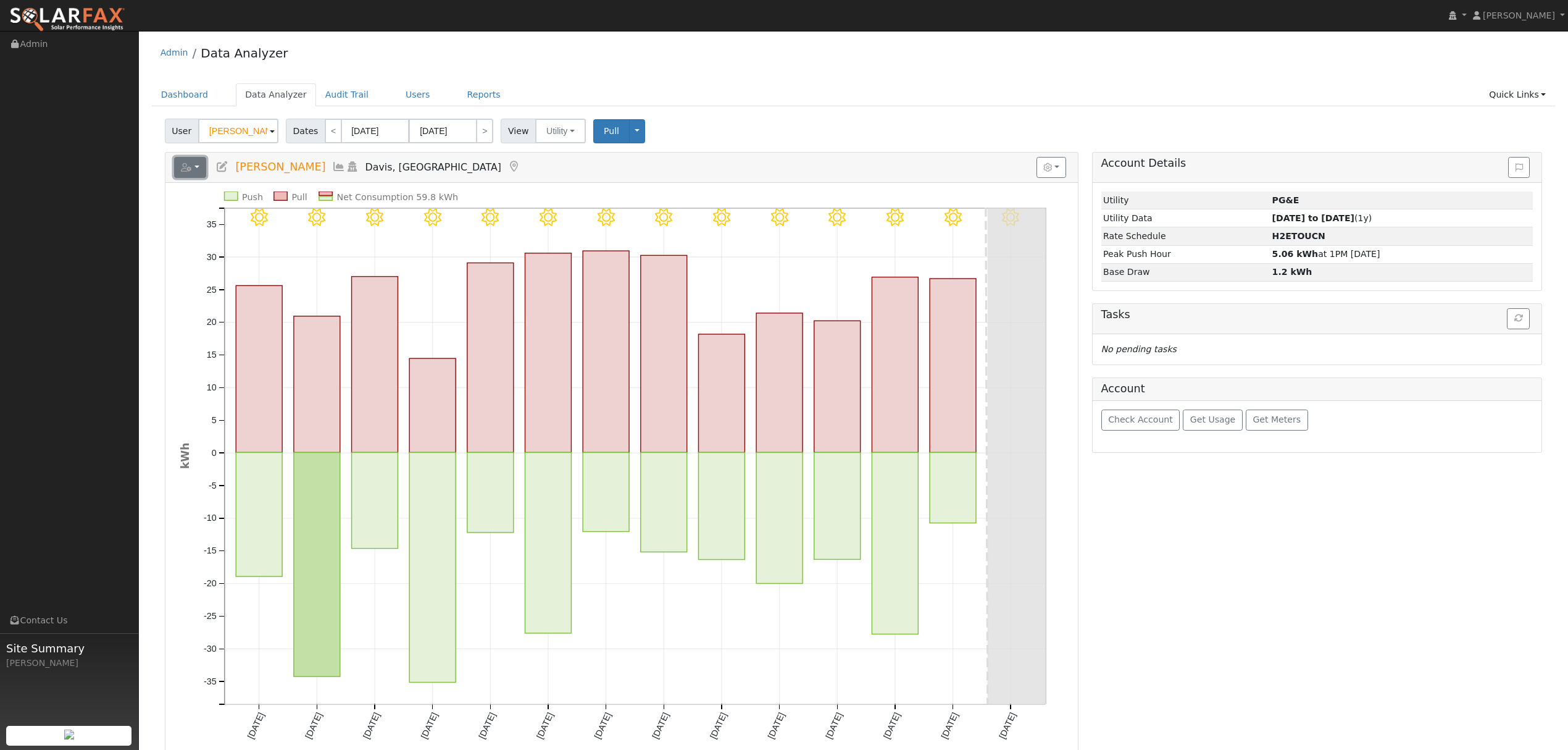
click at [196, 173] on button "button" at bounding box center [190, 167] width 32 height 21
click at [335, 219] on link "Export to CSV" at bounding box center [342, 223] width 90 height 15
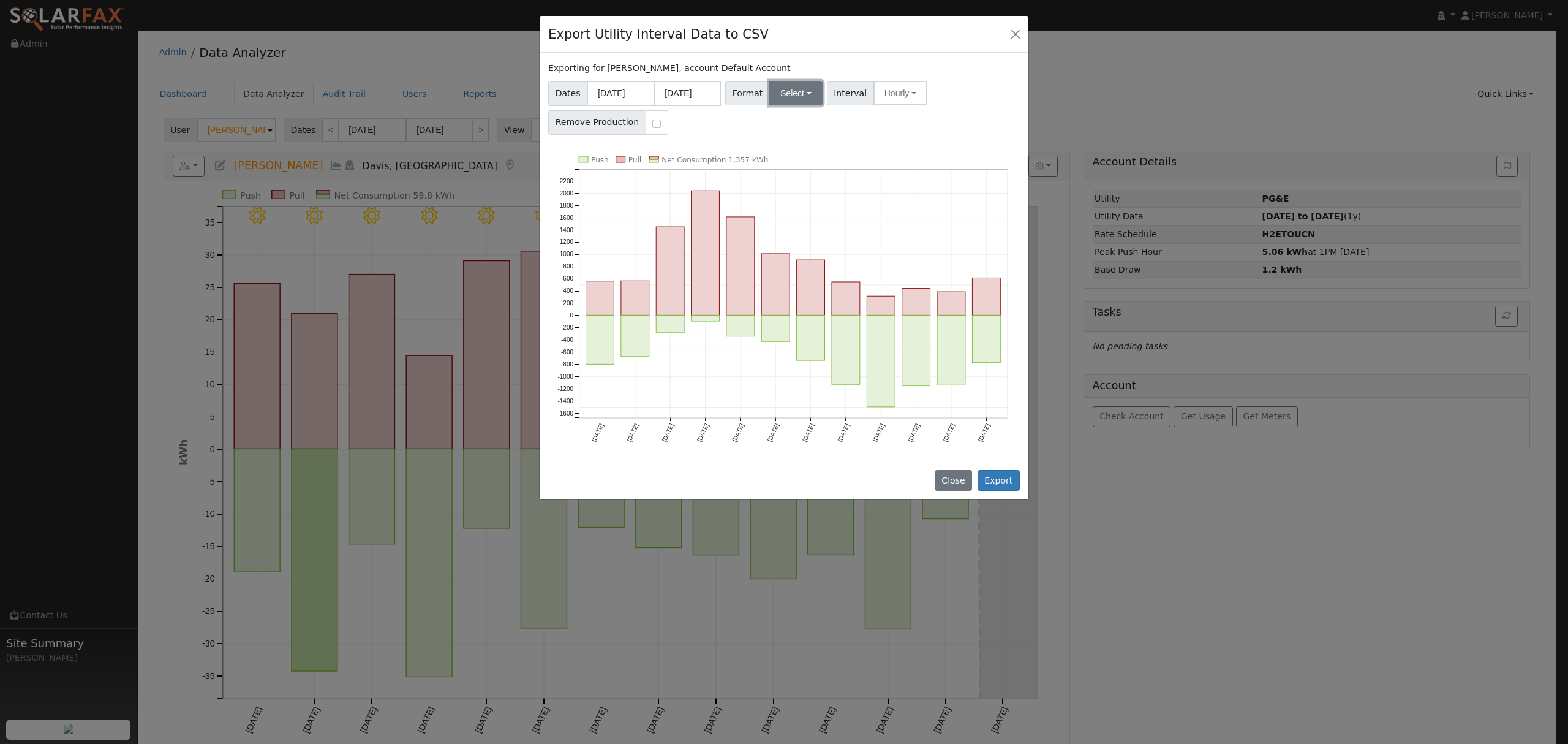
click at [800, 96] on button "Select" at bounding box center [796, 93] width 53 height 25
click at [802, 249] on link "Solargraf" at bounding box center [810, 251] width 88 height 17
click at [1005, 484] on button "Export" at bounding box center [998, 480] width 43 height 21
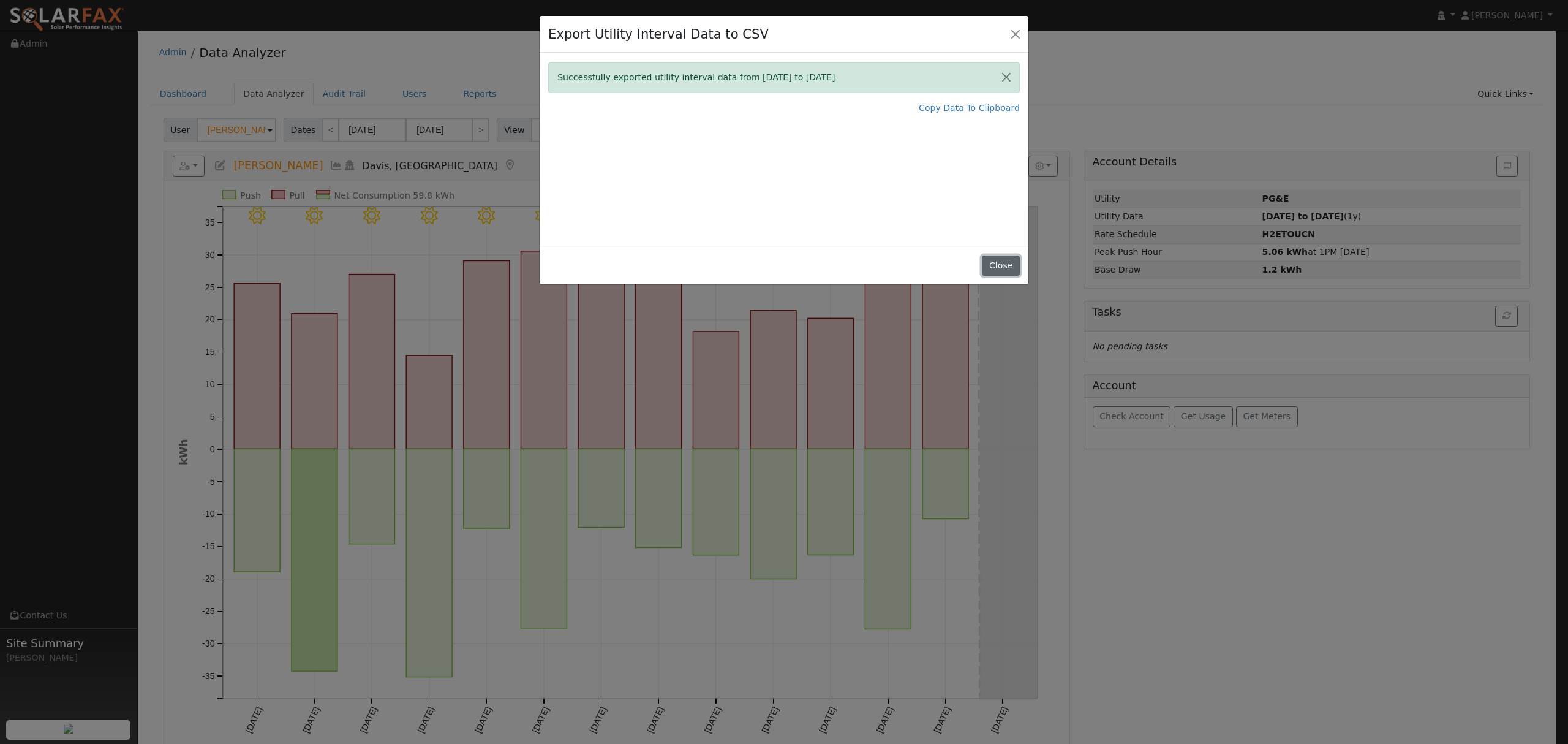
click at [998, 268] on button "Close" at bounding box center [999, 266] width 37 height 21
